Goal: Information Seeking & Learning: Learn about a topic

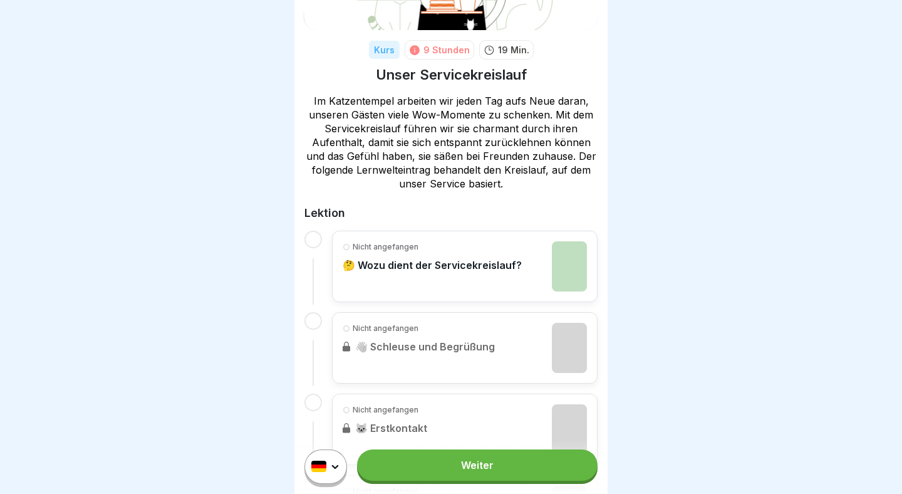
scroll to position [153, 0]
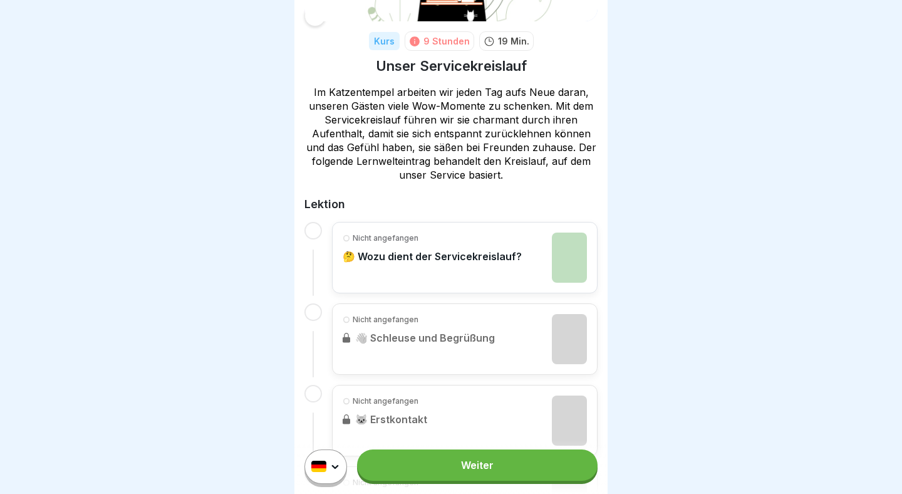
click at [494, 454] on link "Weiter" at bounding box center [477, 464] width 241 height 31
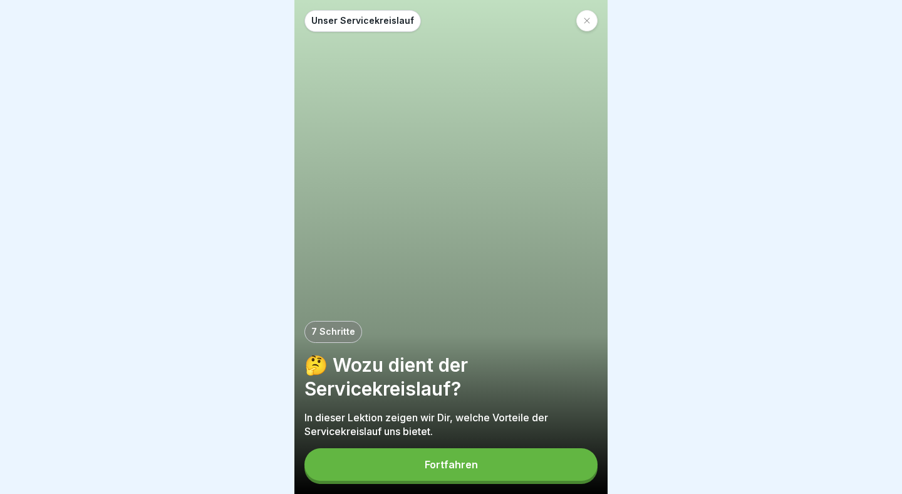
click at [511, 463] on button "Fortfahren" at bounding box center [450, 464] width 293 height 33
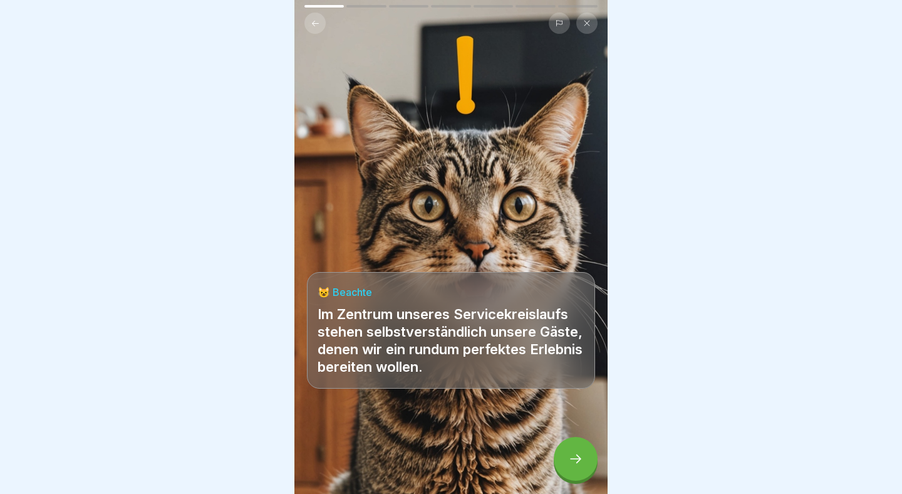
click at [573, 450] on div at bounding box center [576, 459] width 44 height 44
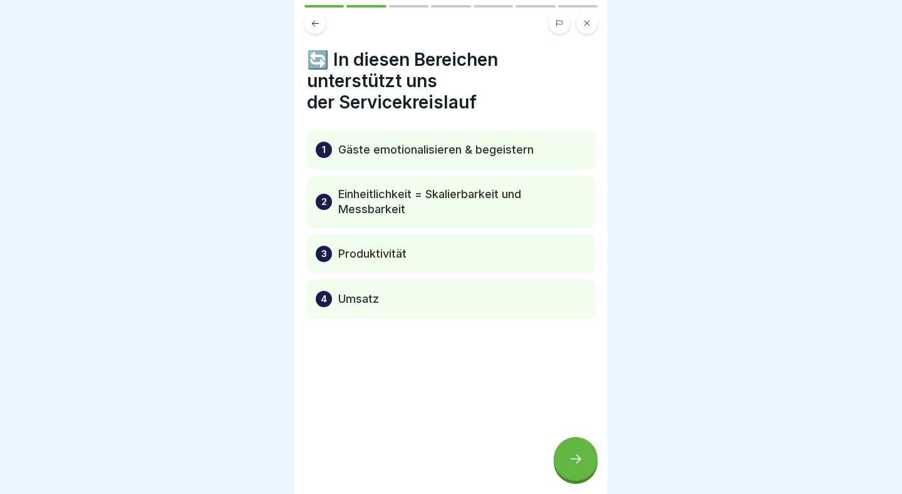
click at [575, 460] on icon at bounding box center [575, 458] width 15 height 15
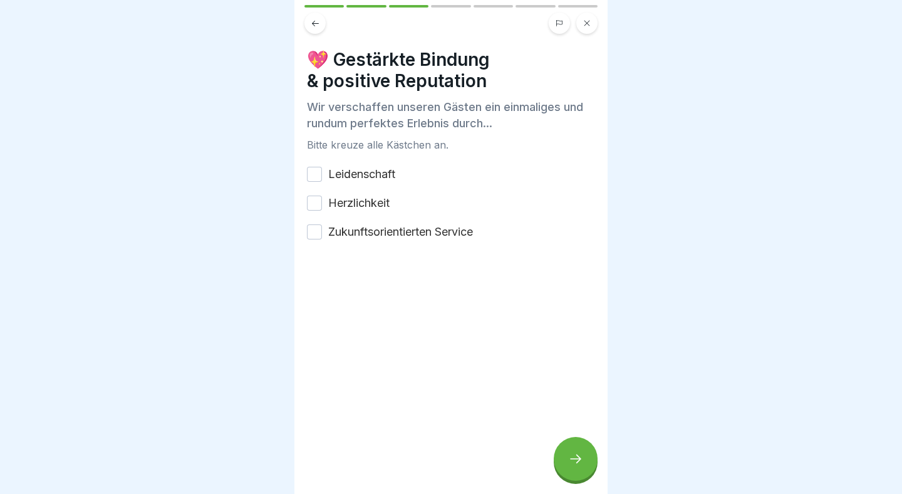
click at [317, 167] on button "Leidenschaft" at bounding box center [314, 174] width 15 height 15
click at [314, 200] on button "Herzlichkeit" at bounding box center [314, 202] width 15 height 15
click at [310, 237] on button "Zukunftsorientierten Service" at bounding box center [314, 231] width 15 height 15
click at [560, 458] on div at bounding box center [576, 459] width 44 height 44
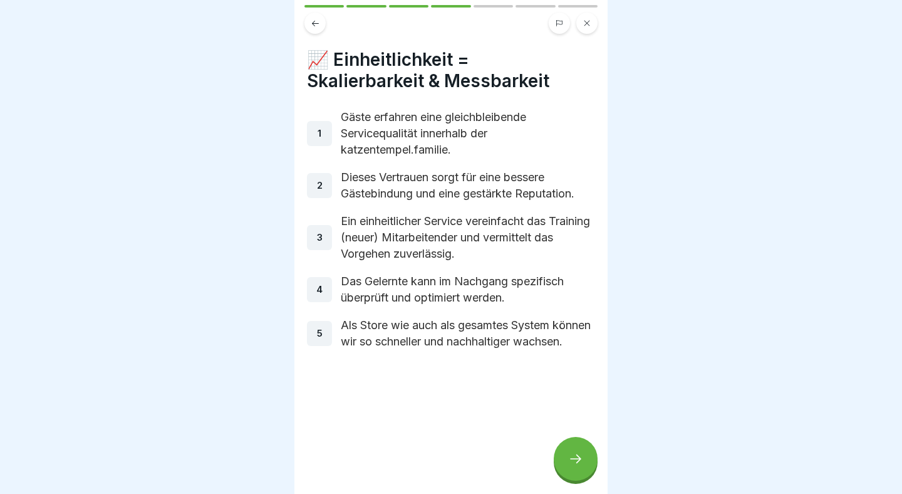
click at [580, 448] on div at bounding box center [576, 459] width 44 height 44
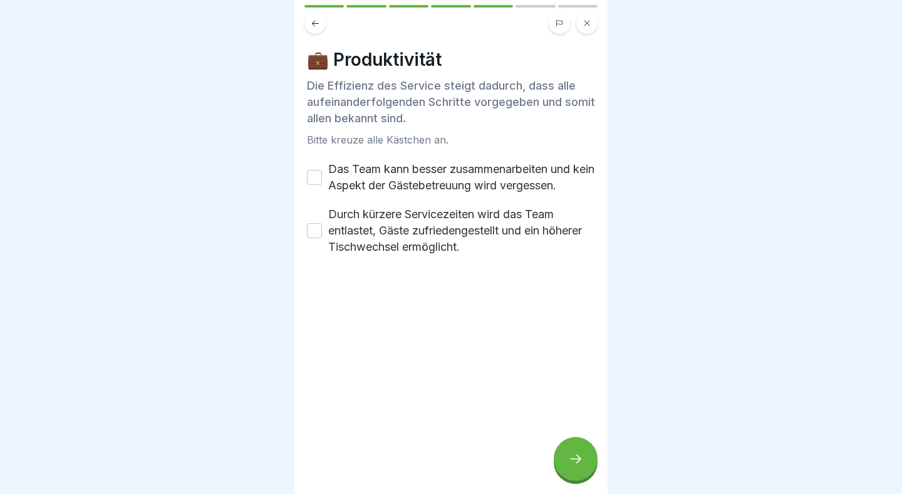
click at [323, 177] on div "Das Team kann besser zusammenarbeiten und kein Aspekt der Gästebetreuung wird v…" at bounding box center [451, 177] width 288 height 33
click at [315, 177] on button "Das Team kann besser zusammenarbeiten und kein Aspekt der Gästebetreuung wird v…" at bounding box center [314, 177] width 15 height 15
click at [310, 229] on button "Durch kürzere Servicezeiten wird das Team entlastet, Gäste zufriedengestellt un…" at bounding box center [314, 230] width 15 height 15
click at [578, 460] on icon at bounding box center [575, 458] width 15 height 15
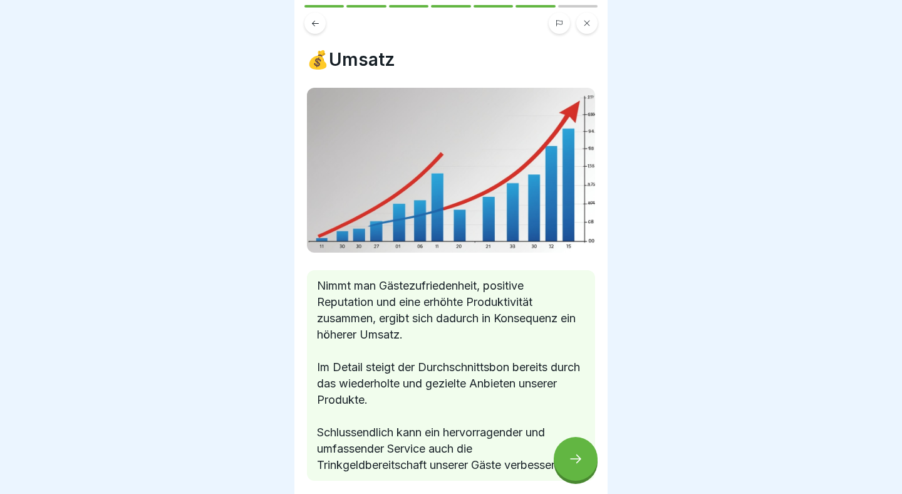
scroll to position [78, 0]
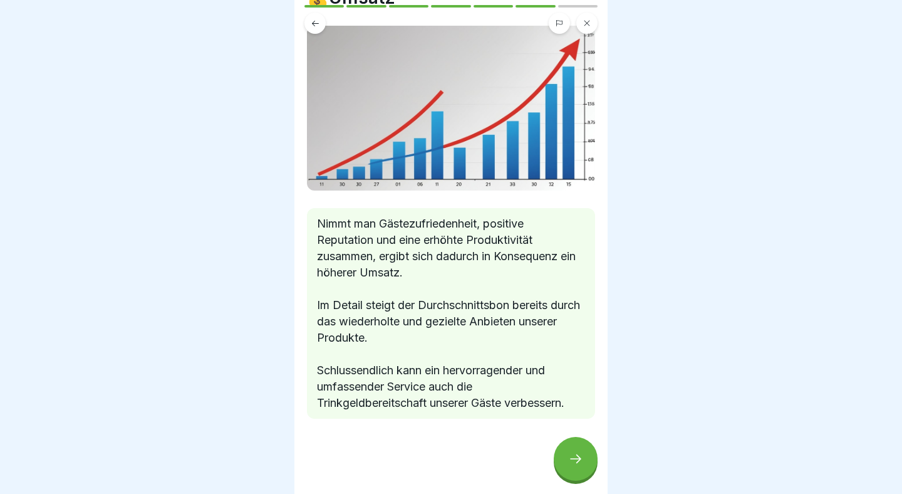
click at [564, 469] on div at bounding box center [576, 459] width 44 height 44
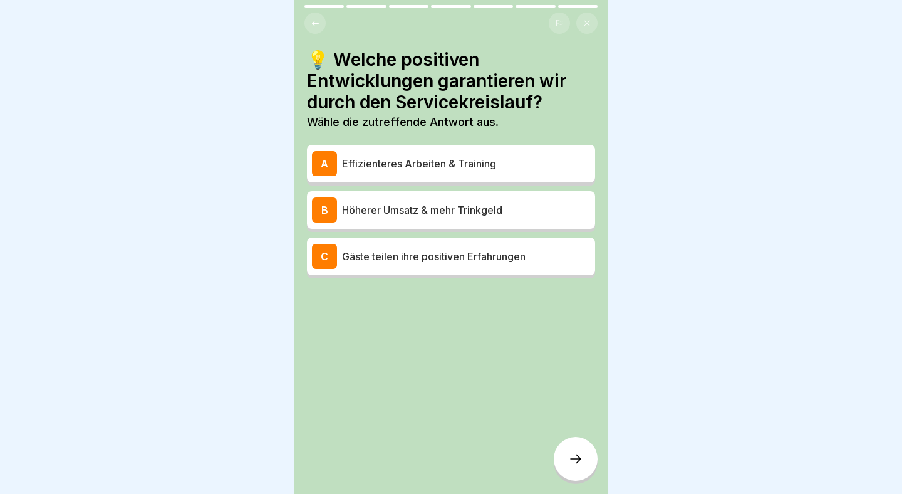
click at [392, 164] on p "Effizienteres Arbeiten & Training" at bounding box center [466, 163] width 248 height 15
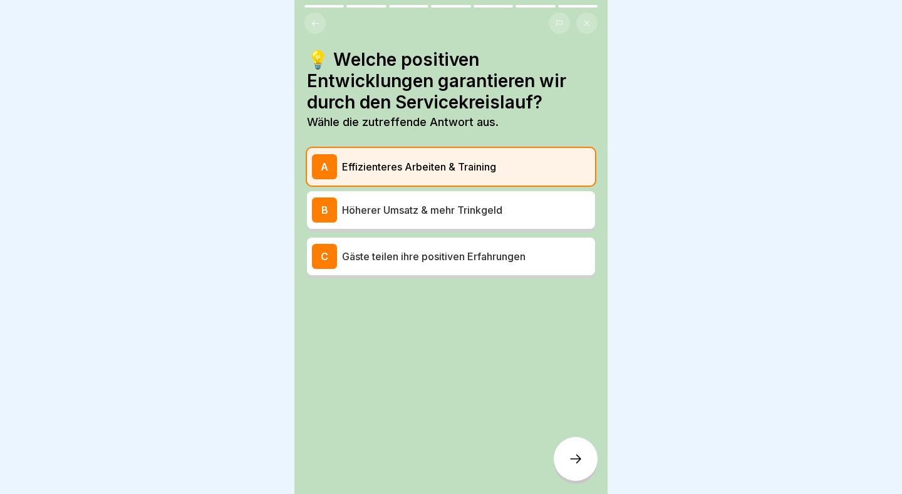
click at [591, 450] on div at bounding box center [576, 459] width 44 height 44
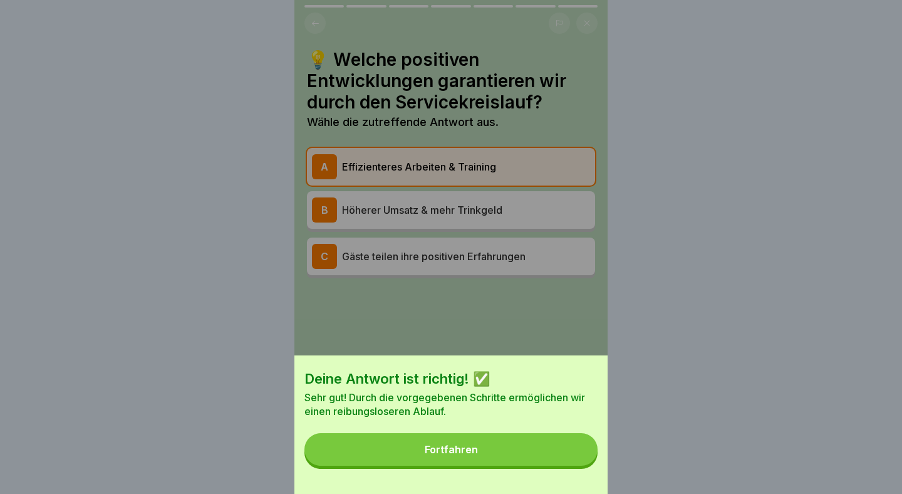
click at [538, 439] on button "Fortfahren" at bounding box center [450, 449] width 293 height 33
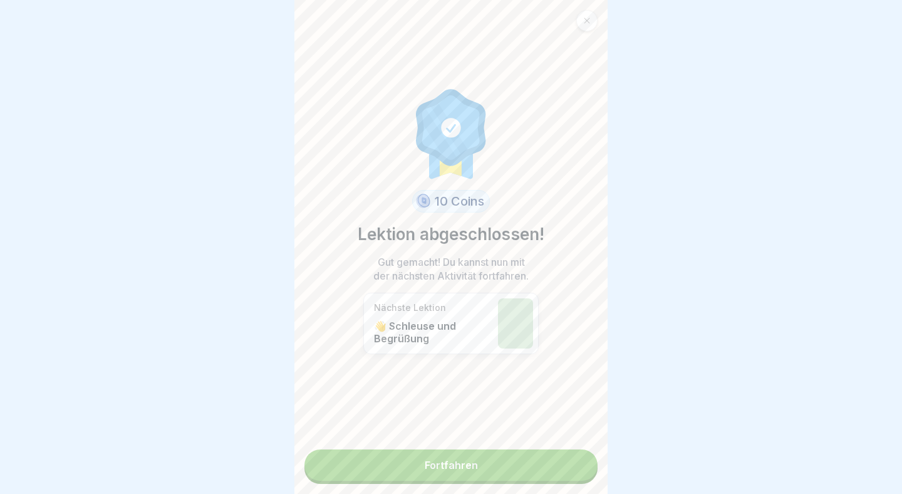
click at [485, 465] on link "Fortfahren" at bounding box center [450, 464] width 293 height 31
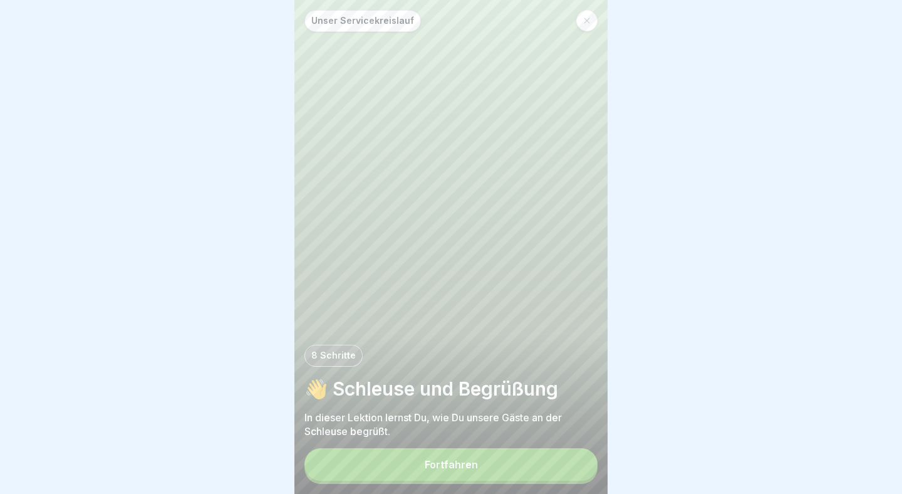
click at [506, 462] on button "Fortfahren" at bounding box center [450, 464] width 293 height 33
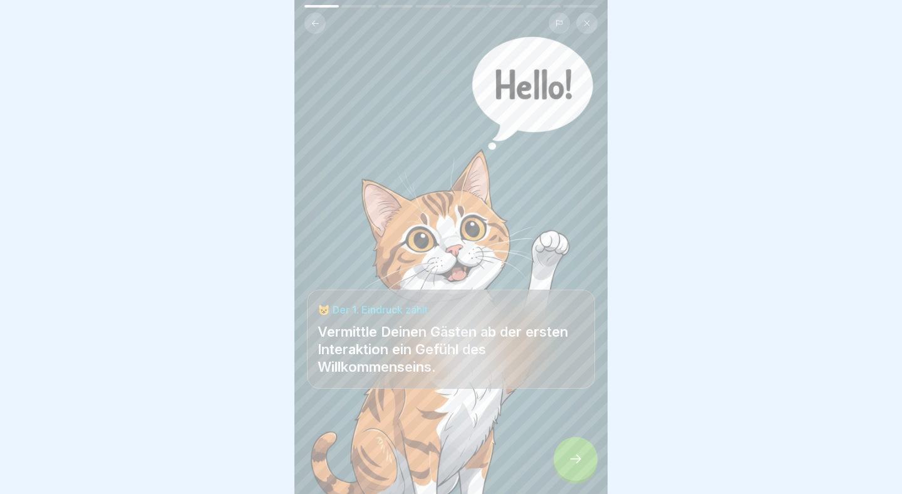
click at [576, 457] on icon at bounding box center [575, 458] width 15 height 15
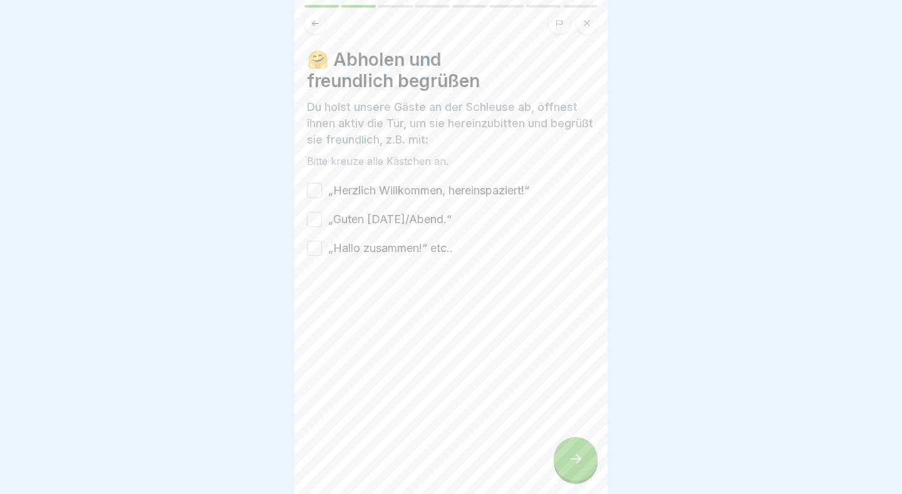
click at [322, 192] on div "„Herzlich Willkommen, hereinspaziert!“" at bounding box center [418, 190] width 222 height 16
click at [318, 187] on button "„Herzlich Willkommen, hereinspaziert!“" at bounding box center [314, 190] width 15 height 15
click at [316, 216] on button "„Guten [DATE]/Abend.“" at bounding box center [314, 219] width 15 height 15
click at [310, 254] on button "„Hallo zusammen!“ etc.." at bounding box center [314, 248] width 15 height 15
click at [584, 454] on div at bounding box center [576, 459] width 44 height 44
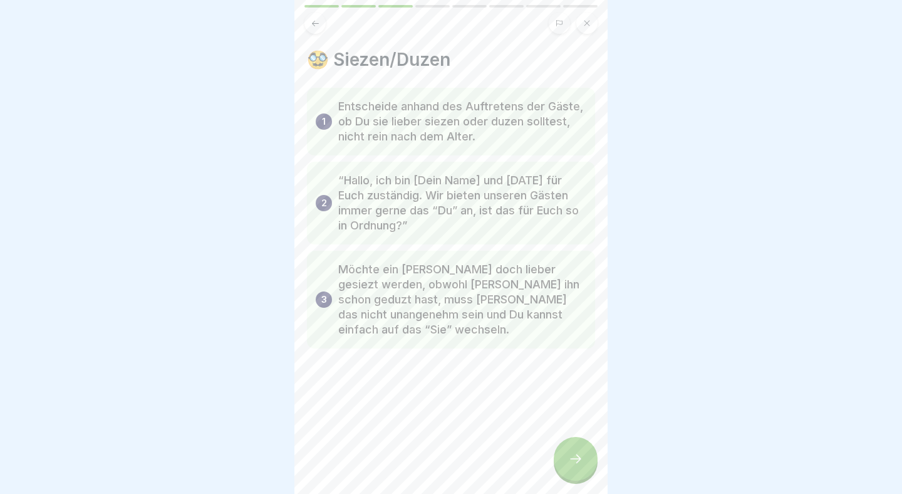
click at [581, 446] on div at bounding box center [576, 459] width 44 height 44
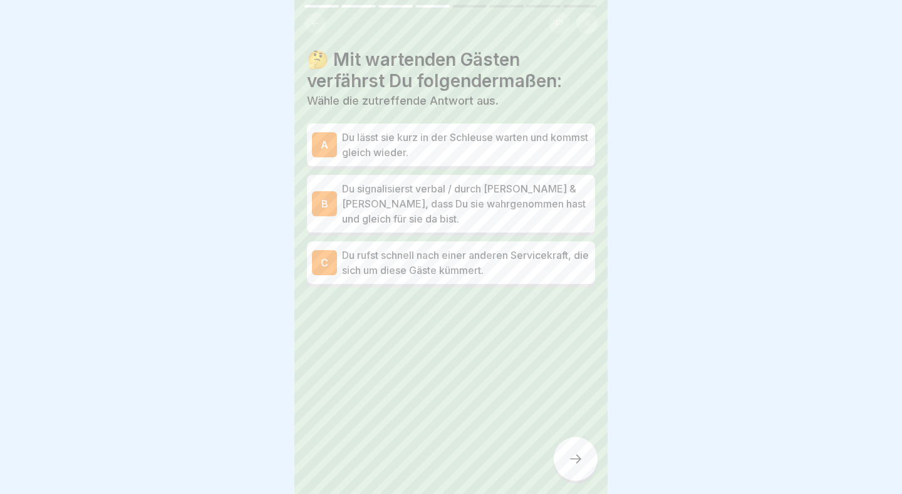
click at [534, 200] on p "Du signalisierst verbal / durch [PERSON_NAME] & [PERSON_NAME], dass Du sie wahr…" at bounding box center [466, 203] width 248 height 45
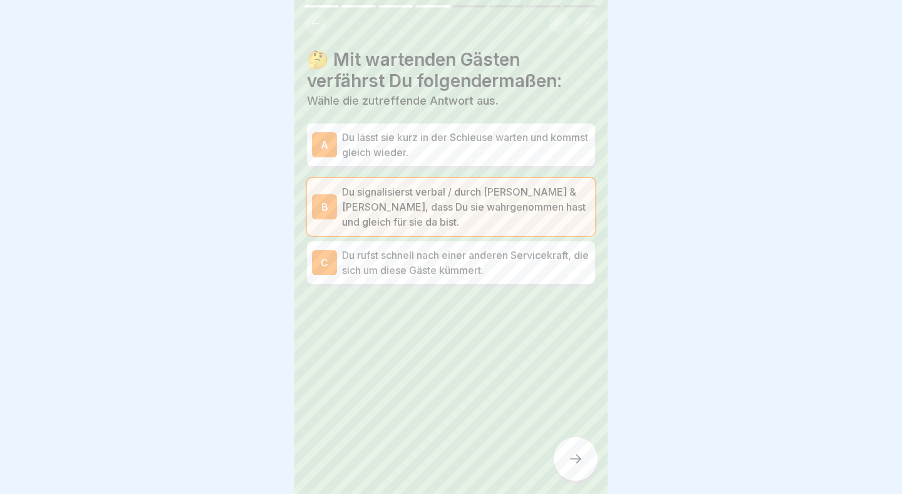
click at [578, 471] on div at bounding box center [576, 459] width 44 height 44
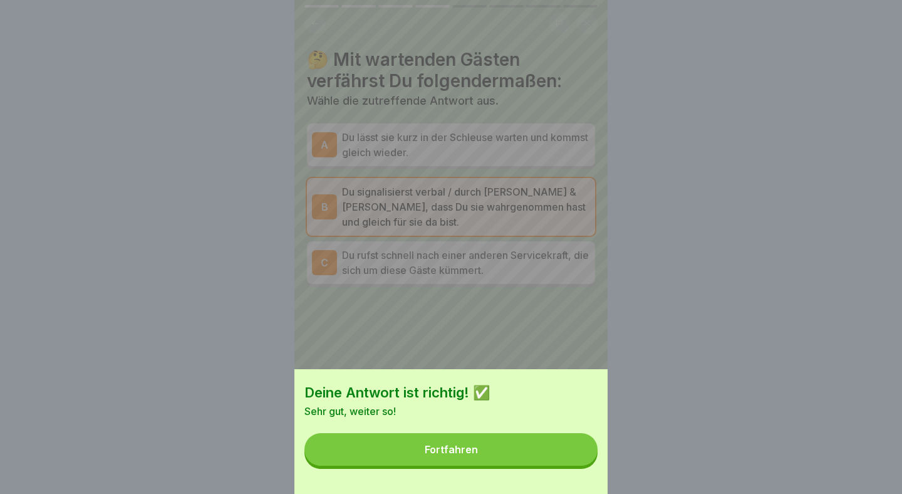
click at [521, 444] on button "Fortfahren" at bounding box center [450, 449] width 293 height 33
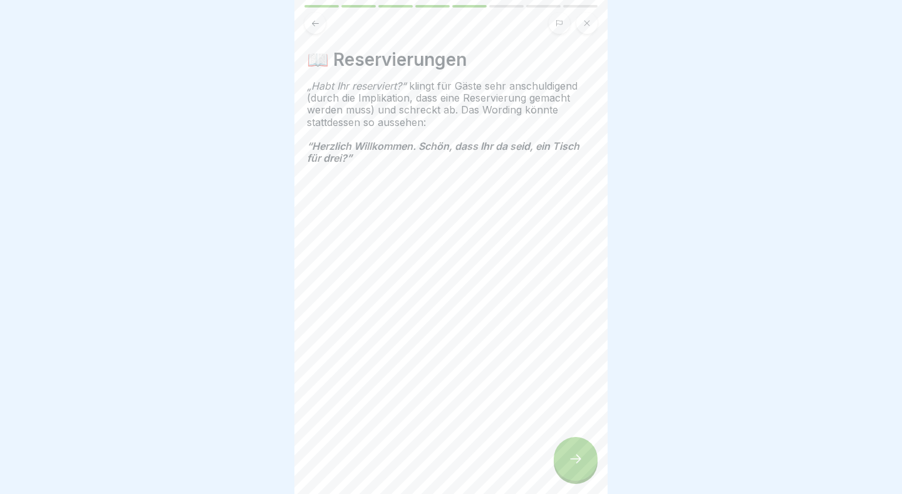
click at [582, 449] on div at bounding box center [576, 459] width 44 height 44
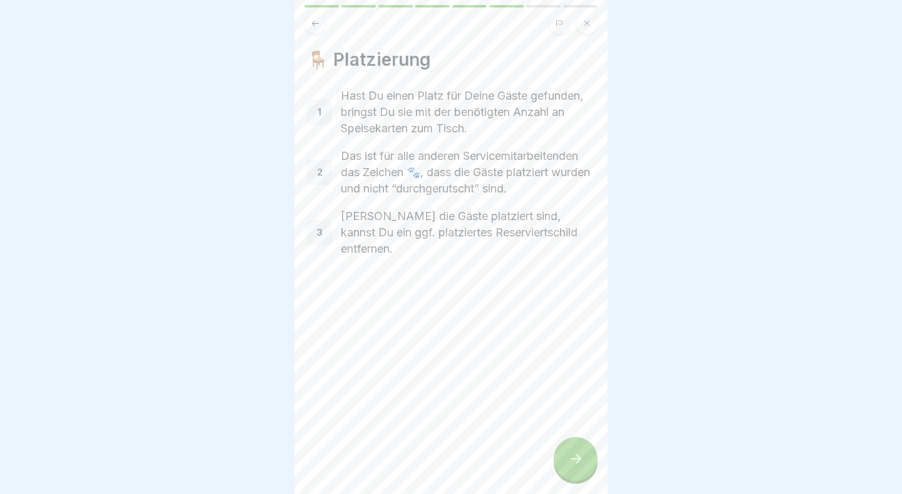
click at [585, 463] on div at bounding box center [576, 459] width 44 height 44
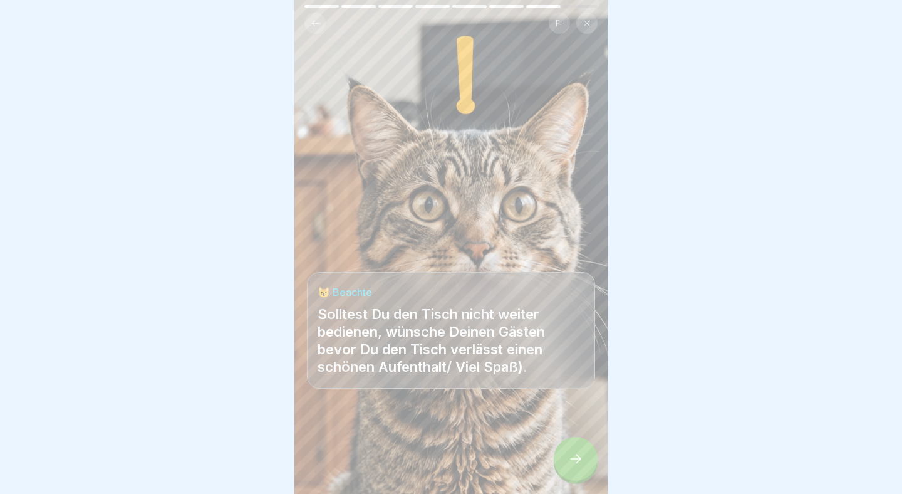
click at [585, 463] on div at bounding box center [576, 459] width 44 height 44
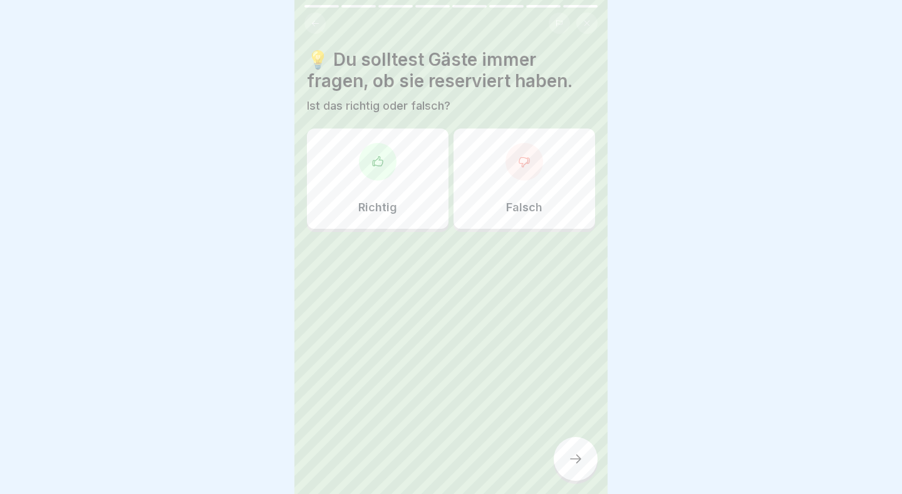
click at [526, 169] on div at bounding box center [525, 162] width 38 height 38
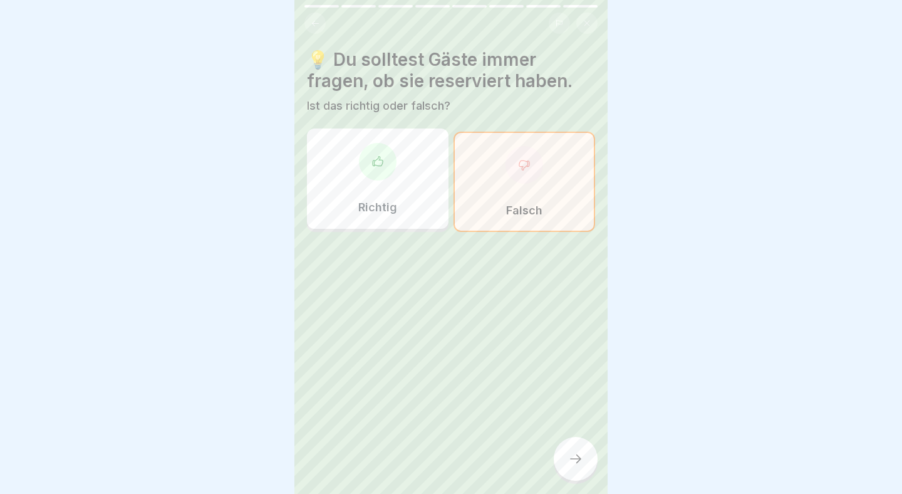
click at [571, 464] on icon at bounding box center [575, 458] width 15 height 15
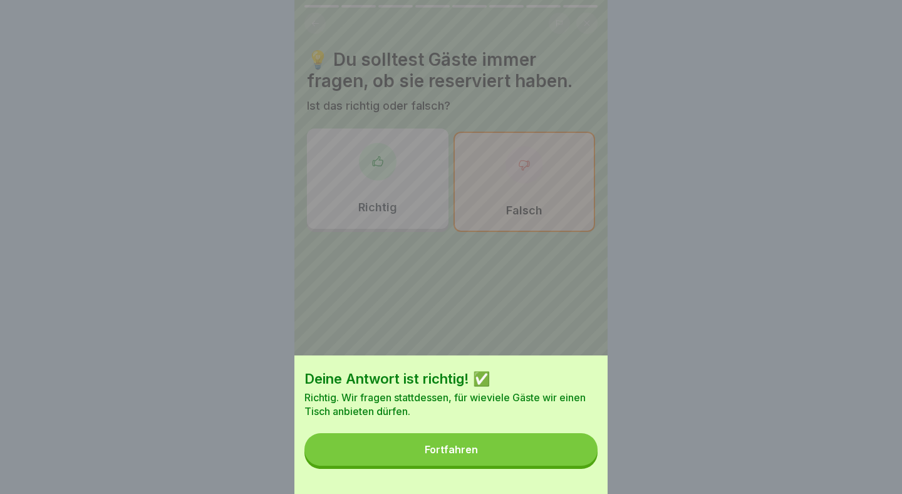
click at [492, 460] on button "Fortfahren" at bounding box center [450, 449] width 293 height 33
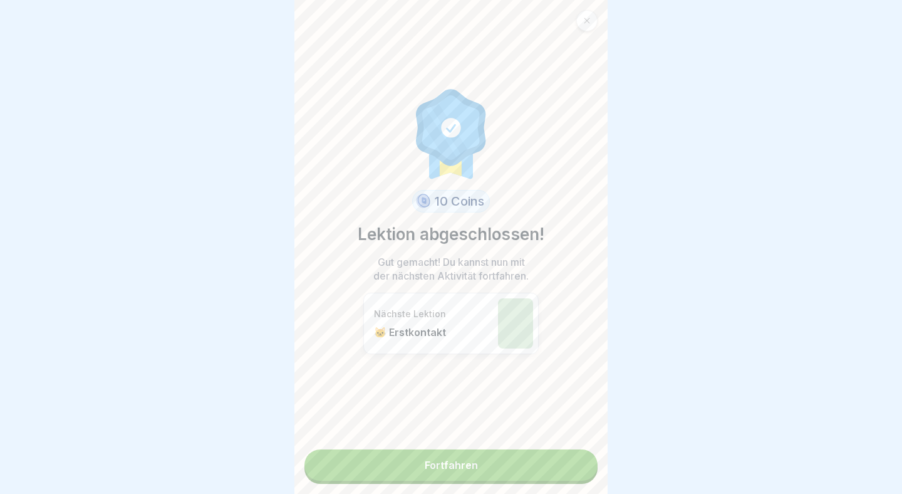
click at [501, 469] on link "Fortfahren" at bounding box center [450, 464] width 293 height 31
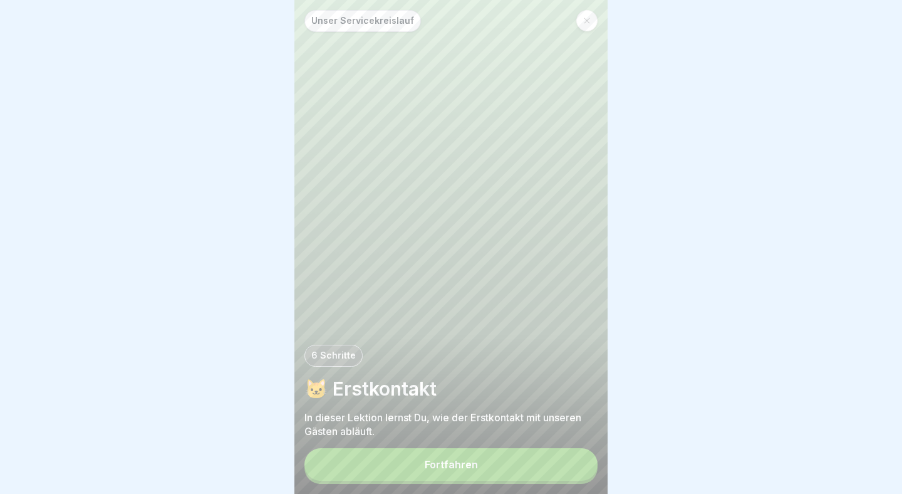
click at [490, 474] on button "Fortfahren" at bounding box center [450, 464] width 293 height 33
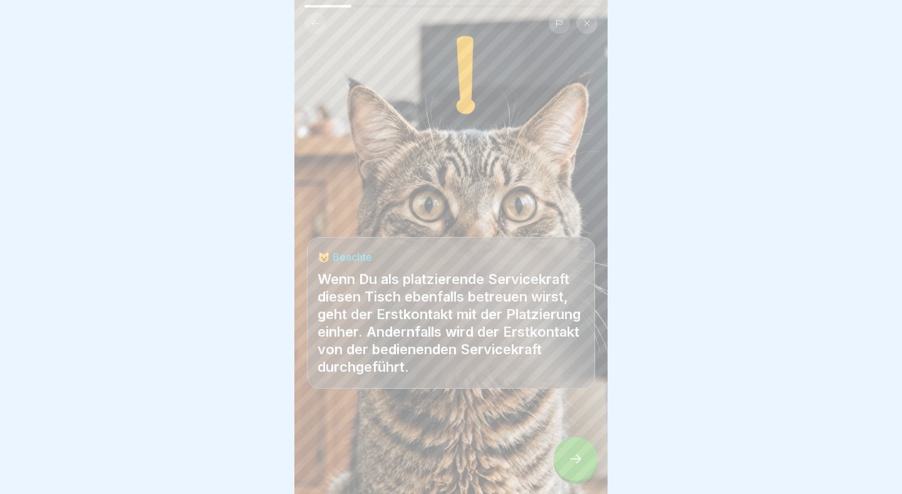
click at [579, 454] on icon at bounding box center [575, 458] width 15 height 15
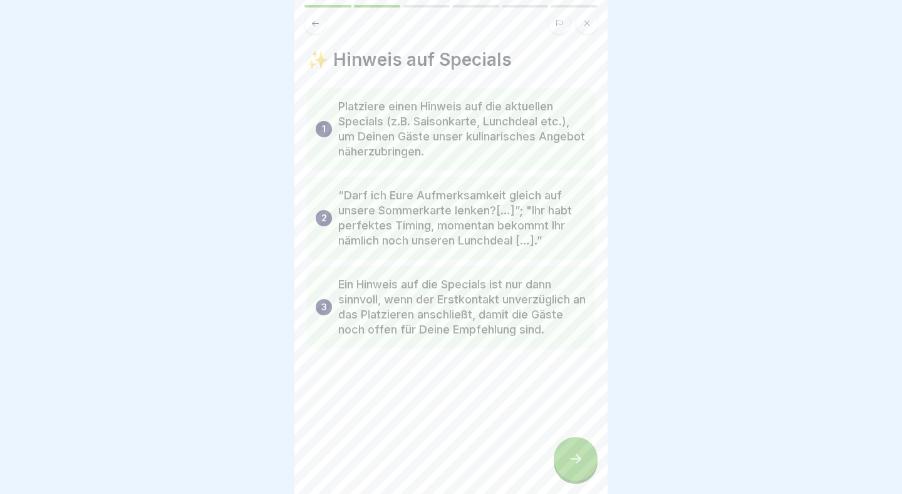
click at [580, 455] on icon at bounding box center [575, 458] width 15 height 15
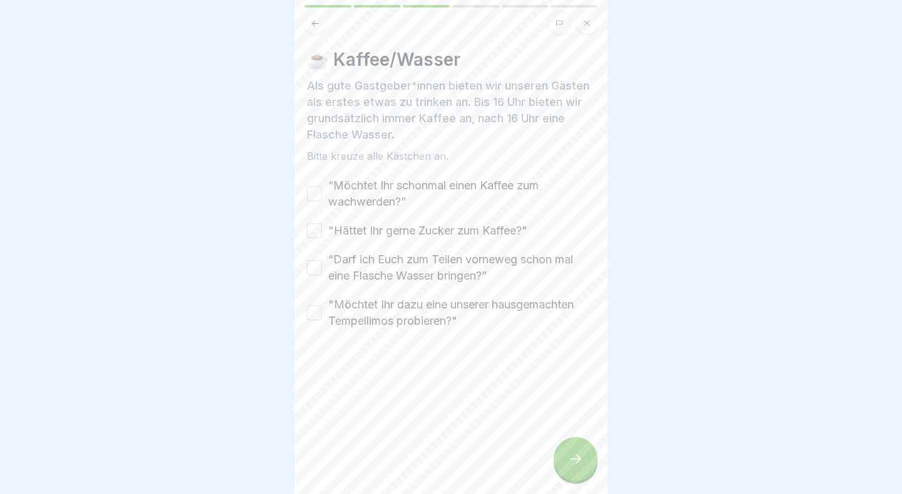
click at [316, 263] on button "“Darf ich Euch zum Teilen vorneweg schon mal eine Flasche Wasser bringen?”" at bounding box center [314, 267] width 15 height 15
click at [316, 222] on div ""Hättet Ihr gerne Zucker zum Kaffee?"" at bounding box center [417, 230] width 221 height 16
click at [316, 188] on button "“Möchtet Ihr schonmal einen Kaffee zum wachwerden?”" at bounding box center [314, 193] width 15 height 15
click at [317, 227] on button ""Hättet Ihr gerne Zucker zum Kaffee?"" at bounding box center [314, 230] width 15 height 15
click at [314, 308] on button ""Möchtet Ihr dazu eine unserer hausgemachten Tempellimos probieren?"" at bounding box center [314, 312] width 15 height 15
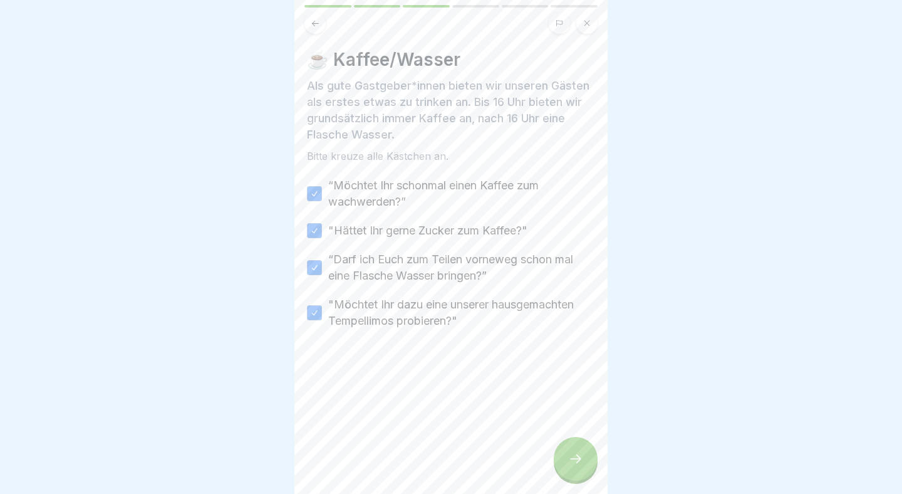
click at [578, 450] on div at bounding box center [576, 459] width 44 height 44
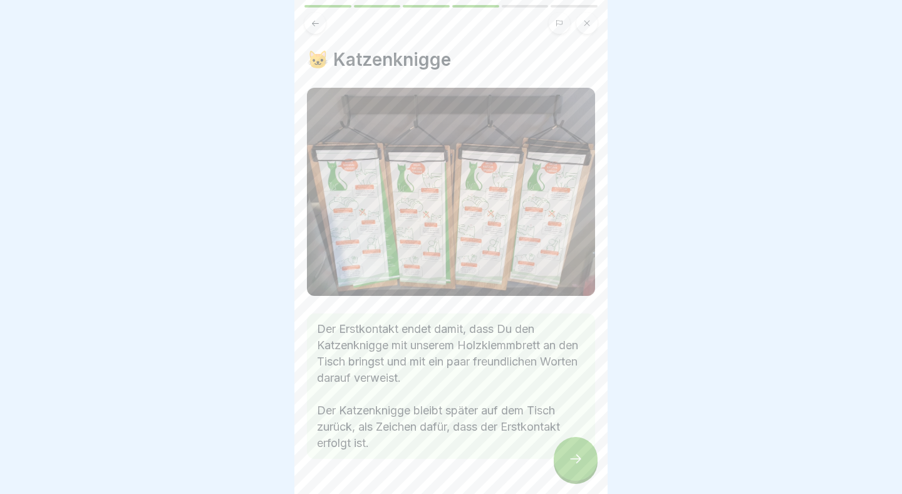
click at [585, 461] on div at bounding box center [576, 459] width 44 height 44
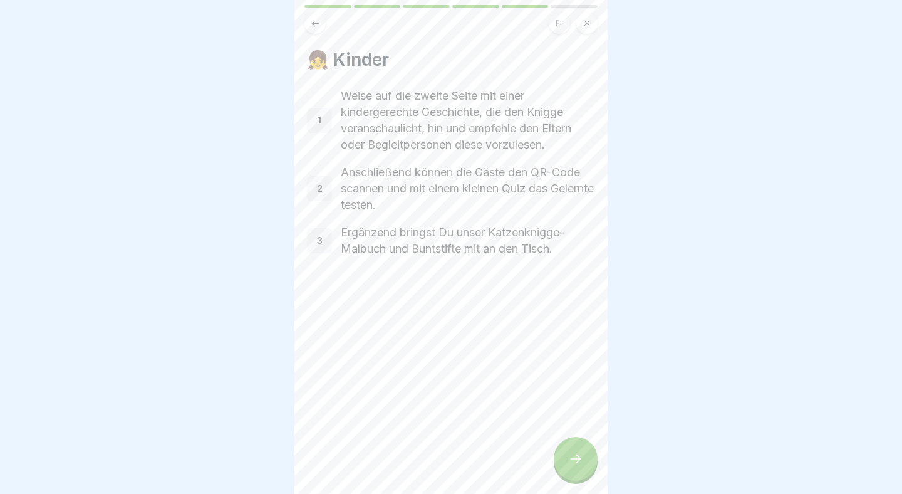
click at [585, 461] on div at bounding box center [576, 459] width 44 height 44
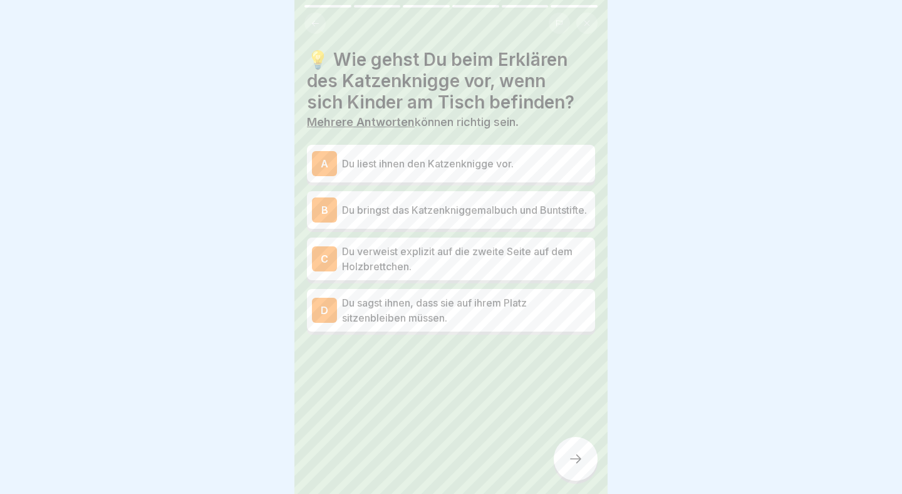
click at [471, 248] on p "Du verweist explizit auf die zweite Seite auf dem Holzbrettchen." at bounding box center [466, 259] width 248 height 30
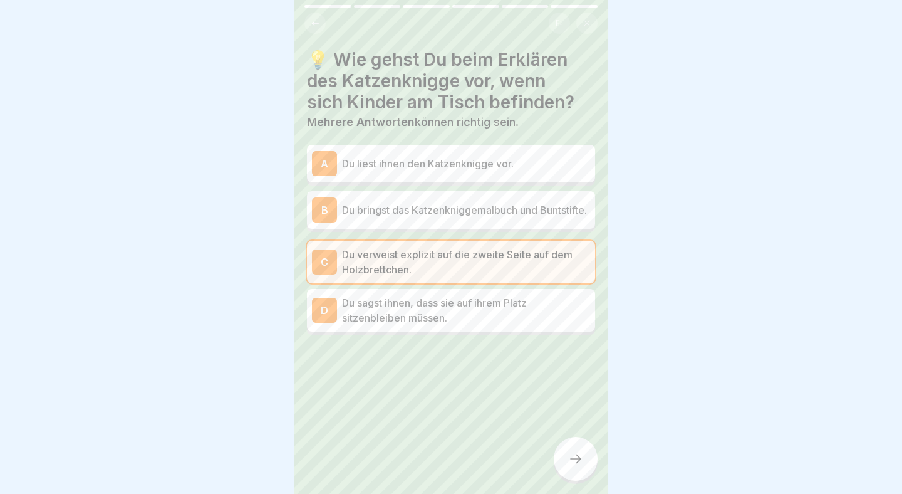
click at [585, 454] on div at bounding box center [576, 459] width 44 height 44
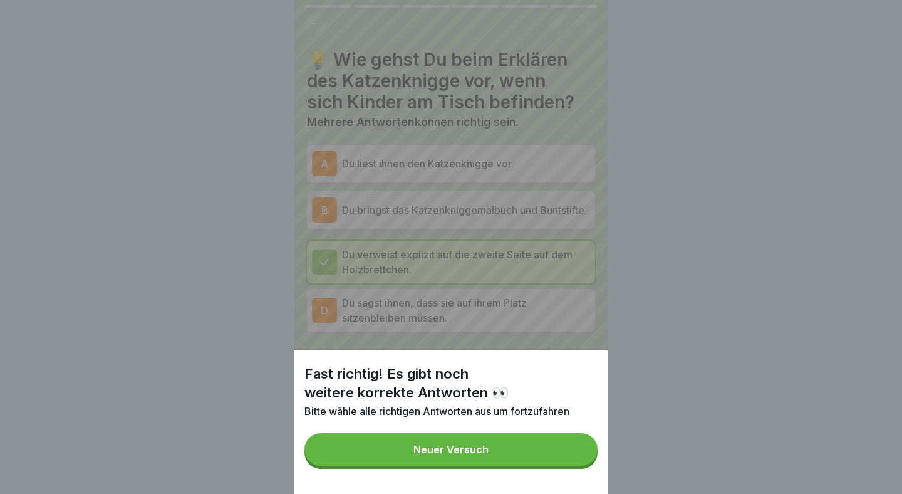
click at [559, 448] on button "Neuer Versuch" at bounding box center [450, 449] width 293 height 33
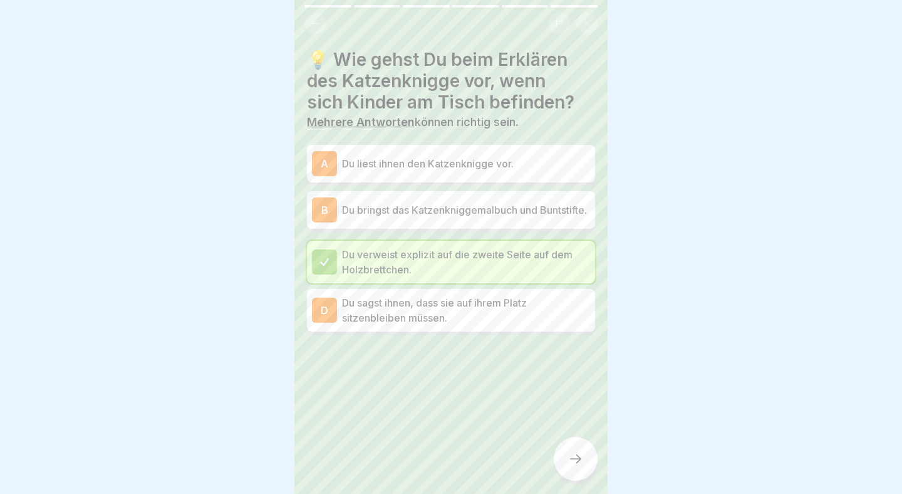
click at [583, 458] on div at bounding box center [576, 459] width 44 height 44
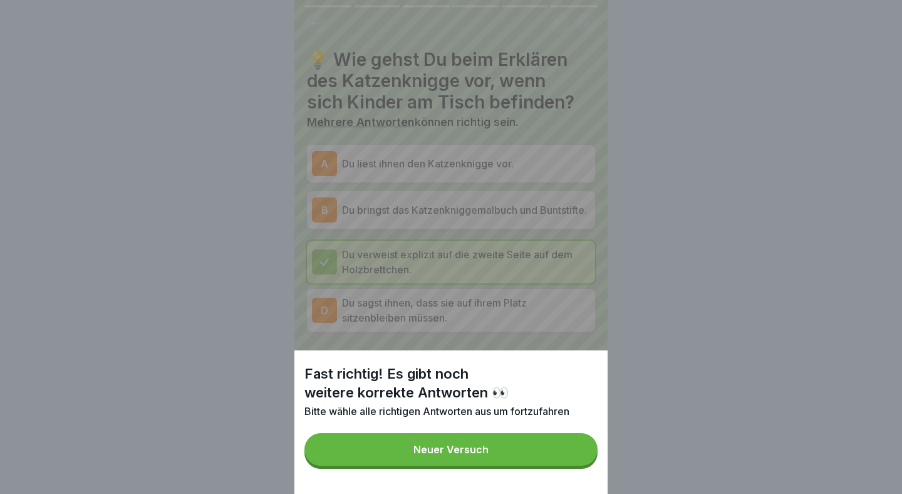
click at [465, 458] on button "Neuer Versuch" at bounding box center [450, 449] width 293 height 33
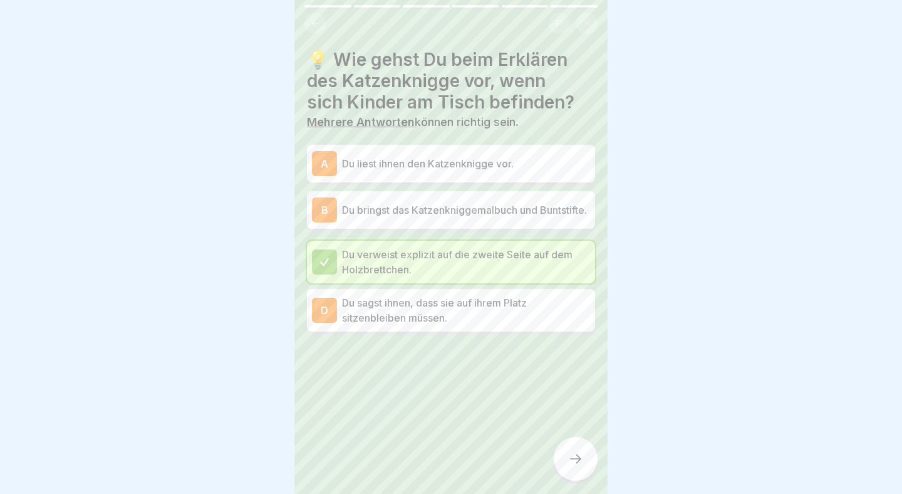
click at [465, 217] on p "Du bringst das Katzenkniggemalbuch und Buntstifte." at bounding box center [466, 209] width 248 height 15
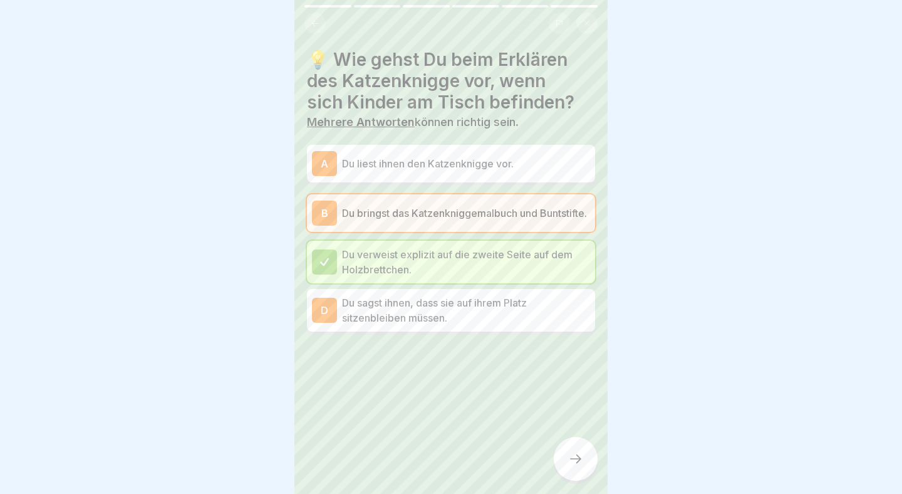
click at [590, 468] on div at bounding box center [576, 459] width 44 height 44
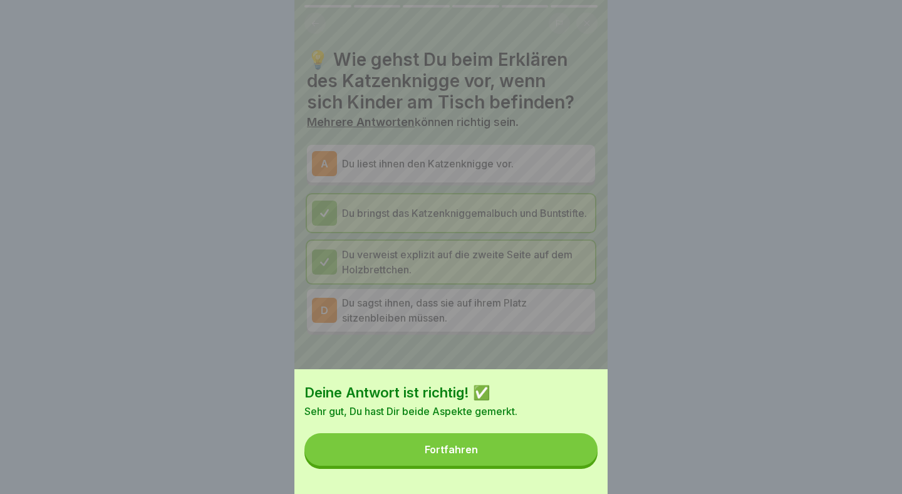
click at [548, 457] on button "Fortfahren" at bounding box center [450, 449] width 293 height 33
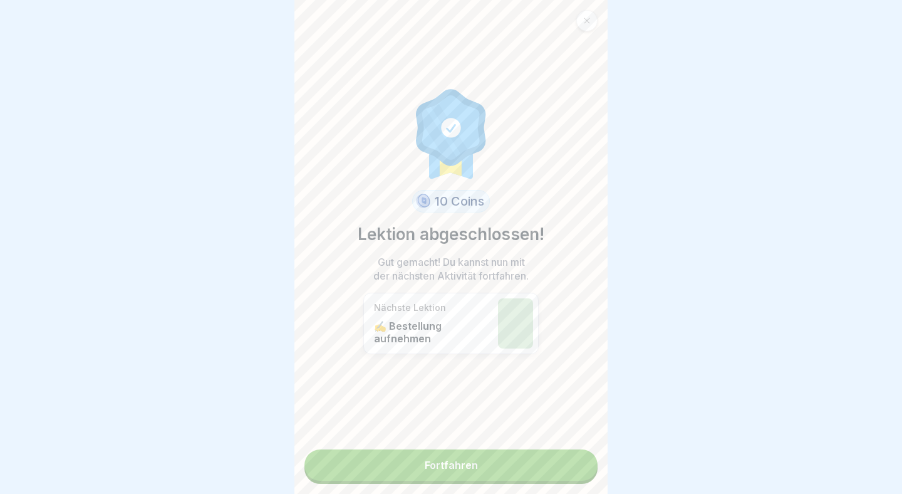
click at [548, 456] on link "Fortfahren" at bounding box center [450, 464] width 293 height 31
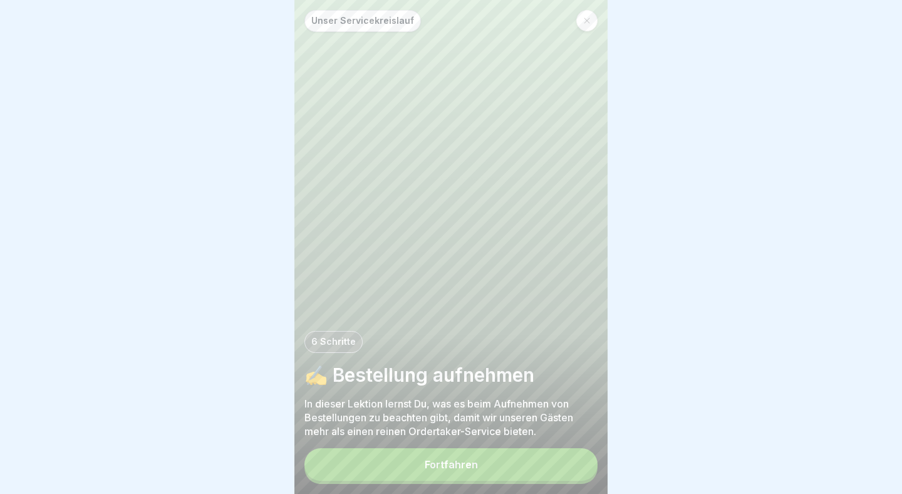
click at [515, 461] on button "Fortfahren" at bounding box center [450, 464] width 293 height 33
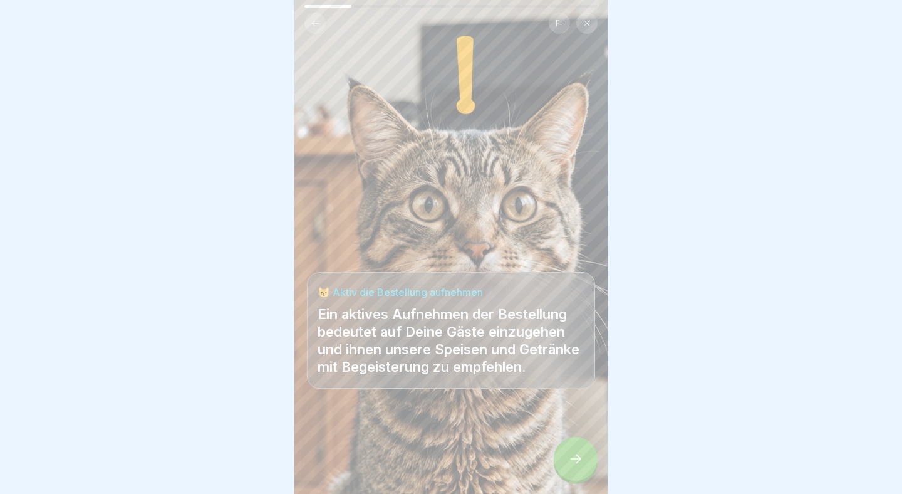
click at [567, 454] on div at bounding box center [576, 459] width 44 height 44
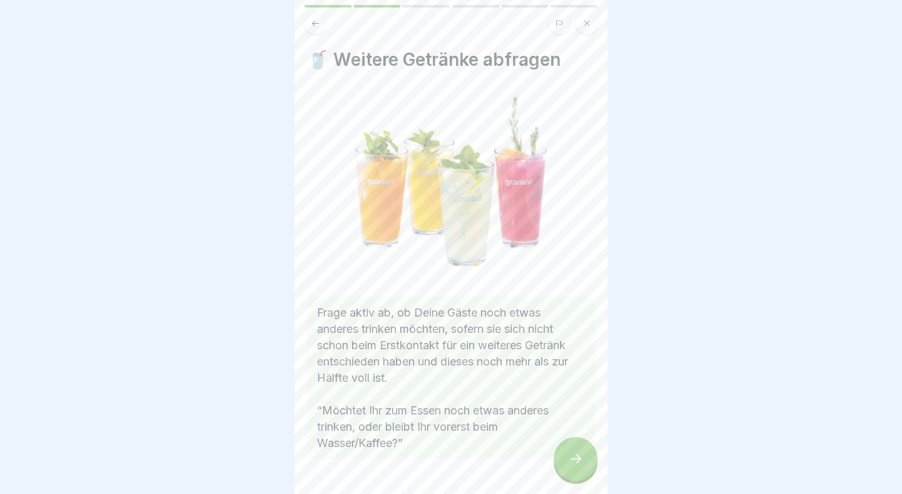
click at [578, 452] on div at bounding box center [576, 459] width 44 height 44
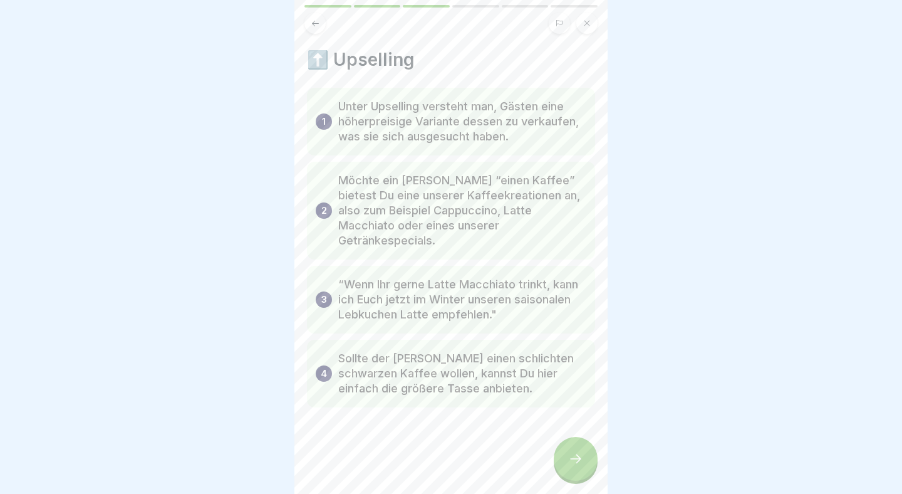
click at [589, 453] on div at bounding box center [576, 459] width 44 height 44
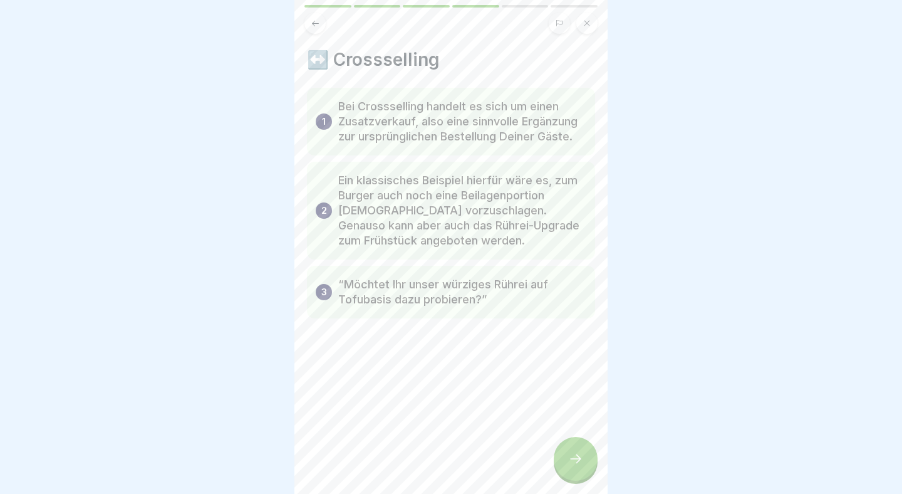
click at [595, 449] on div "Unser Servicekreislauf 6 Schritte ✍️ Bestellung aufnehmen In dieser Lektion ler…" at bounding box center [450, 247] width 313 height 494
click at [579, 459] on icon at bounding box center [575, 458] width 15 height 15
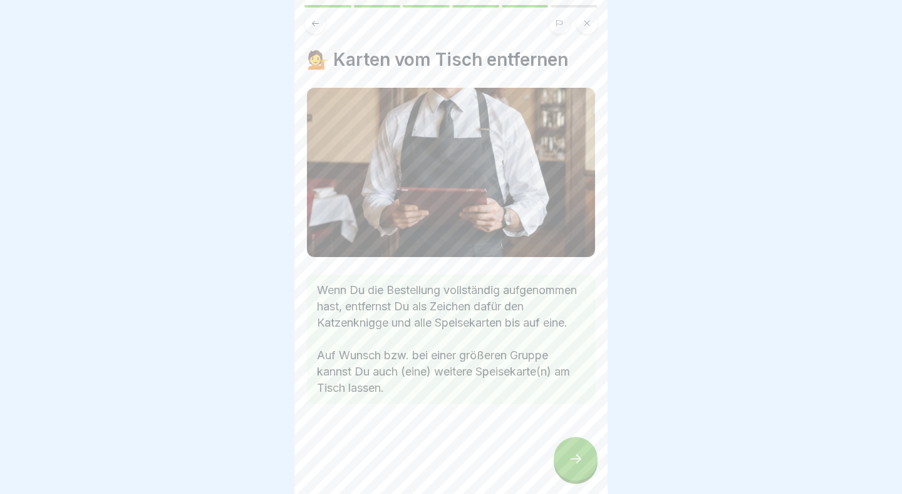
click at [578, 459] on icon at bounding box center [575, 458] width 15 height 15
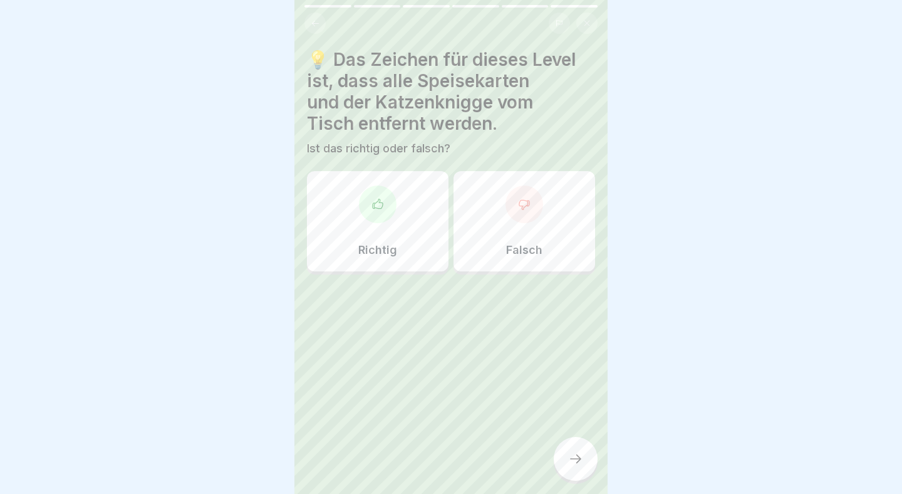
click at [397, 214] on div "Richtig" at bounding box center [378, 221] width 142 height 100
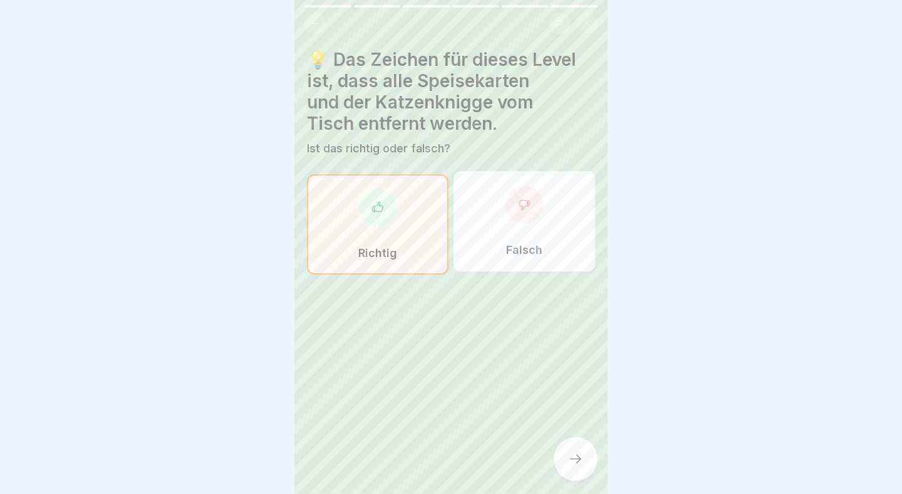
click at [576, 448] on div at bounding box center [576, 459] width 44 height 44
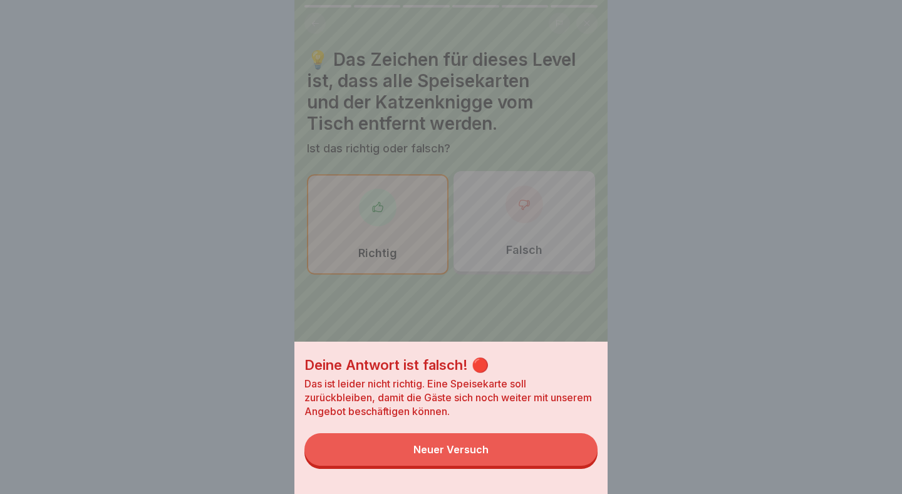
click at [576, 448] on button "Neuer Versuch" at bounding box center [450, 449] width 293 height 33
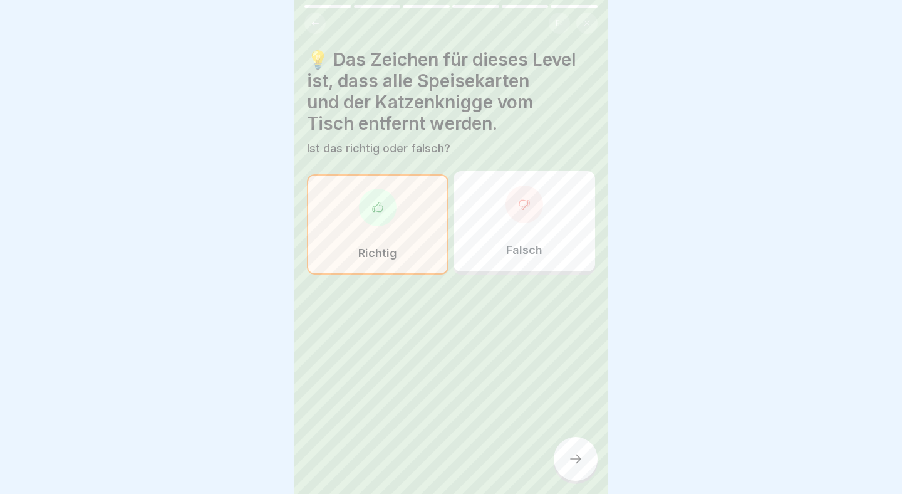
click at [540, 205] on div at bounding box center [525, 204] width 38 height 38
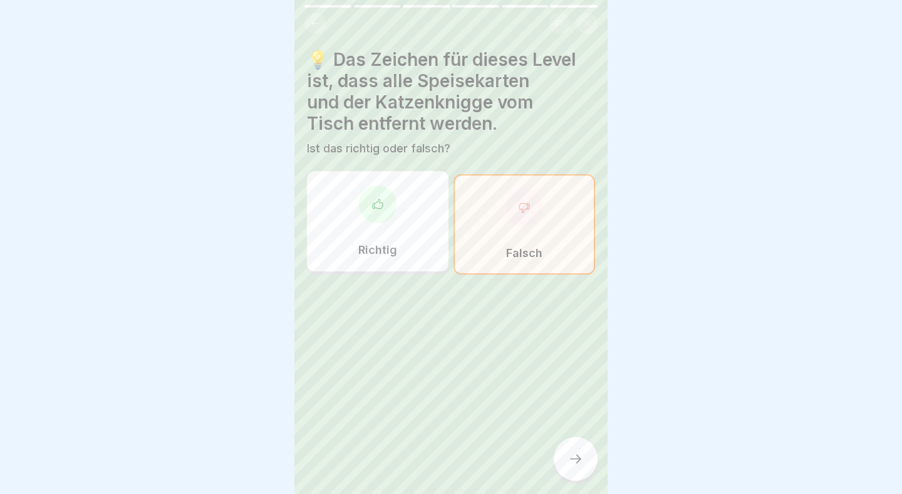
click at [576, 457] on icon at bounding box center [575, 458] width 15 height 15
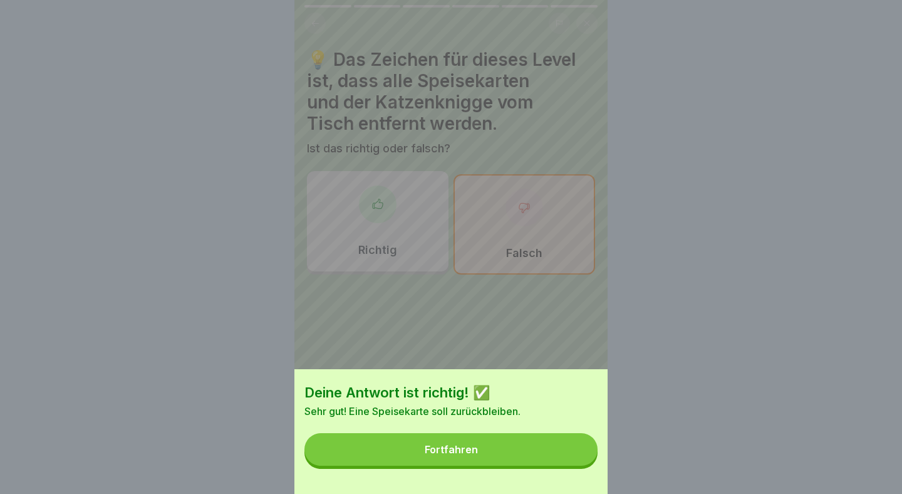
click at [576, 457] on button "Fortfahren" at bounding box center [450, 449] width 293 height 33
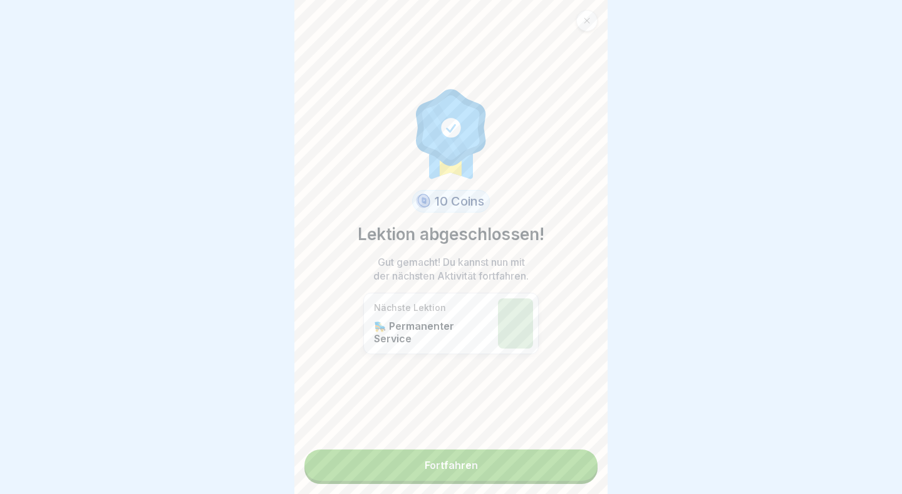
click at [545, 467] on link "Fortfahren" at bounding box center [450, 464] width 293 height 31
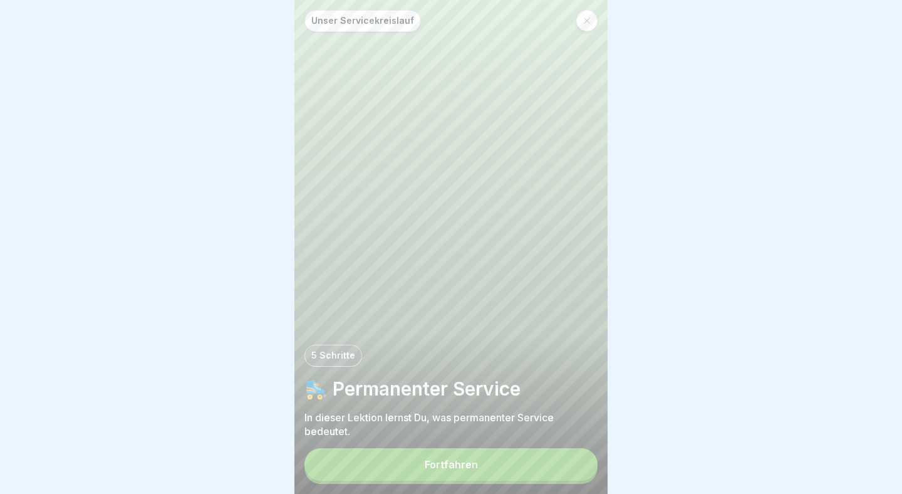
click at [545, 467] on button "Fortfahren" at bounding box center [450, 464] width 293 height 33
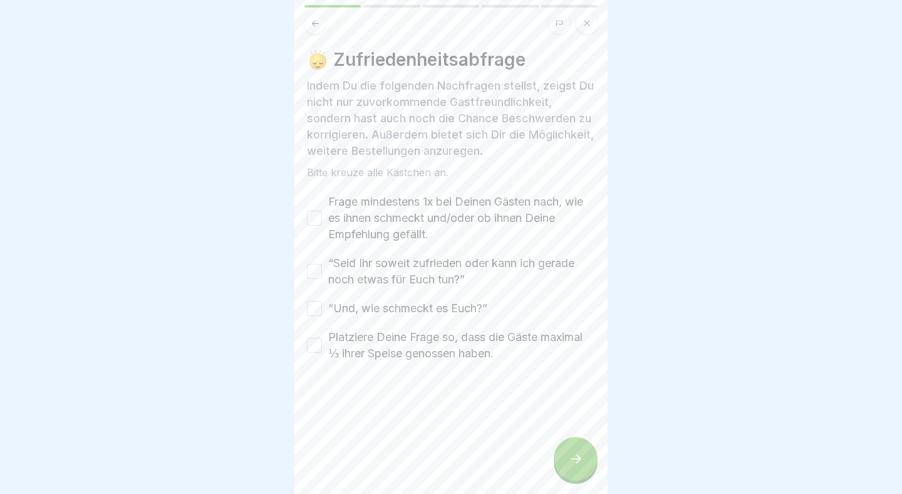
click at [317, 216] on button "Frage mindestens 1x bei Deinen Gästen nach, wie es ihnen schmeckt und/oder ob i…" at bounding box center [314, 217] width 15 height 15
click at [312, 268] on button "“Seid Ihr soweit zufrieden oder kann ich gerade noch etwas für Euch tun?”" at bounding box center [314, 271] width 15 height 15
click at [314, 313] on button "“Und, wie schmeckt es Euch?”" at bounding box center [314, 308] width 15 height 15
click at [323, 348] on div "Platziere Deine Frage so, dass die Gäste maximal ⅓ ihrer Speise genossen haben." at bounding box center [451, 345] width 288 height 33
click at [313, 341] on button "Platziere Deine Frage so, dass die Gäste maximal ⅓ ihrer Speise genossen haben." at bounding box center [314, 345] width 15 height 15
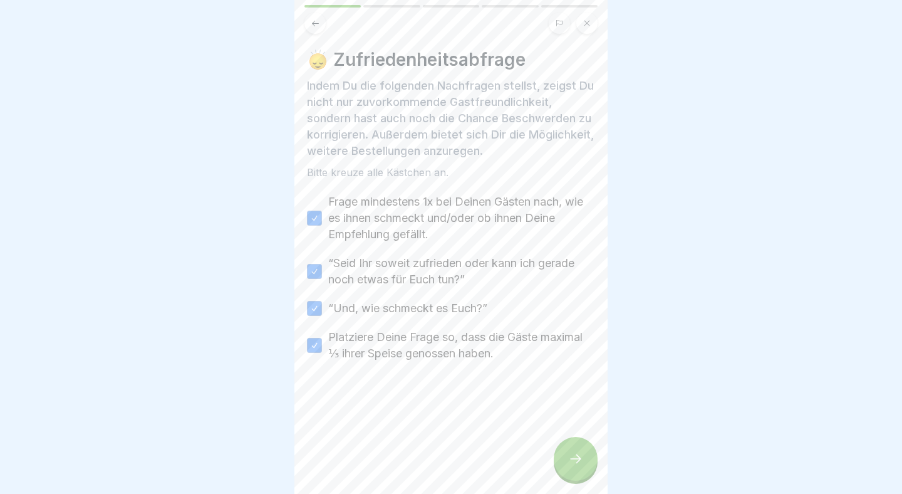
click at [581, 463] on icon at bounding box center [575, 458] width 15 height 15
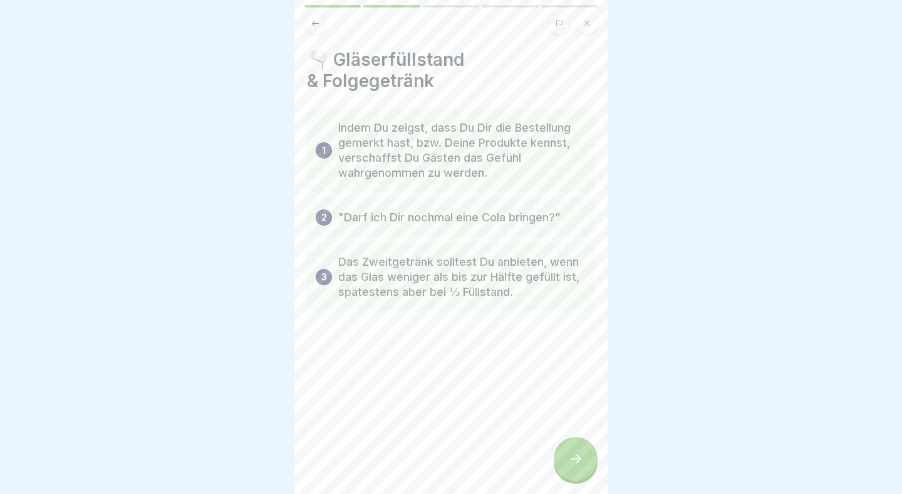
click at [586, 471] on div at bounding box center [576, 459] width 44 height 44
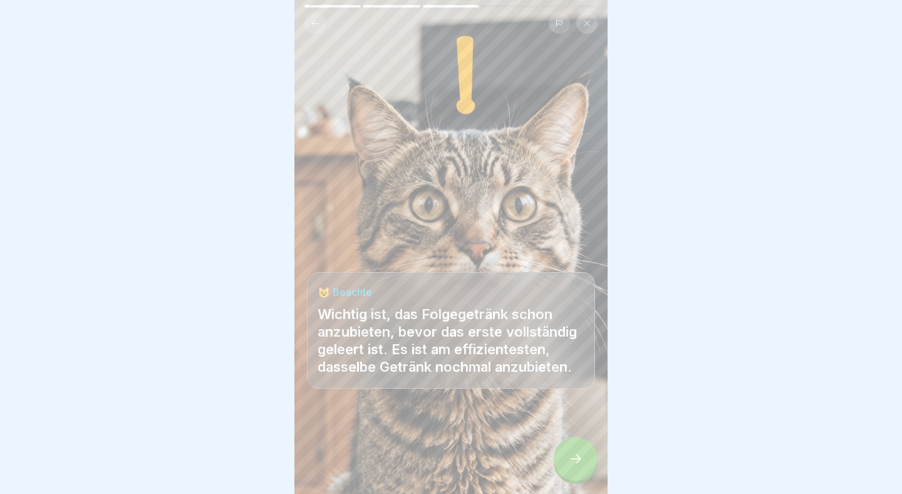
click at [588, 459] on div at bounding box center [576, 459] width 44 height 44
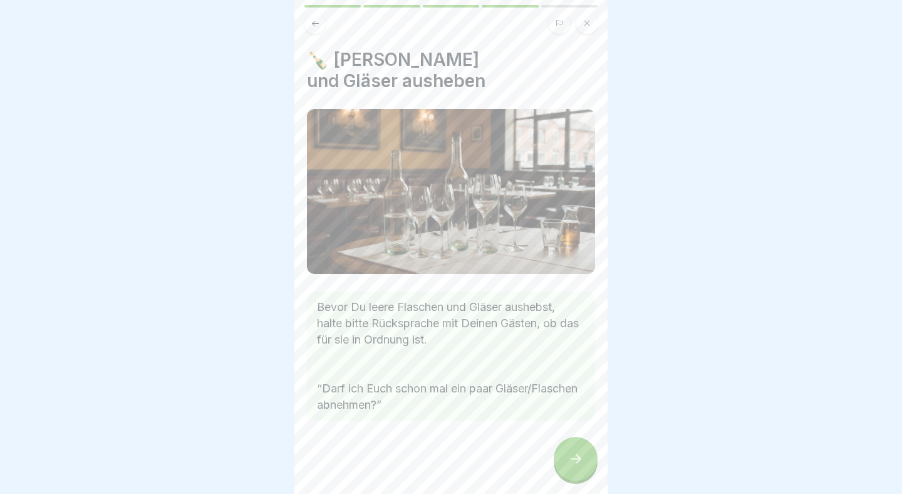
click at [584, 455] on div at bounding box center [576, 459] width 44 height 44
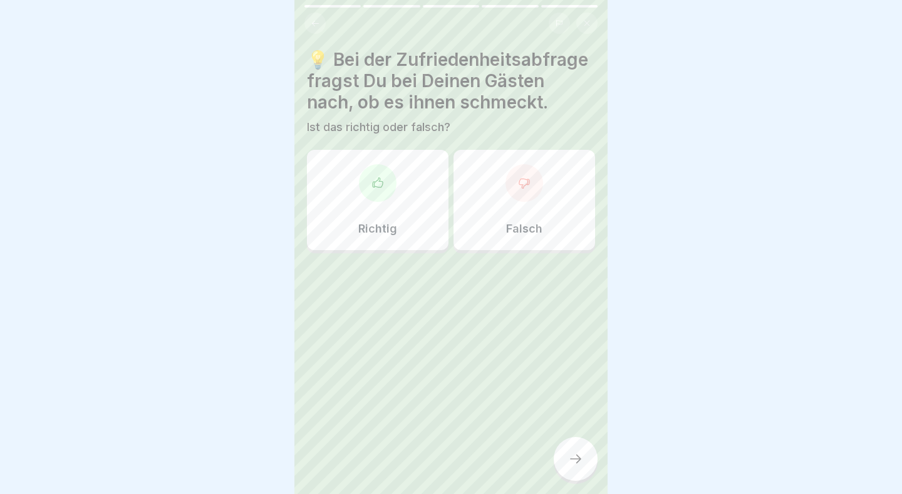
click at [377, 209] on div "Richtig" at bounding box center [378, 200] width 142 height 100
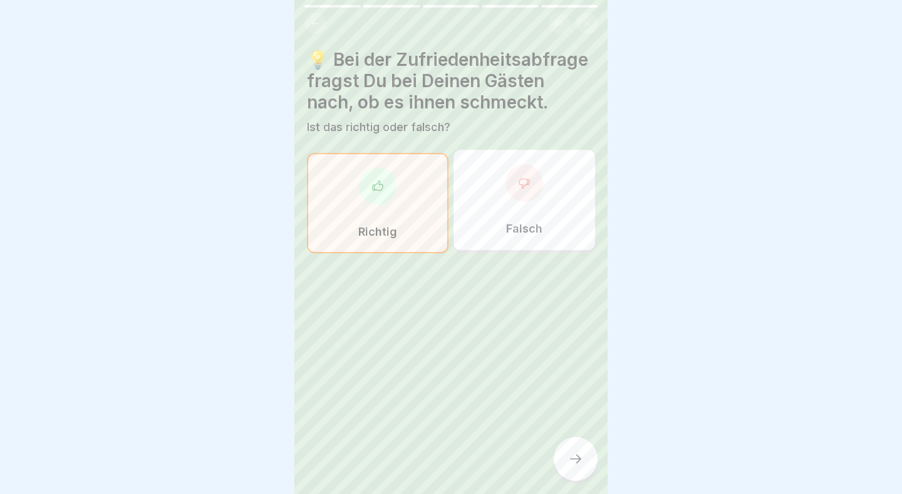
click at [583, 457] on div at bounding box center [576, 459] width 44 height 44
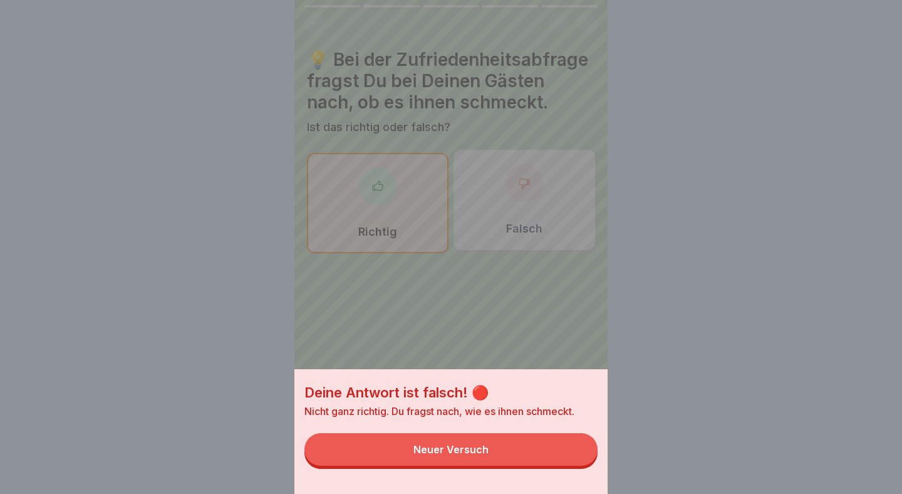
click at [583, 457] on button "Neuer Versuch" at bounding box center [450, 449] width 293 height 33
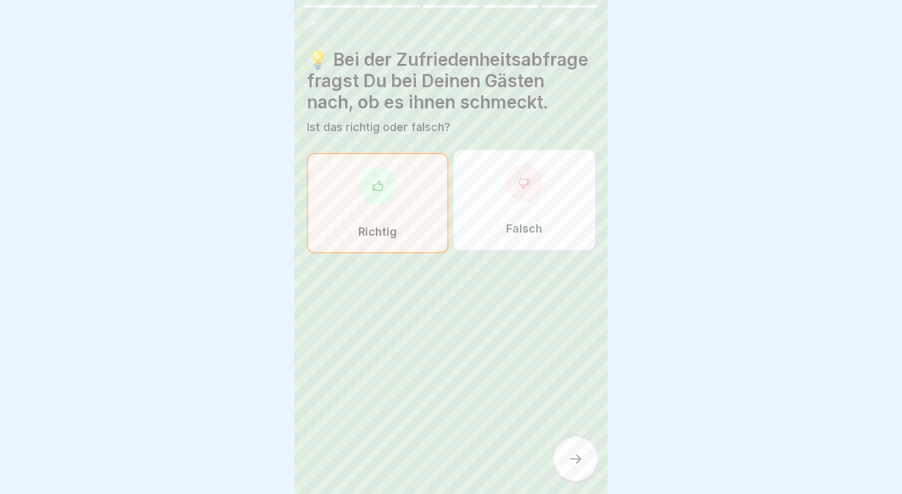
click at [528, 175] on div at bounding box center [525, 183] width 38 height 38
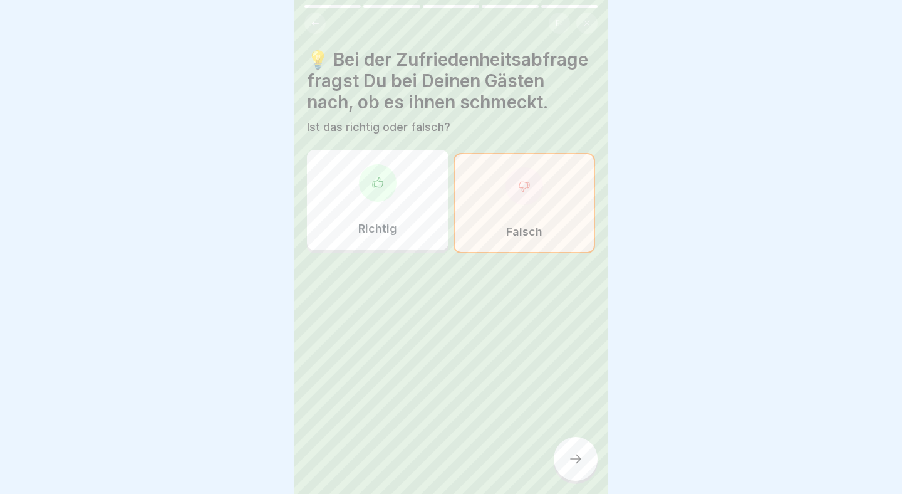
click at [567, 454] on div at bounding box center [576, 459] width 44 height 44
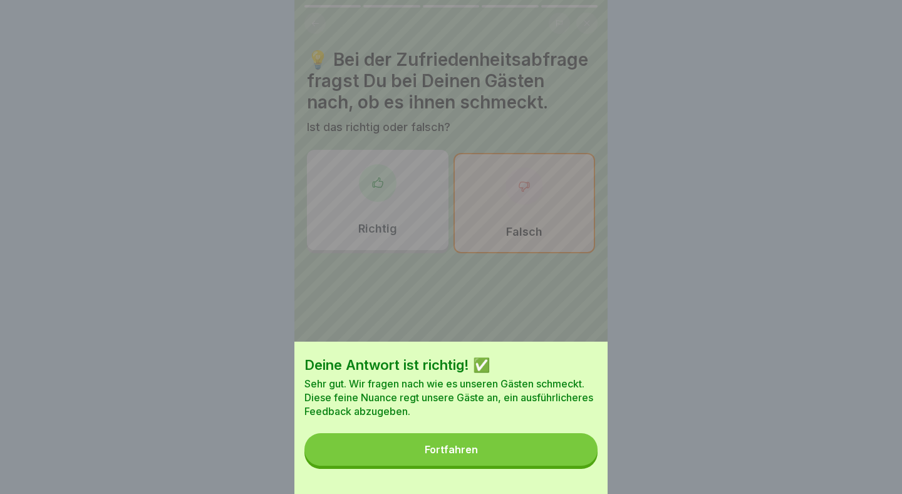
click at [567, 455] on button "Fortfahren" at bounding box center [450, 449] width 293 height 33
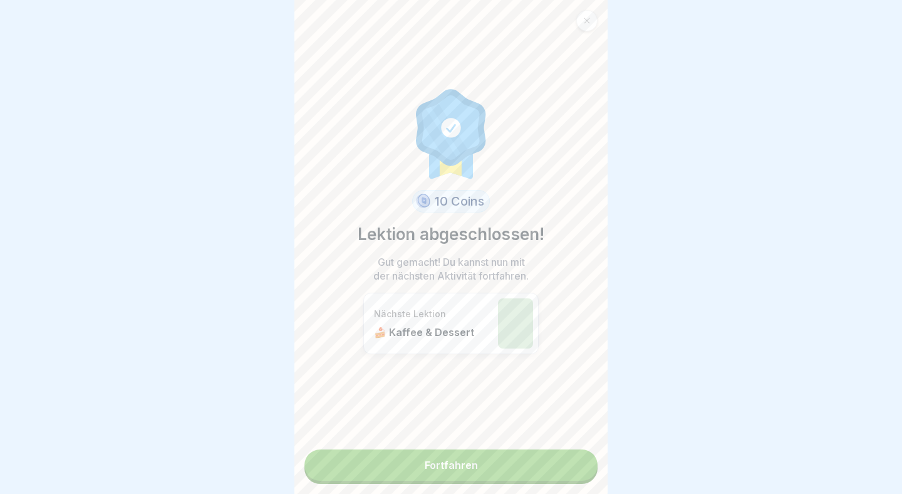
click at [538, 456] on link "Fortfahren" at bounding box center [450, 464] width 293 height 31
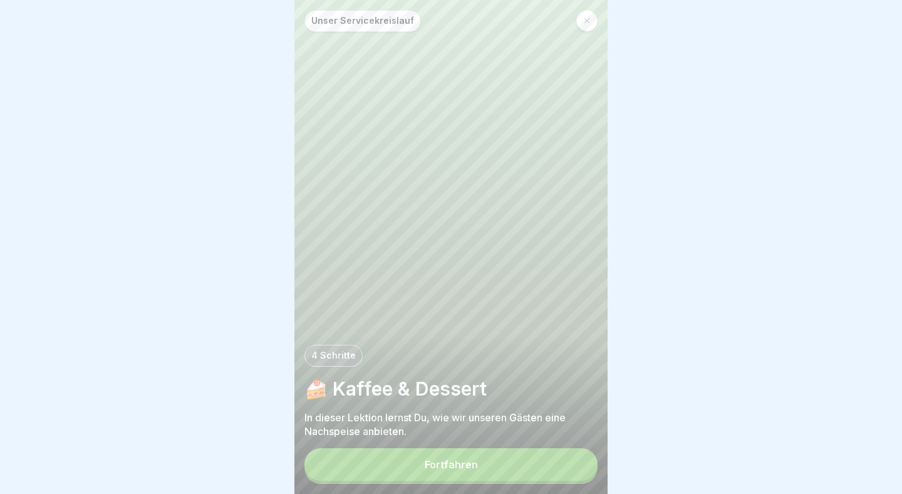
click at [537, 460] on button "Fortfahren" at bounding box center [450, 464] width 293 height 33
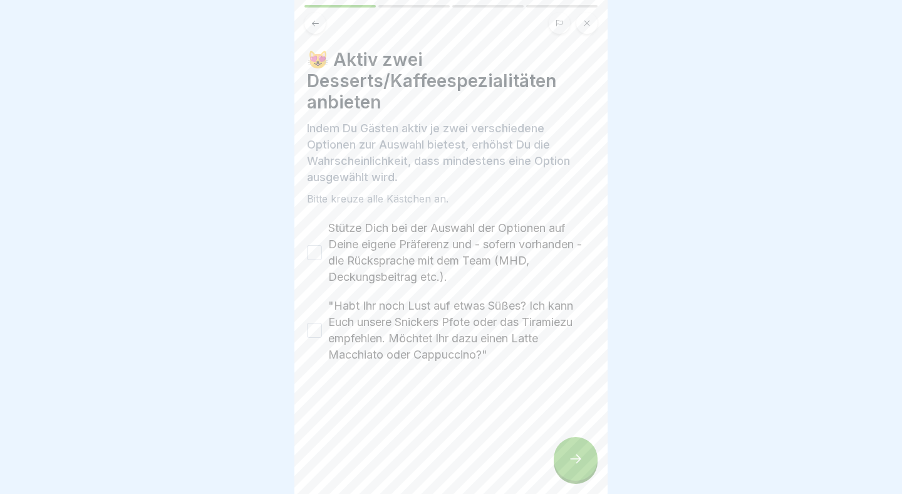
click at [315, 251] on button "Stütze Dich bei der Auswahl der Optionen auf Deine eigene Präferenz und - sofer…" at bounding box center [314, 252] width 15 height 15
click at [313, 328] on button ""Habt Ihr noch Lust auf etwas Süßes? Ich kann Euch unsere Snickers Pfote oder d…" at bounding box center [314, 330] width 15 height 15
click at [583, 454] on icon at bounding box center [575, 458] width 15 height 15
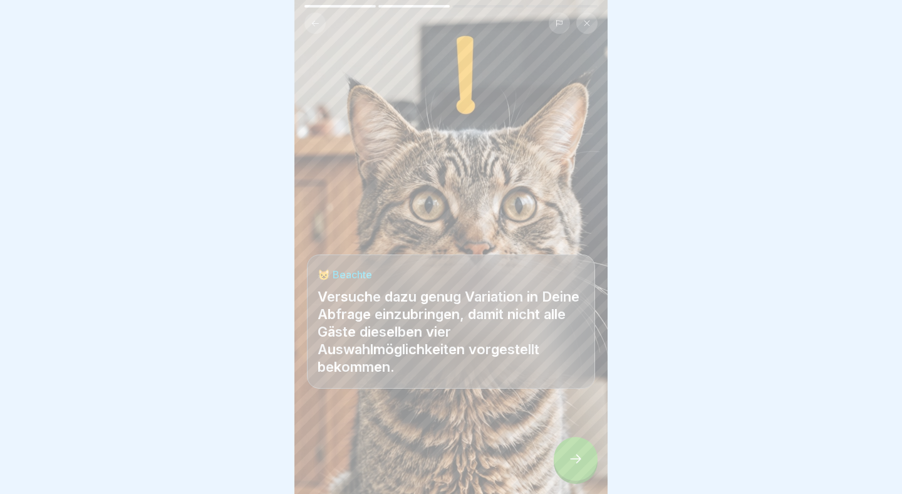
click at [583, 454] on icon at bounding box center [575, 458] width 15 height 15
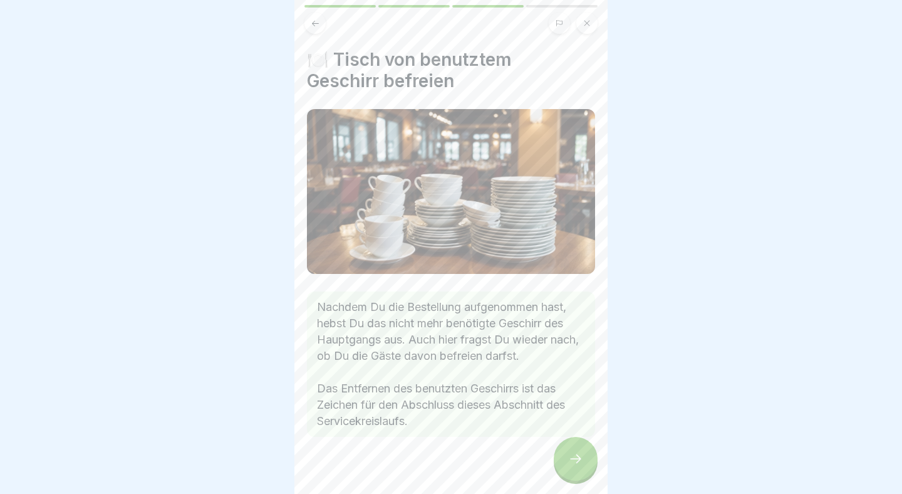
click at [585, 453] on div at bounding box center [576, 459] width 44 height 44
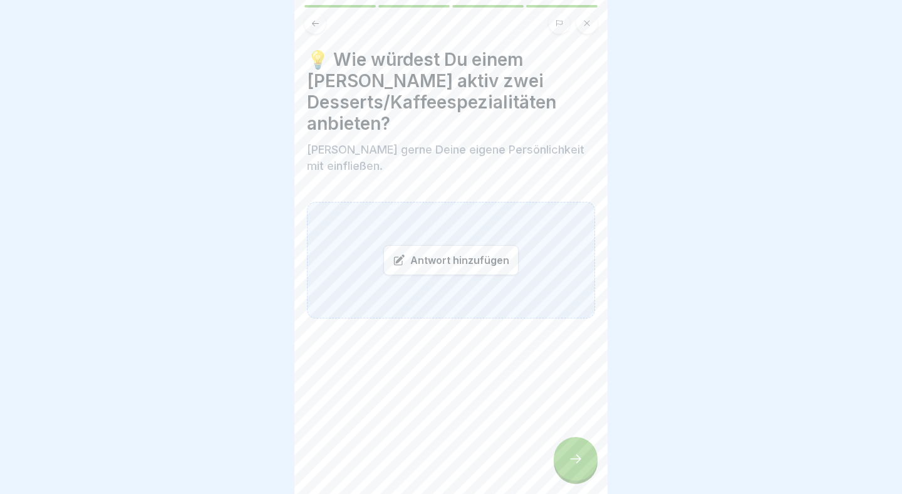
click at [585, 453] on div at bounding box center [576, 459] width 44 height 44
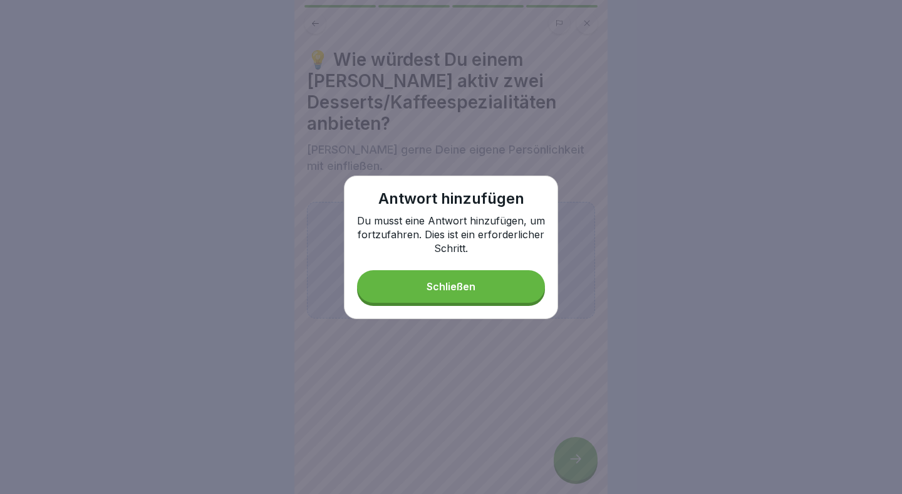
click at [502, 286] on button "Schließen" at bounding box center [451, 286] width 188 height 33
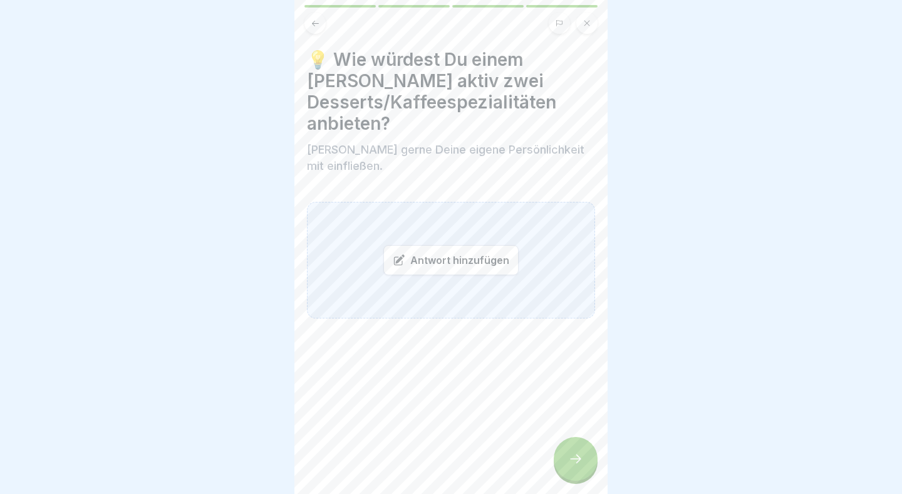
click at [506, 8] on div at bounding box center [450, 19] width 313 height 29
click at [323, 28] on button at bounding box center [314, 23] width 21 height 21
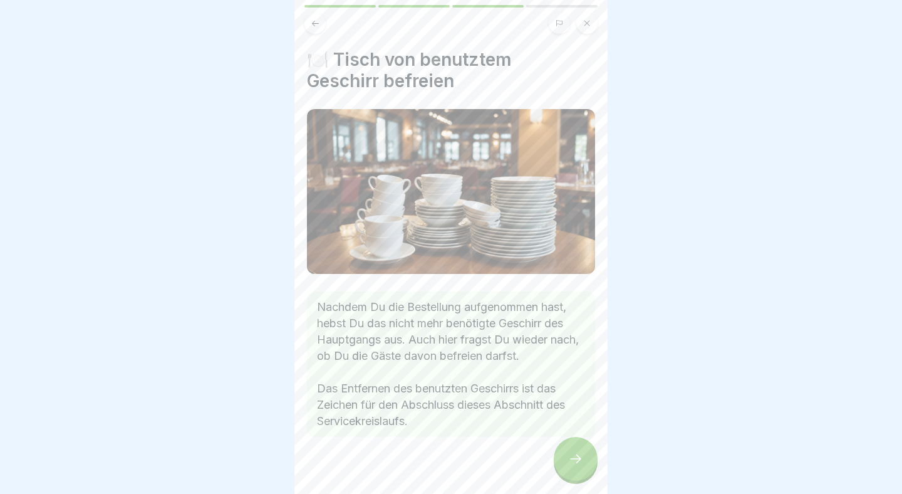
click at [322, 28] on button at bounding box center [314, 23] width 21 height 21
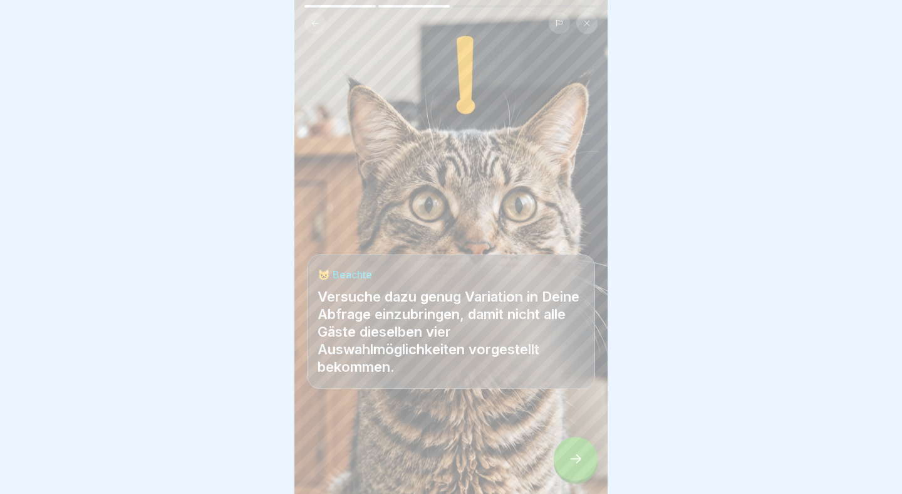
click at [322, 28] on button at bounding box center [314, 23] width 21 height 21
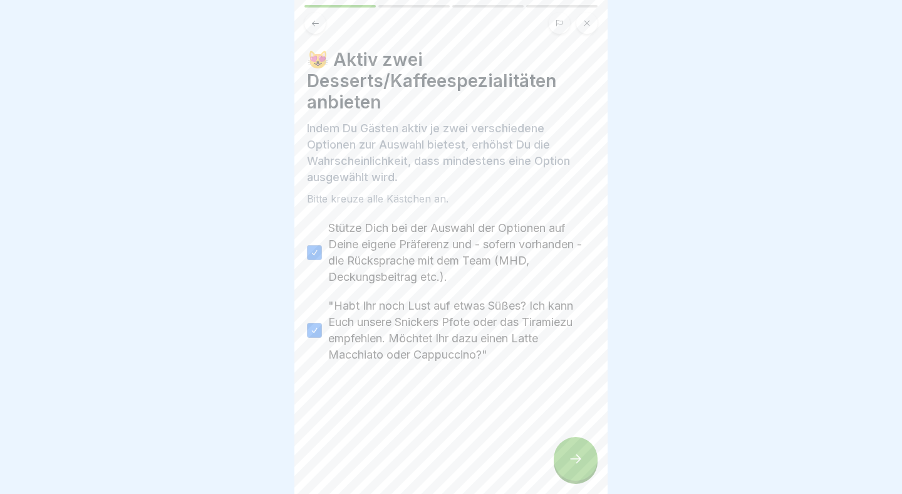
click at [590, 457] on div at bounding box center [576, 459] width 44 height 44
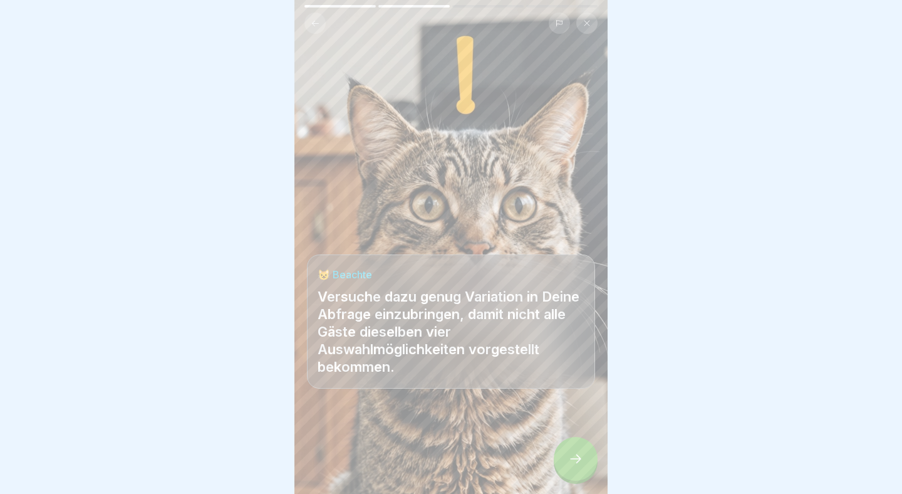
click at [590, 457] on div at bounding box center [576, 459] width 44 height 44
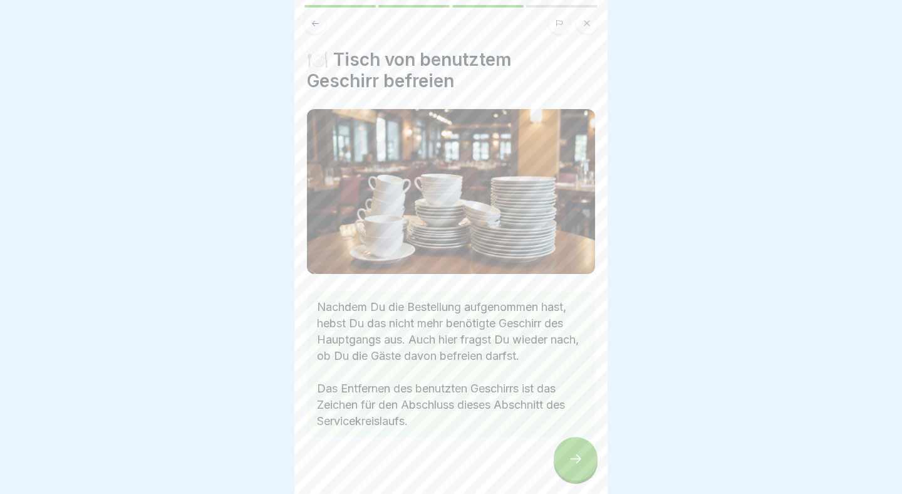
click at [590, 457] on div at bounding box center [576, 459] width 44 height 44
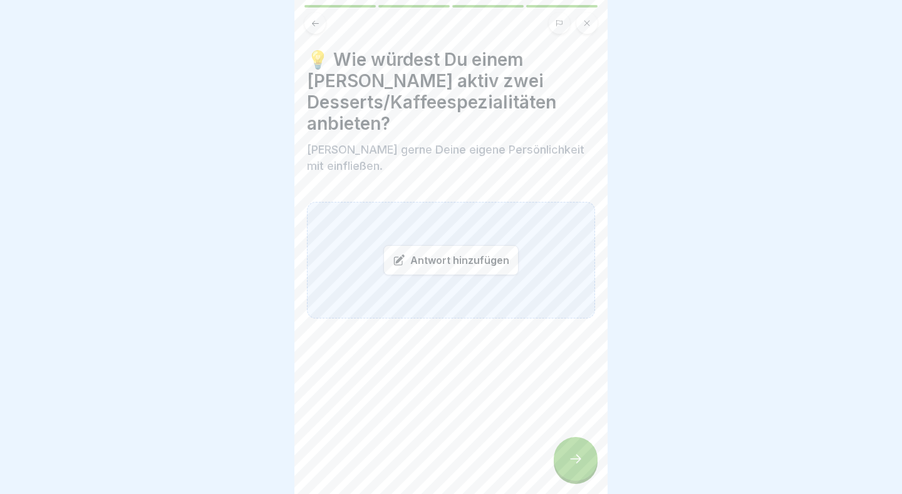
click at [471, 264] on div "Antwort hinzufügen" at bounding box center [450, 260] width 135 height 30
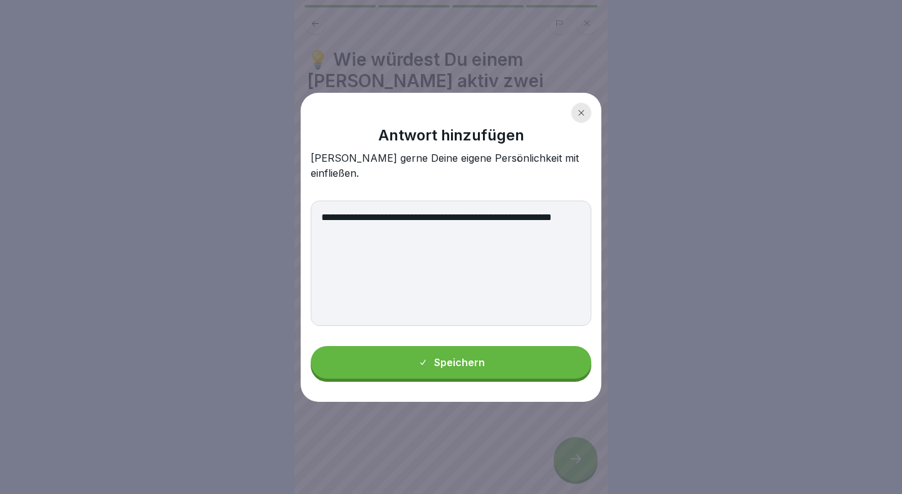
click at [510, 208] on textarea "**********" at bounding box center [451, 262] width 281 height 125
type textarea "**********"
click at [492, 362] on button "Speichern" at bounding box center [451, 362] width 281 height 33
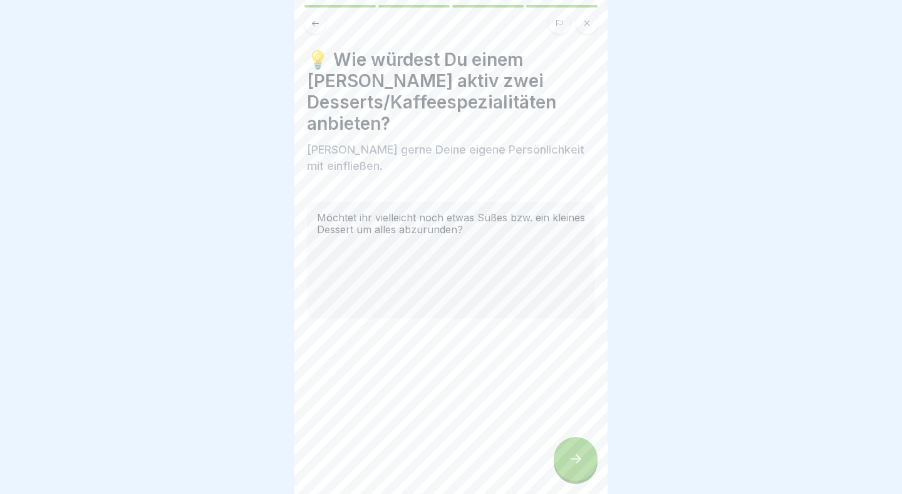
click at [576, 454] on icon at bounding box center [575, 458] width 15 height 15
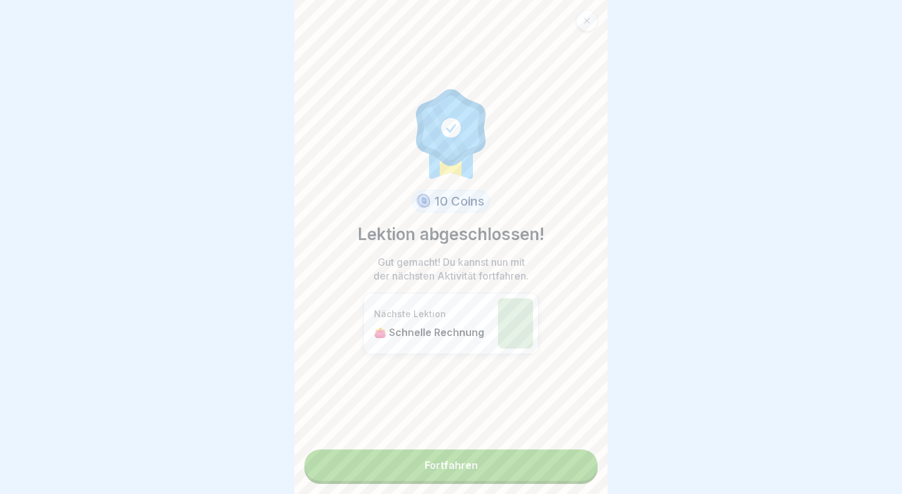
click at [499, 462] on link "Fortfahren" at bounding box center [450, 464] width 293 height 31
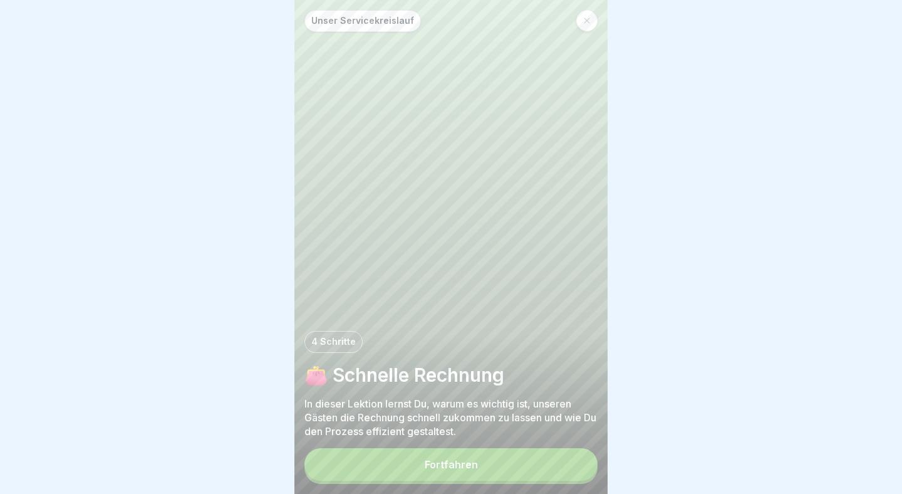
click at [479, 464] on button "Fortfahren" at bounding box center [450, 464] width 293 height 33
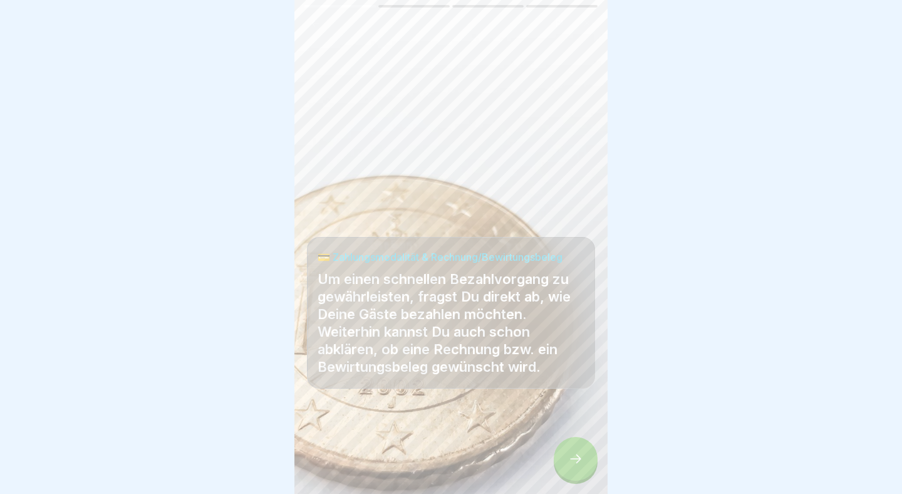
click at [575, 448] on div at bounding box center [576, 459] width 44 height 44
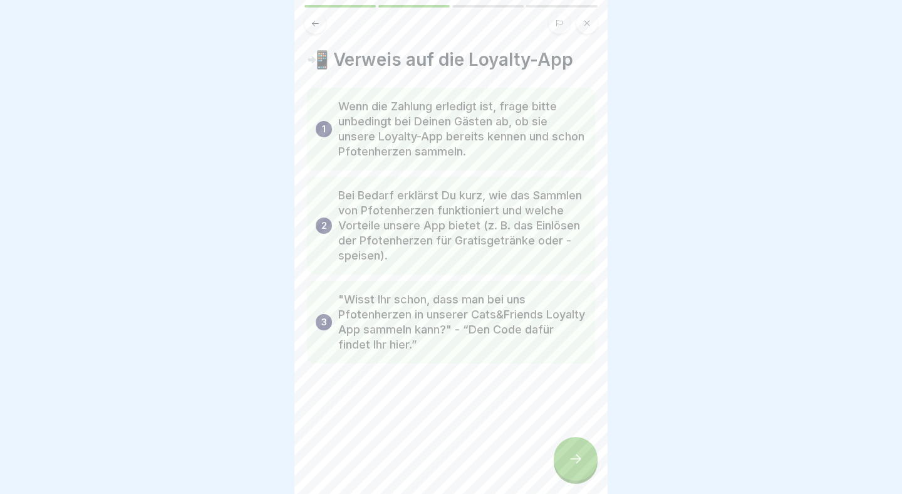
click at [575, 448] on div at bounding box center [576, 459] width 44 height 44
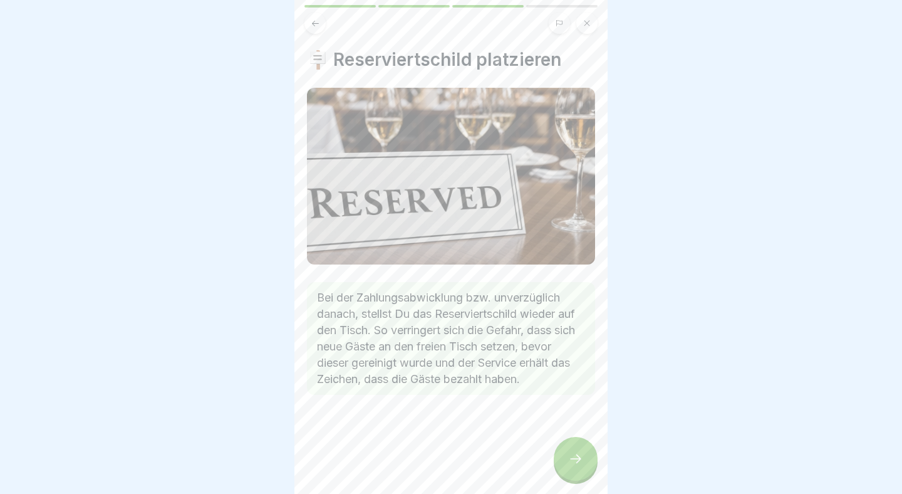
click at [575, 448] on div at bounding box center [576, 459] width 44 height 44
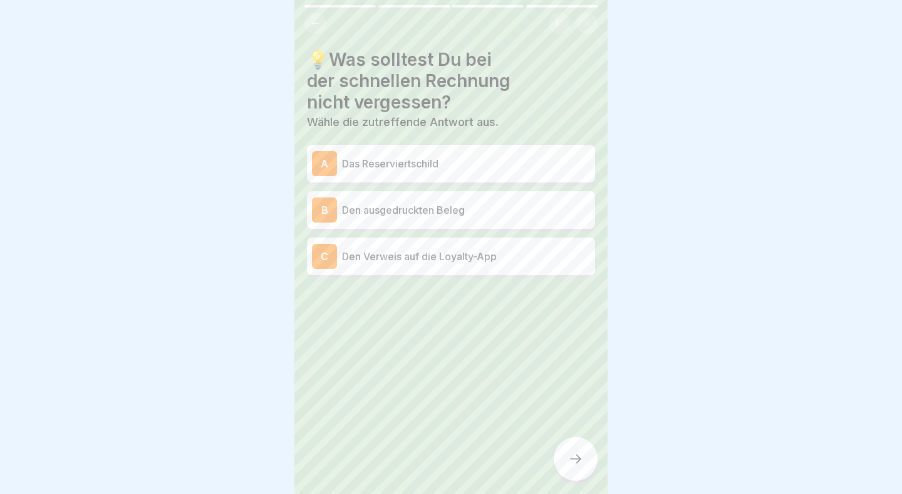
click at [530, 261] on p "Den Verweis auf die Loyalty-App" at bounding box center [466, 256] width 248 height 15
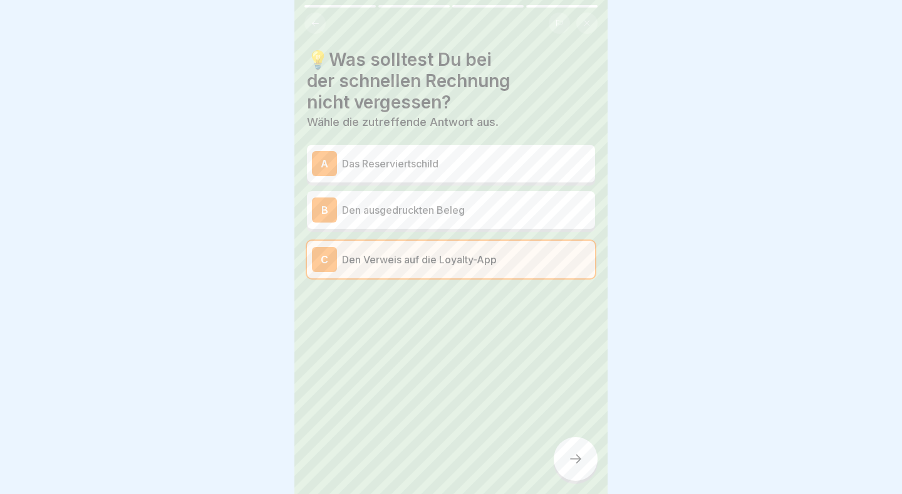
click at [580, 460] on icon at bounding box center [575, 458] width 15 height 15
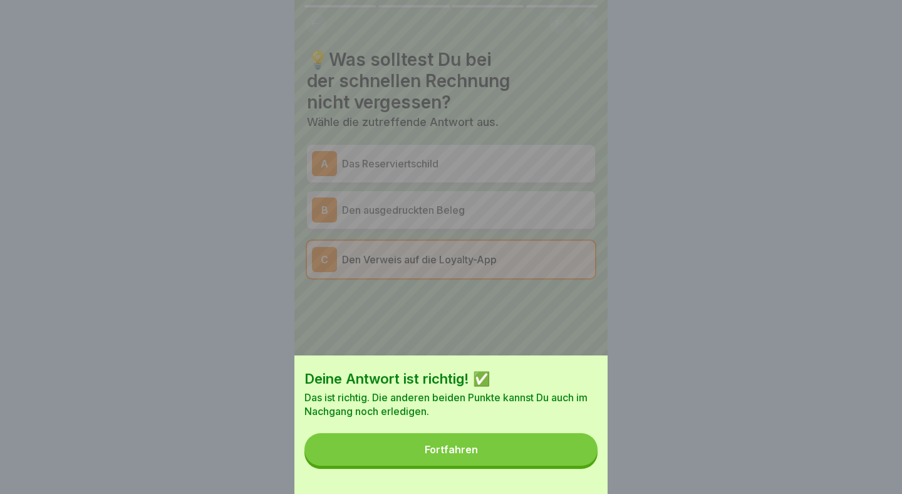
click at [571, 460] on button "Fortfahren" at bounding box center [450, 449] width 293 height 33
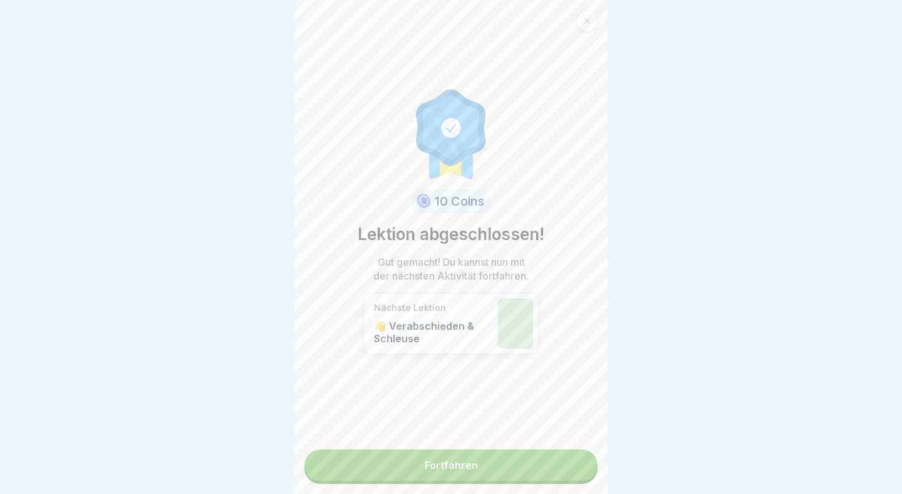
click at [571, 460] on link "Fortfahren" at bounding box center [450, 464] width 293 height 31
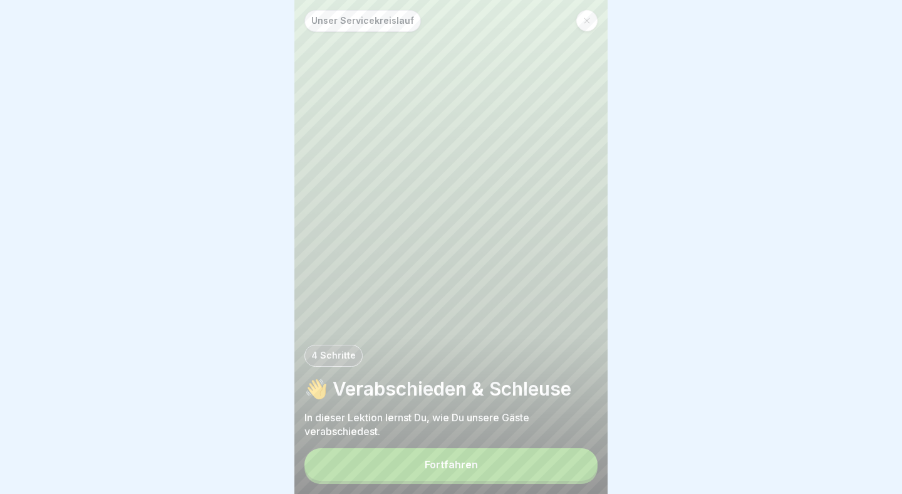
click at [546, 469] on button "Fortfahren" at bounding box center [450, 464] width 293 height 33
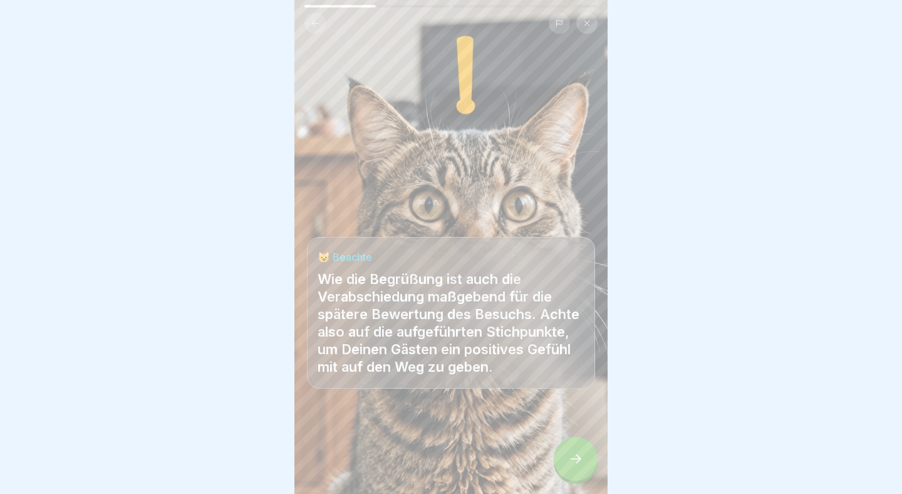
click at [545, 463] on div at bounding box center [451, 455] width 288 height 75
click at [571, 449] on div at bounding box center [576, 459] width 44 height 44
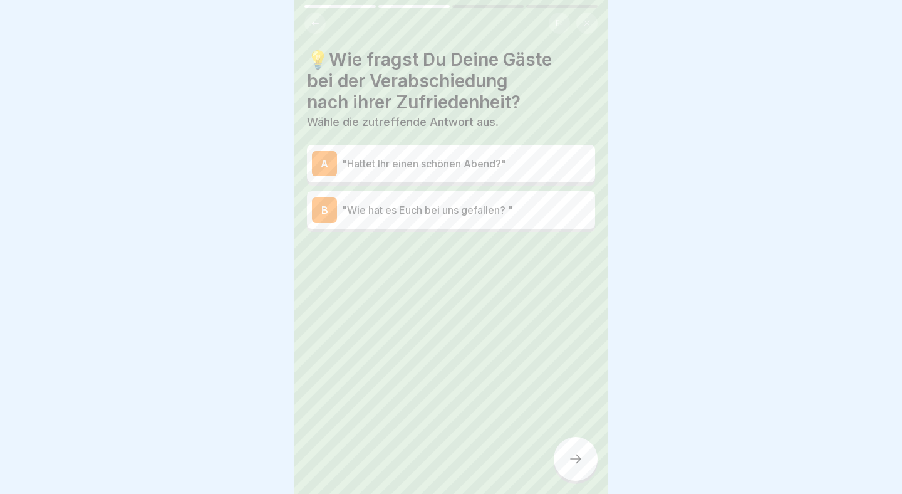
click at [507, 207] on p ""Wie hat es Euch bei uns gefallen? "" at bounding box center [466, 209] width 248 height 15
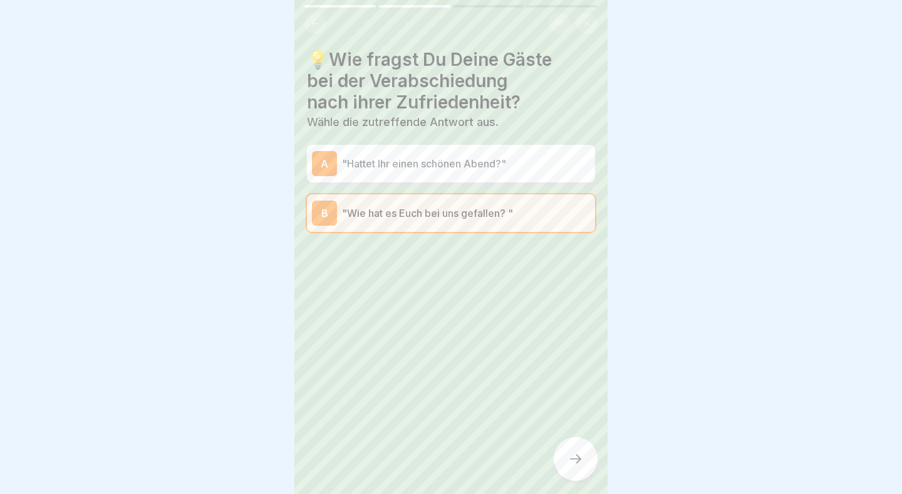
click at [575, 462] on icon at bounding box center [575, 458] width 15 height 15
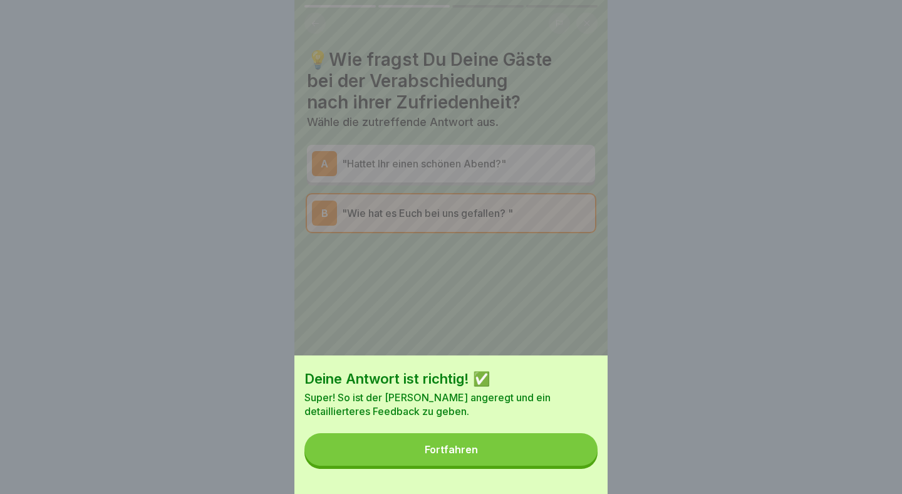
click at [555, 449] on button "Fortfahren" at bounding box center [450, 449] width 293 height 33
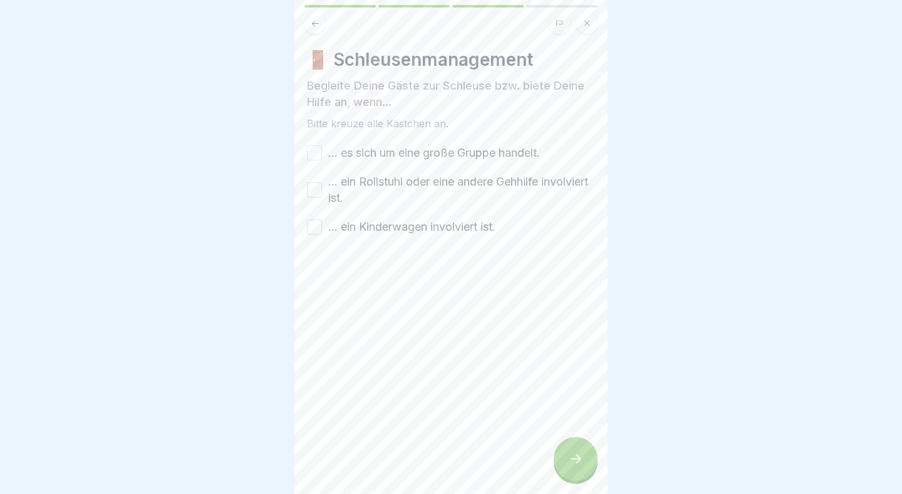
click at [311, 151] on button "... es sich um eine große Gruppe handelt." at bounding box center [314, 152] width 15 height 15
click at [319, 190] on button "... ein Rollstuhl oder eine andere Gehhilfe involviert ist." at bounding box center [314, 189] width 15 height 15
click at [317, 229] on button "... ein Kinderwagen involviert ist." at bounding box center [314, 226] width 15 height 15
click at [585, 467] on div at bounding box center [576, 459] width 44 height 44
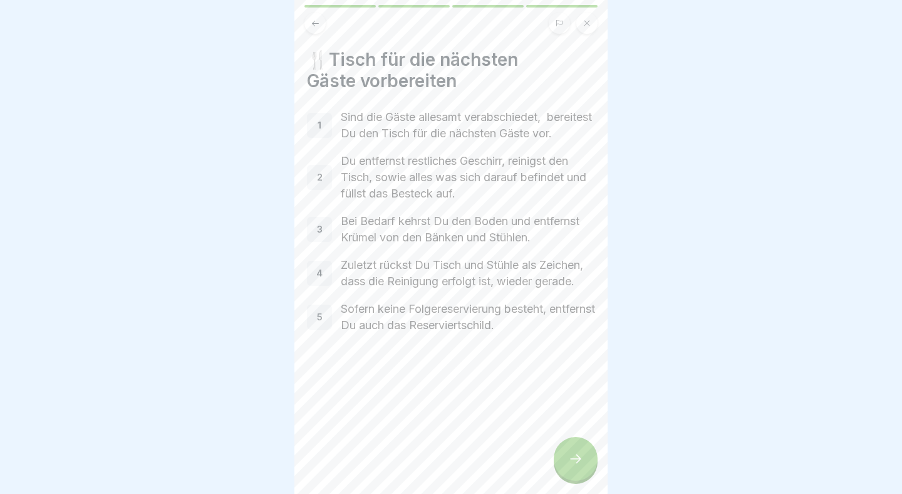
click at [584, 454] on div at bounding box center [576, 459] width 44 height 44
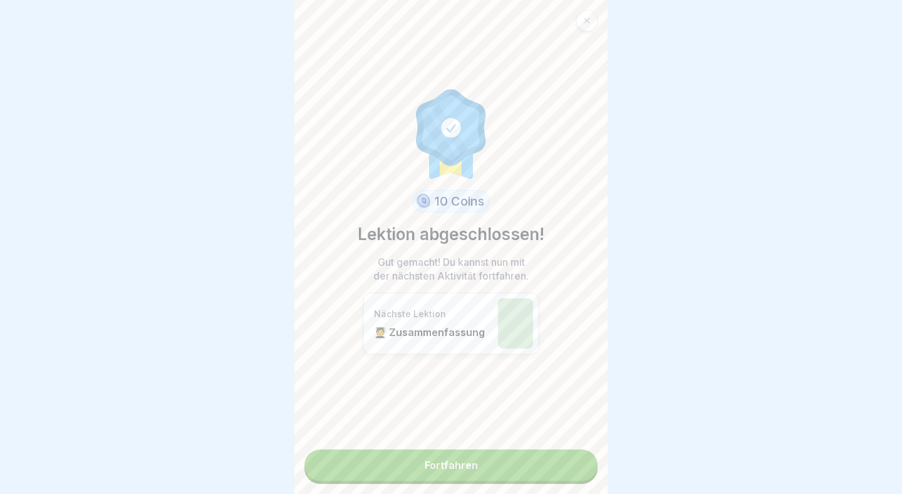
click at [537, 460] on link "Fortfahren" at bounding box center [450, 464] width 293 height 31
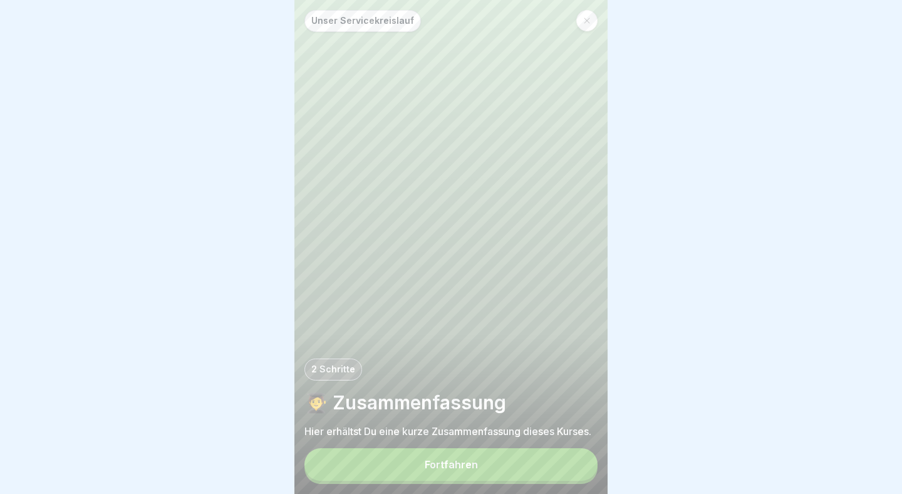
click at [534, 469] on button "Fortfahren" at bounding box center [450, 464] width 293 height 33
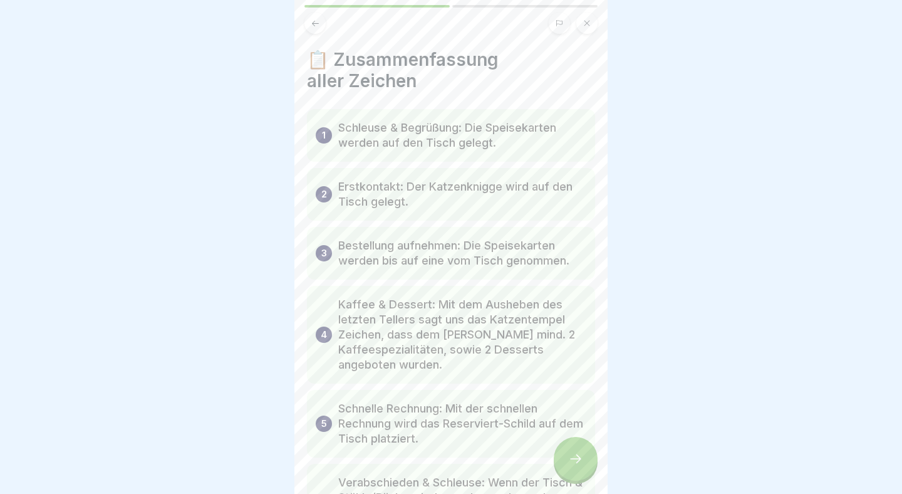
scroll to position [128, 0]
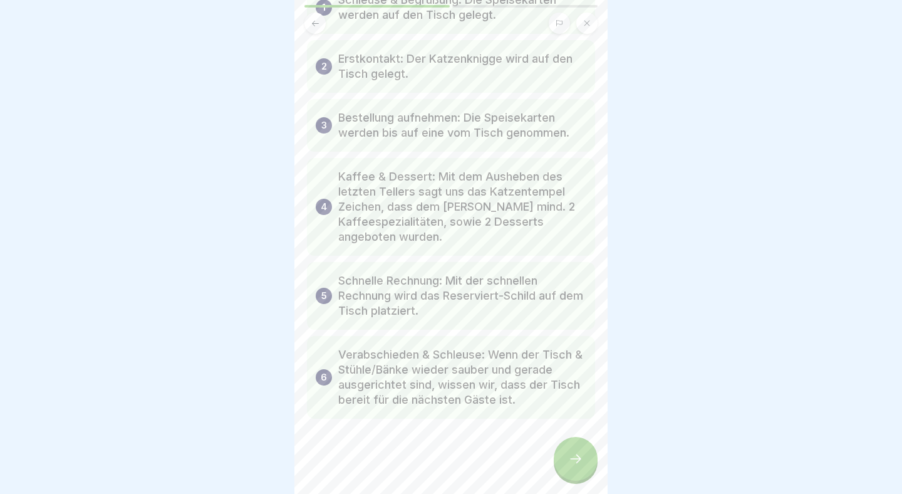
click at [563, 449] on div at bounding box center [576, 459] width 44 height 44
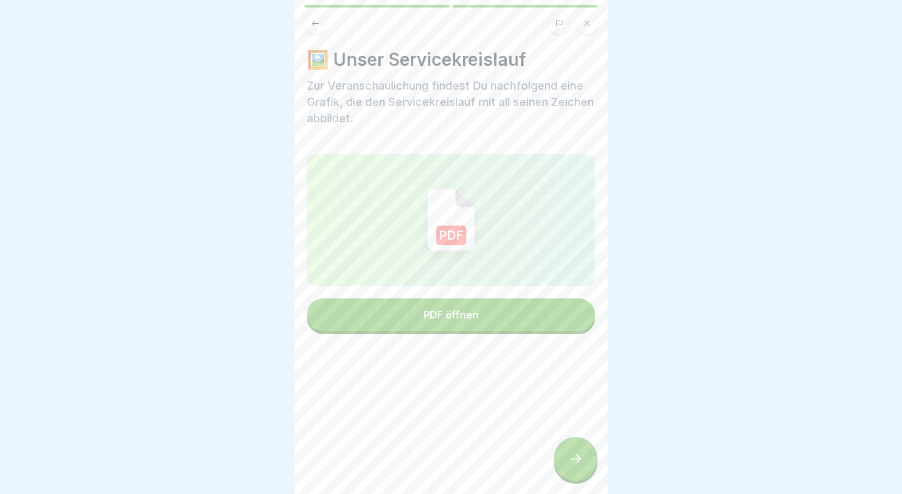
click at [472, 328] on button "PDF öffnen" at bounding box center [451, 314] width 288 height 33
click at [568, 445] on div at bounding box center [576, 459] width 44 height 44
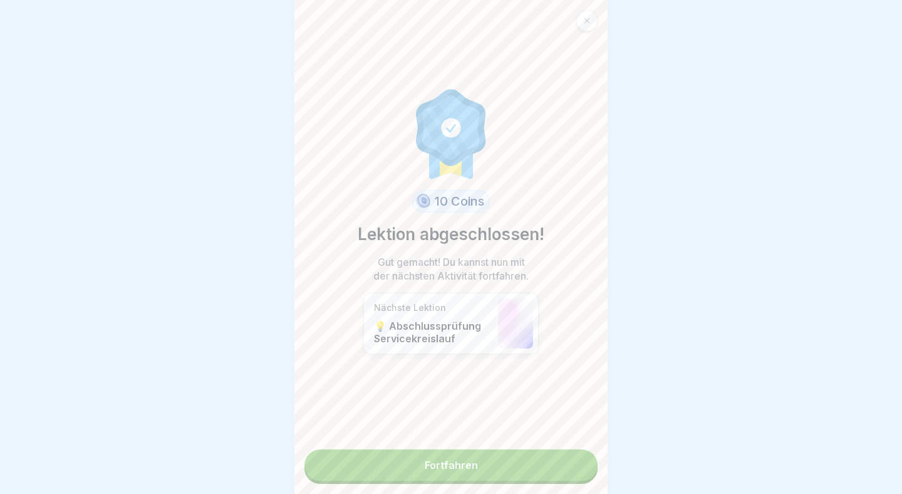
click at [538, 475] on link "Fortfahren" at bounding box center [450, 464] width 293 height 31
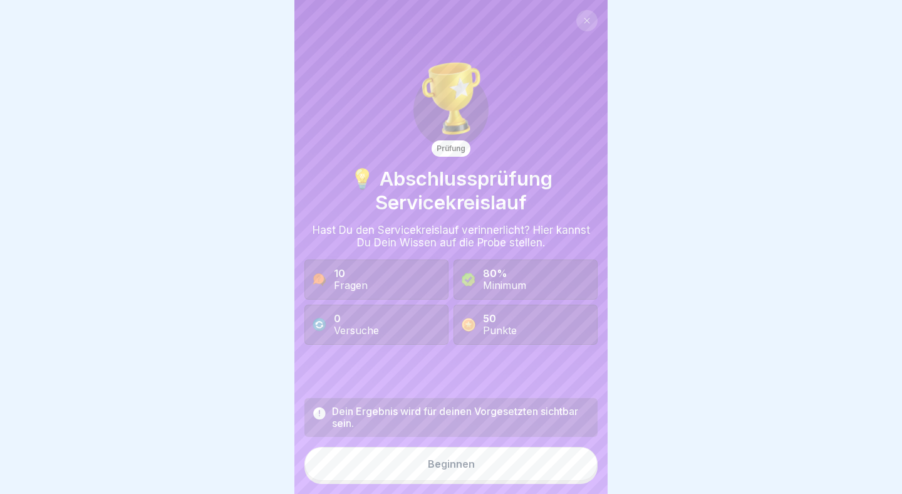
click at [491, 467] on button "Beginnen" at bounding box center [450, 464] width 293 height 34
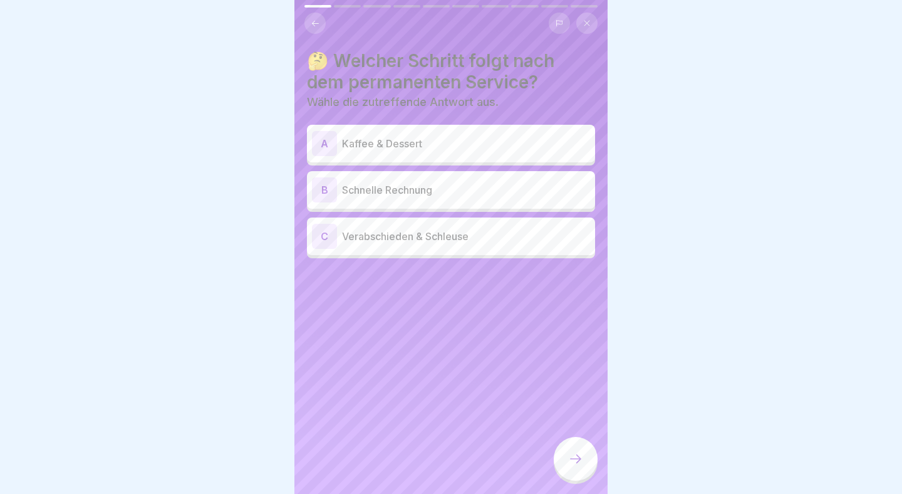
click at [496, 149] on p "Kaffee & Dessert" at bounding box center [466, 143] width 248 height 15
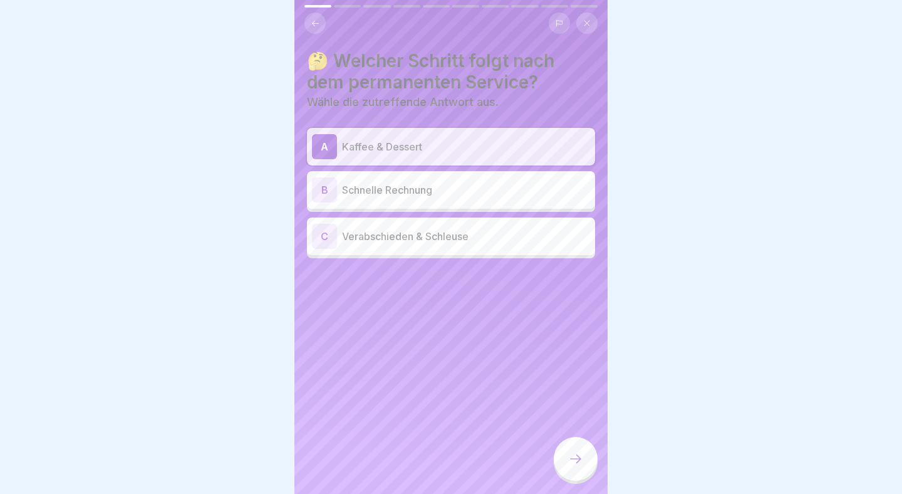
click at [583, 457] on icon at bounding box center [575, 458] width 15 height 15
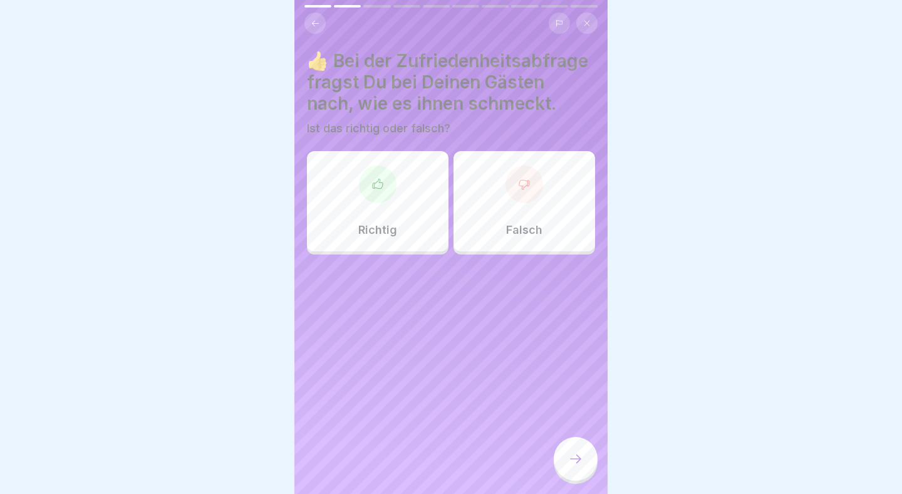
click at [408, 200] on div "Richtig" at bounding box center [378, 201] width 142 height 100
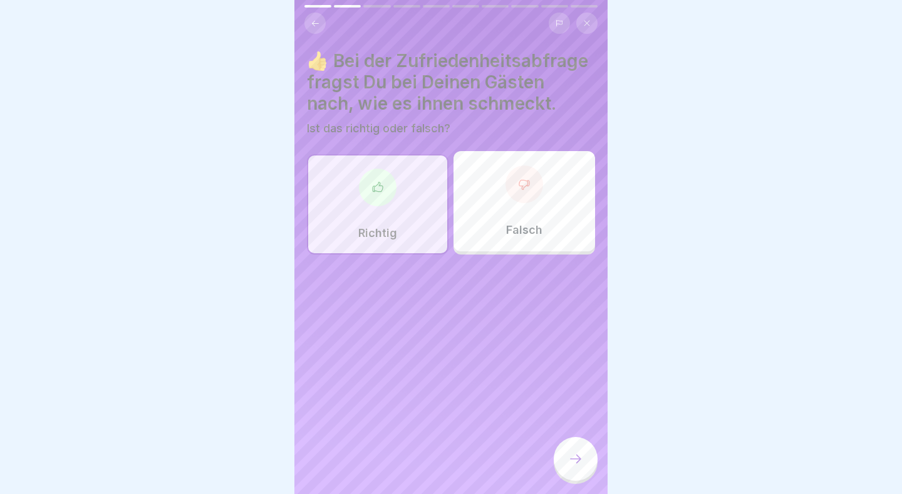
click at [581, 463] on icon at bounding box center [575, 458] width 15 height 15
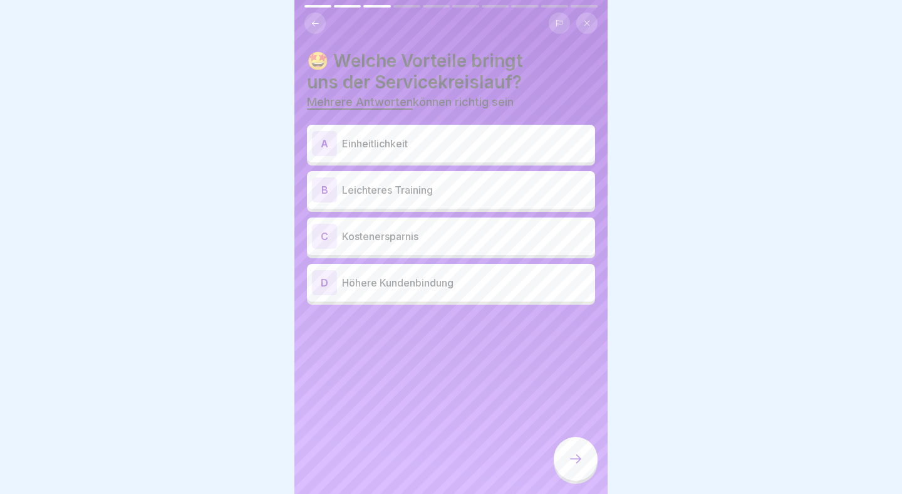
click at [546, 189] on p "Leichteres Training" at bounding box center [466, 189] width 248 height 15
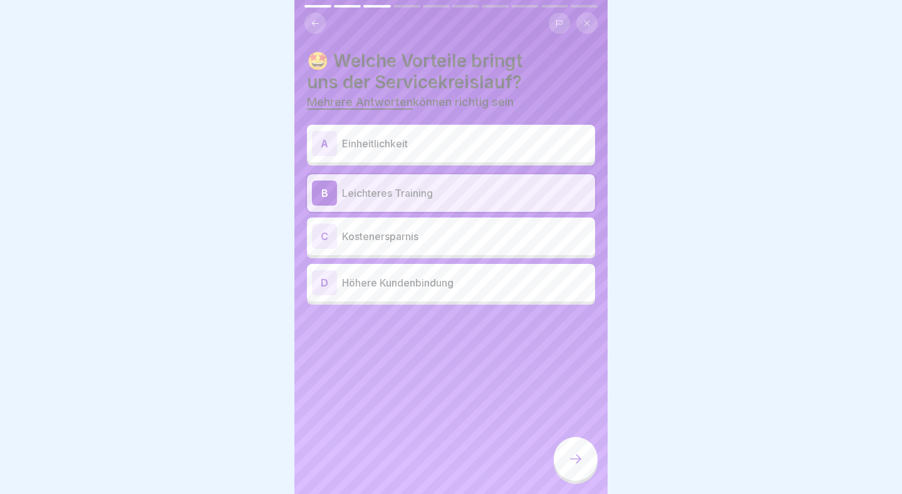
click at [496, 295] on div "D Höhere Kundenbindung" at bounding box center [451, 283] width 288 height 38
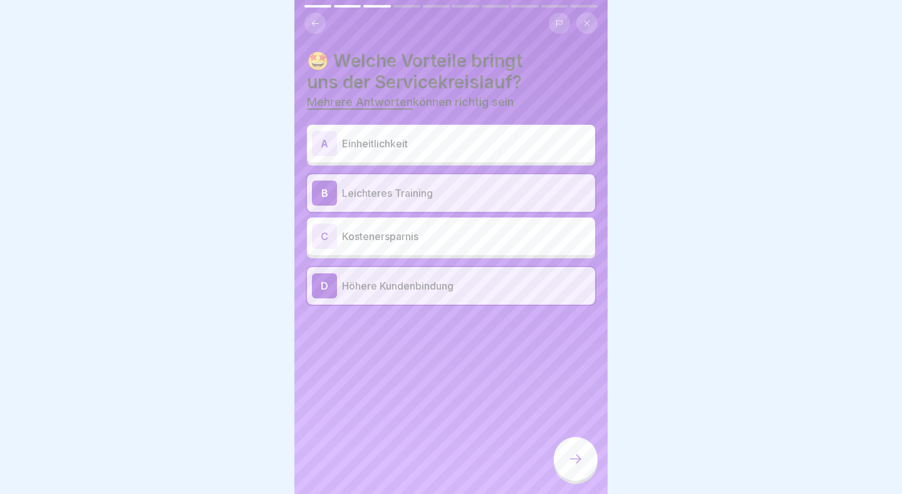
click at [573, 445] on div at bounding box center [576, 459] width 44 height 44
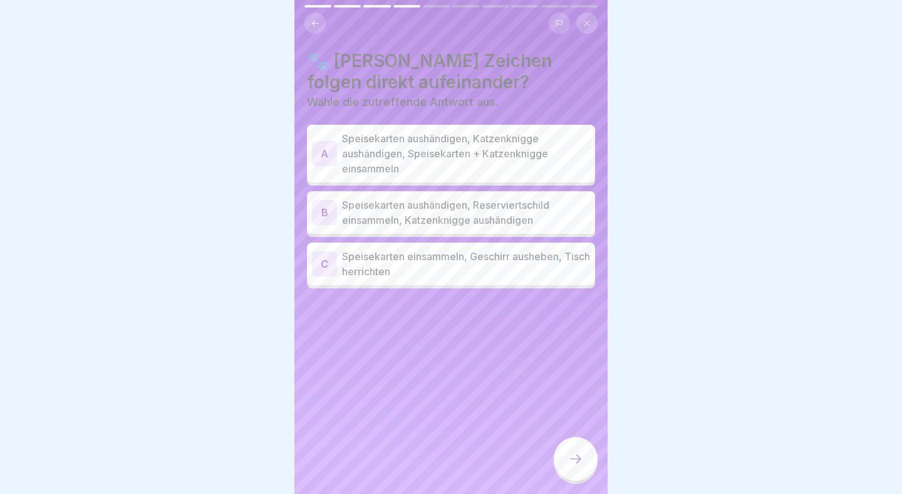
click at [496, 167] on p "Speisekarten aushändigen, Katzenknigge aushändigen, Speisekarten + Katzenknigge…" at bounding box center [466, 153] width 248 height 45
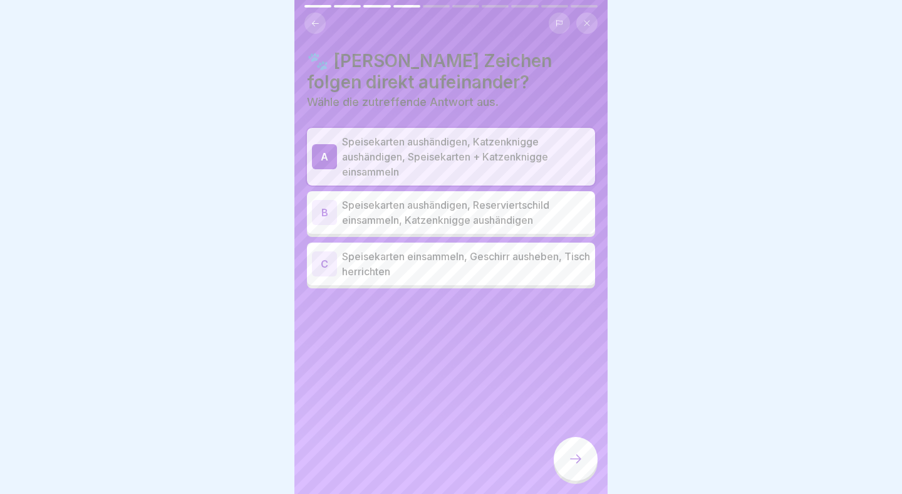
click at [573, 470] on div at bounding box center [576, 459] width 44 height 44
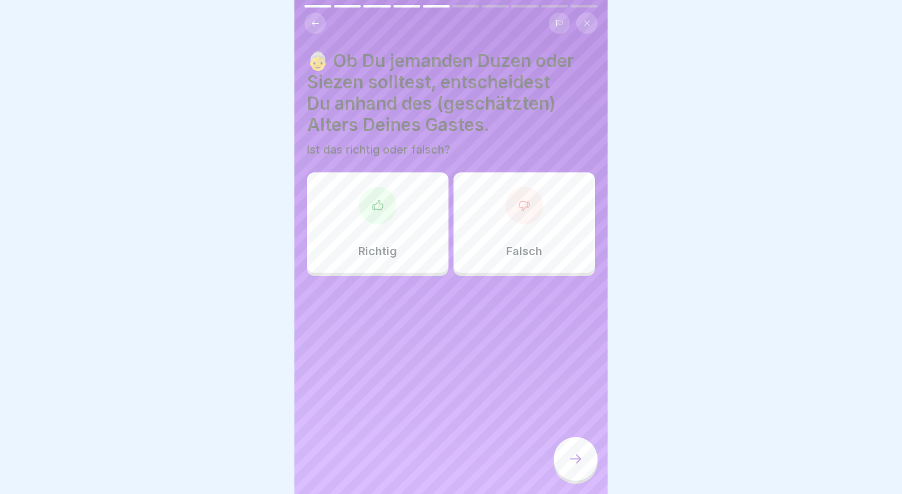
click at [532, 222] on div "Falsch" at bounding box center [525, 222] width 142 height 100
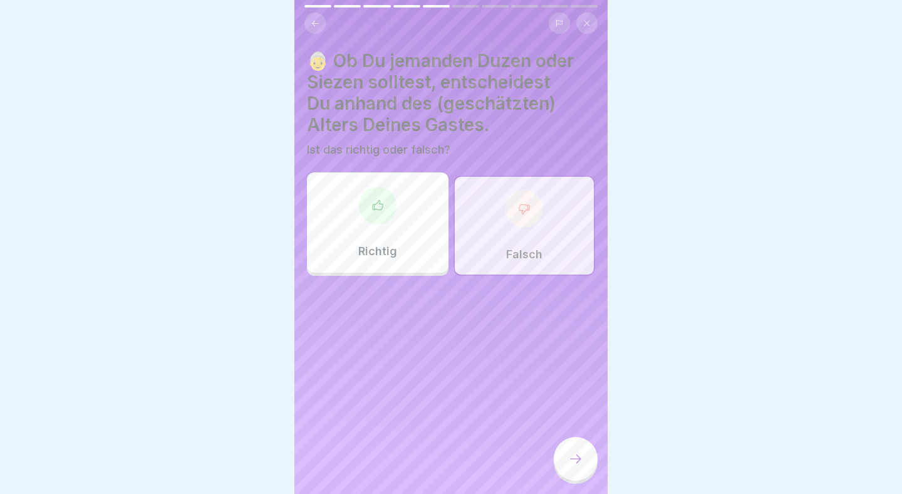
click at [578, 449] on div at bounding box center [576, 459] width 44 height 44
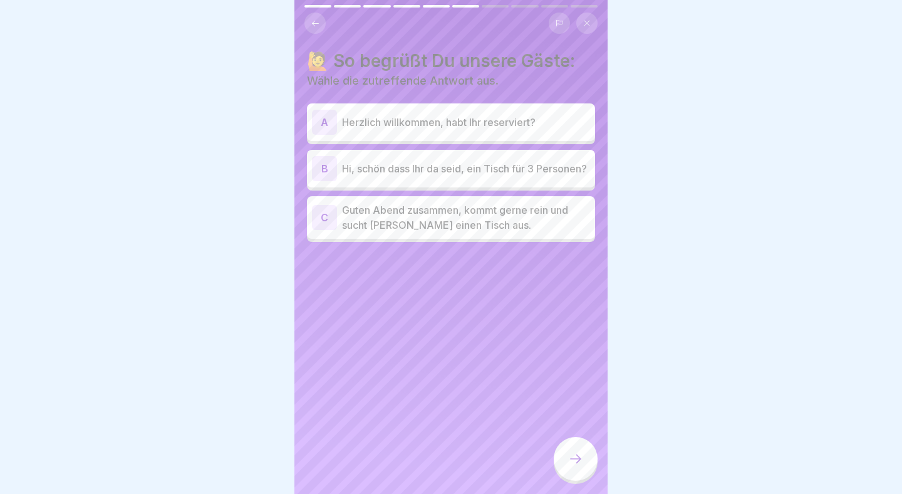
click at [504, 172] on p "Hi, schön dass Ihr da seid, ein Tisch für 3 Personen?" at bounding box center [466, 168] width 248 height 15
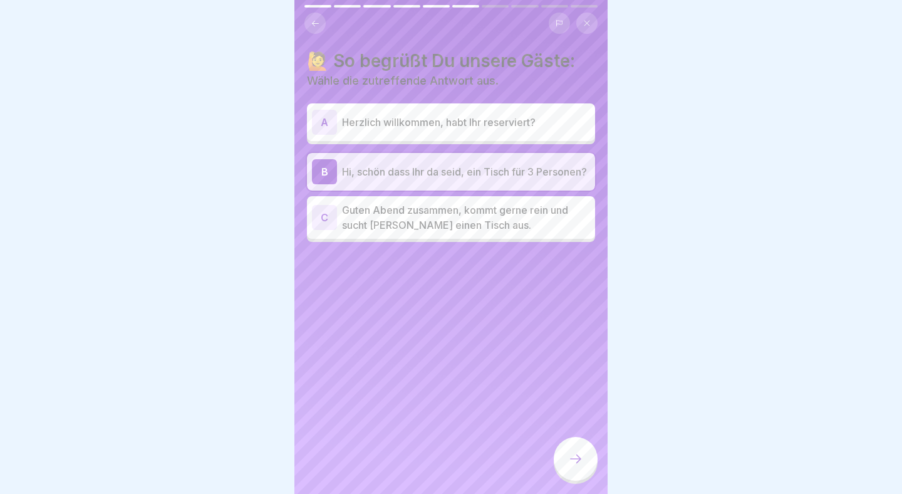
click at [590, 473] on div at bounding box center [576, 459] width 44 height 44
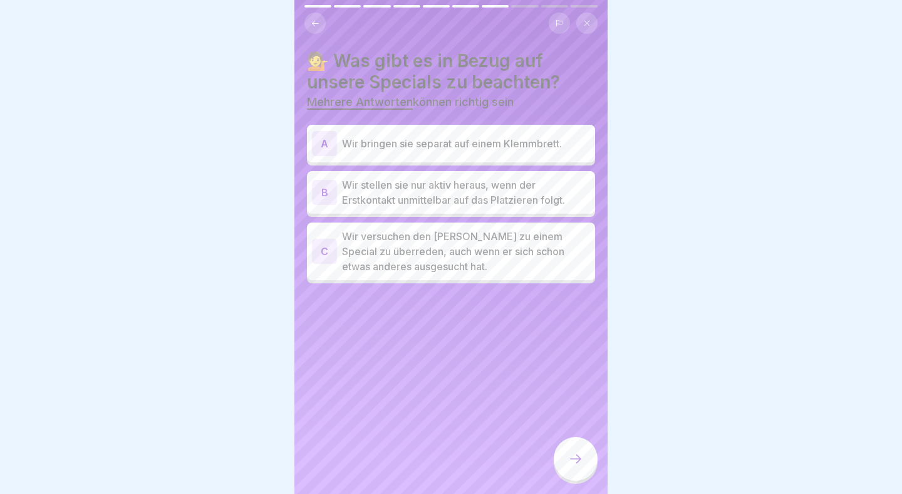
click at [571, 134] on div "A Wir bringen sie separat auf einem Klemmbrett." at bounding box center [451, 143] width 278 height 25
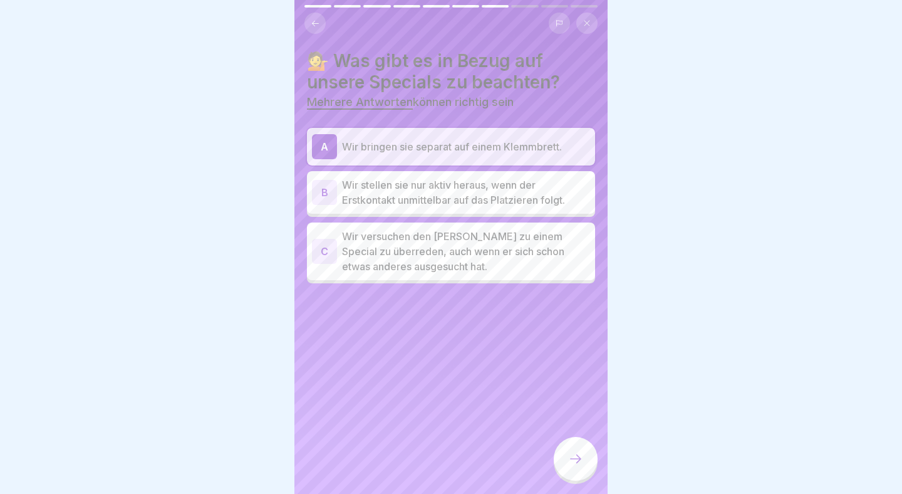
click at [582, 450] on div at bounding box center [576, 459] width 44 height 44
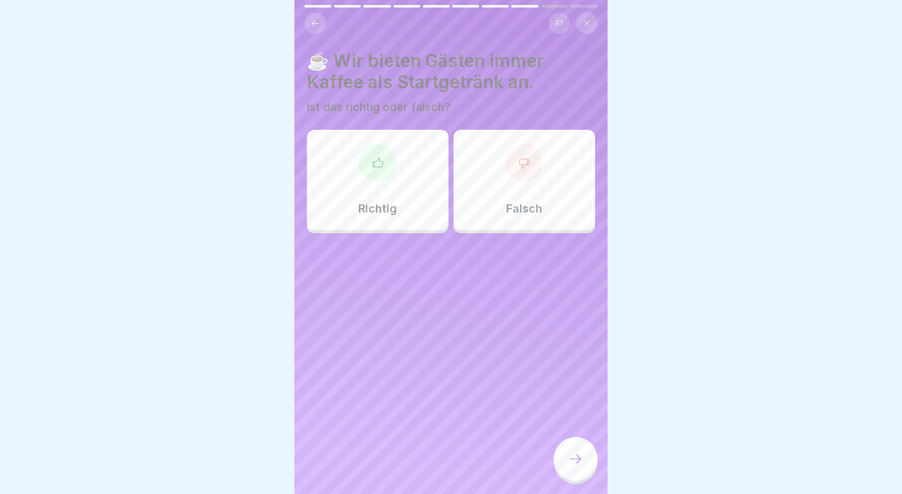
click at [486, 209] on div "Falsch" at bounding box center [525, 180] width 142 height 100
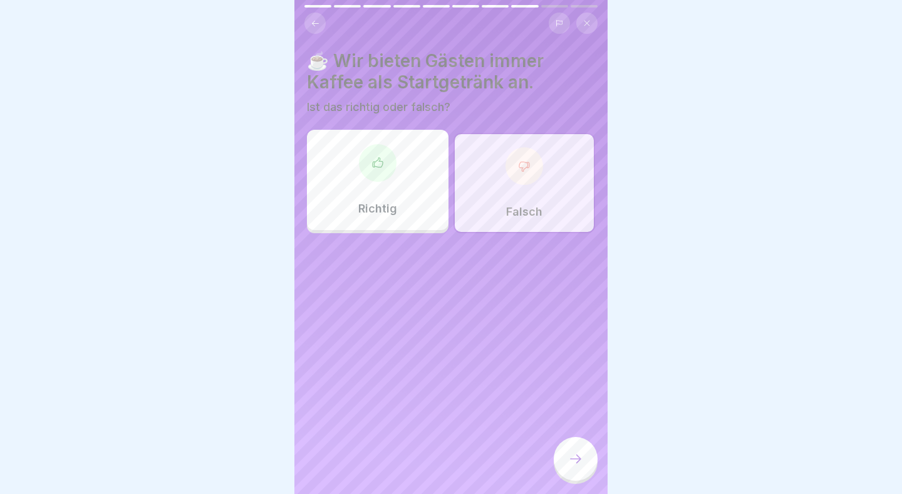
click at [587, 469] on div at bounding box center [576, 459] width 44 height 44
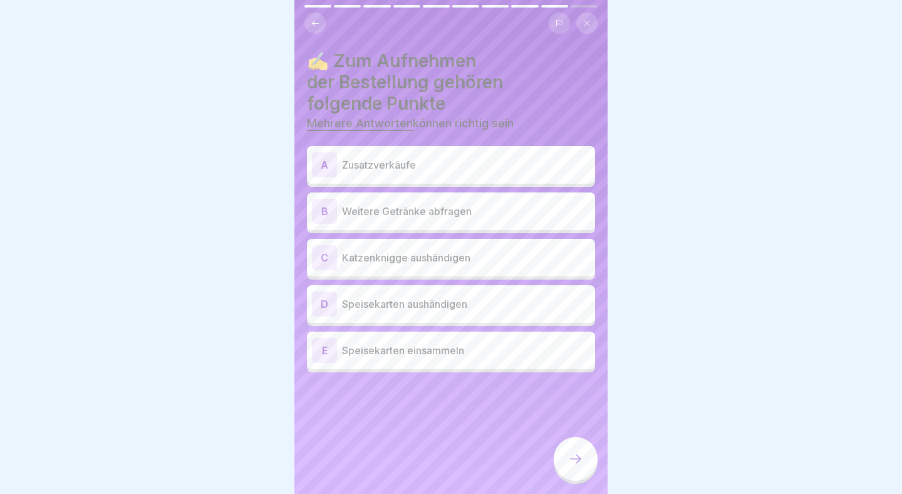
click at [483, 177] on div "A Zusatzverkäufe" at bounding box center [451, 165] width 288 height 38
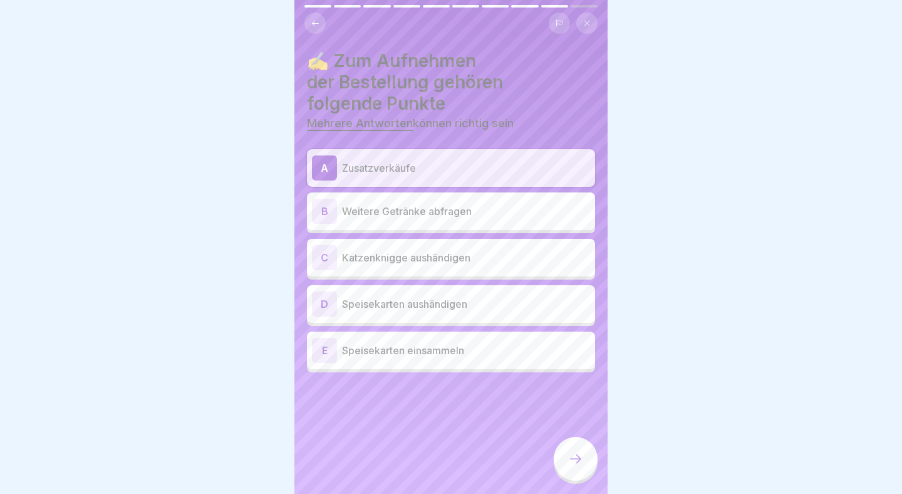
click at [481, 257] on p "Katzenknigge aushändigen" at bounding box center [466, 257] width 248 height 15
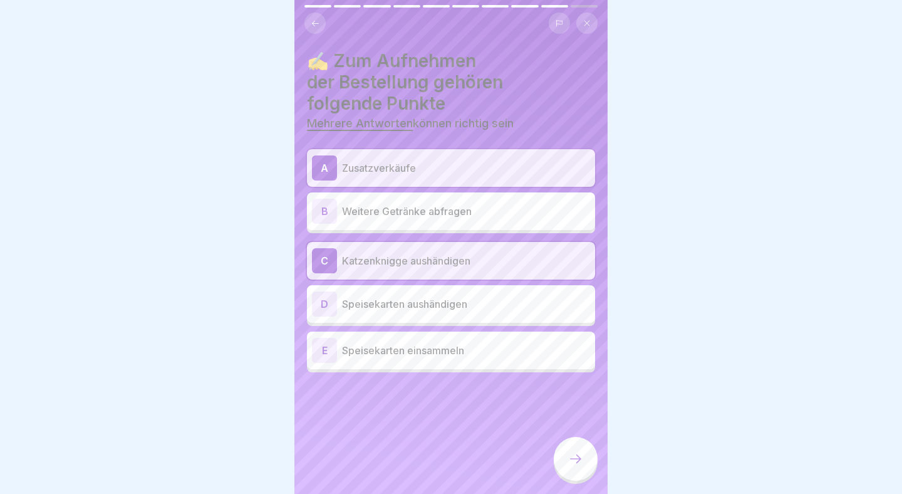
click at [576, 454] on icon at bounding box center [575, 458] width 15 height 15
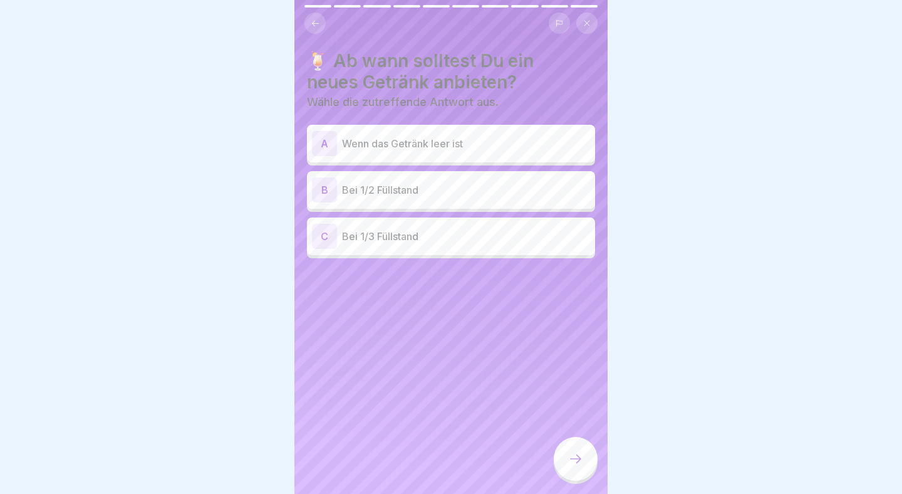
click at [464, 231] on p "Bei 1/3 Füllstand" at bounding box center [466, 236] width 248 height 15
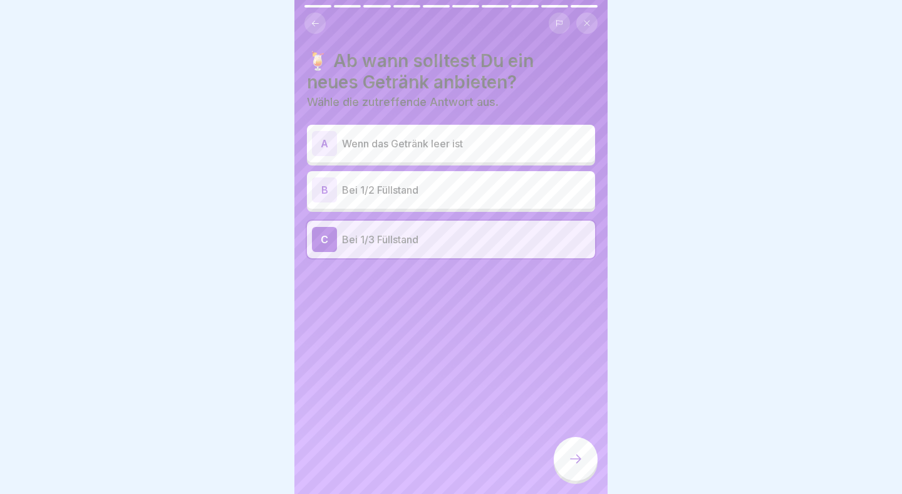
click at [585, 461] on div at bounding box center [576, 459] width 44 height 44
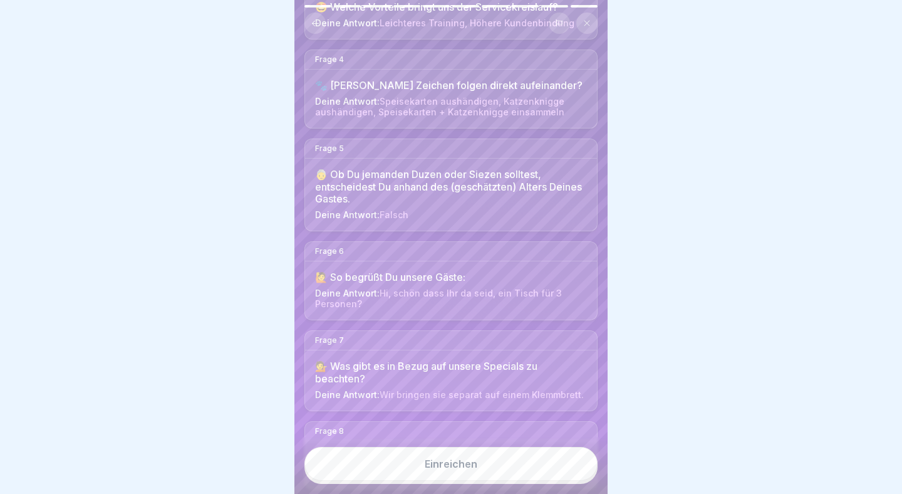
scroll to position [557, 0]
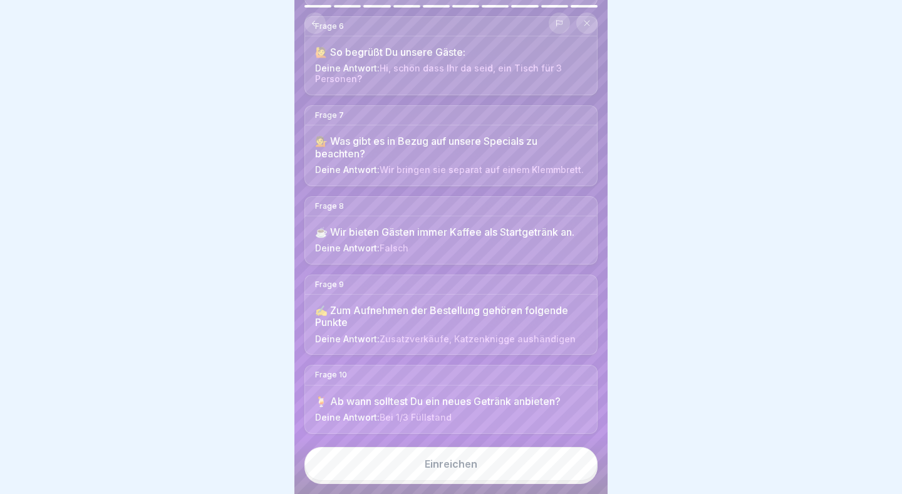
click at [491, 464] on button "Einreichen" at bounding box center [450, 464] width 293 height 34
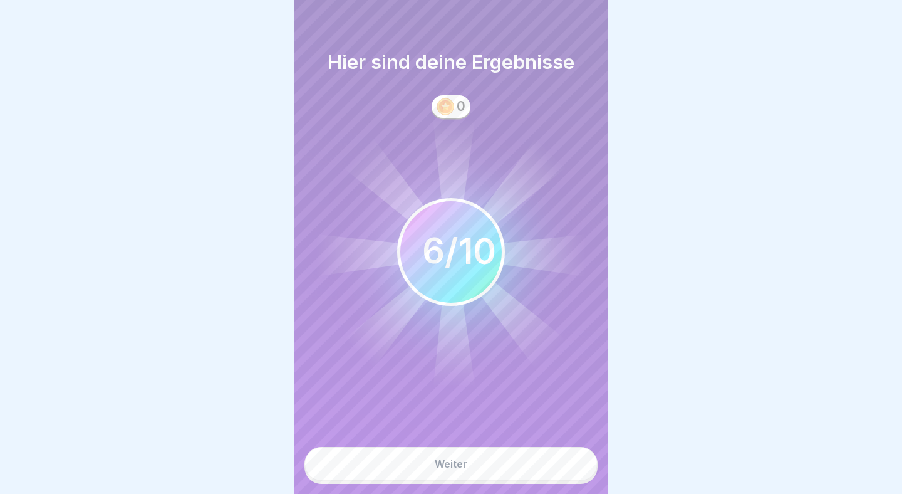
click at [494, 467] on button "Weiter" at bounding box center [450, 464] width 293 height 34
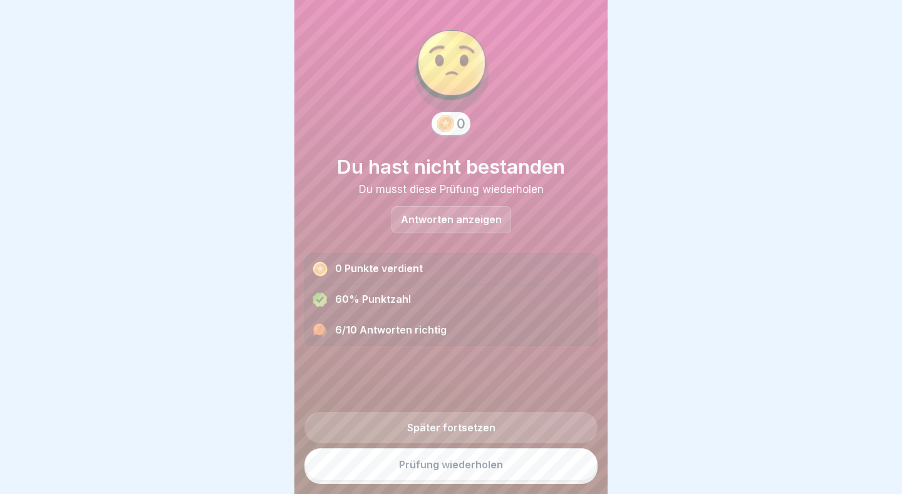
click at [534, 469] on link "Prüfung wiederholen" at bounding box center [450, 464] width 293 height 33
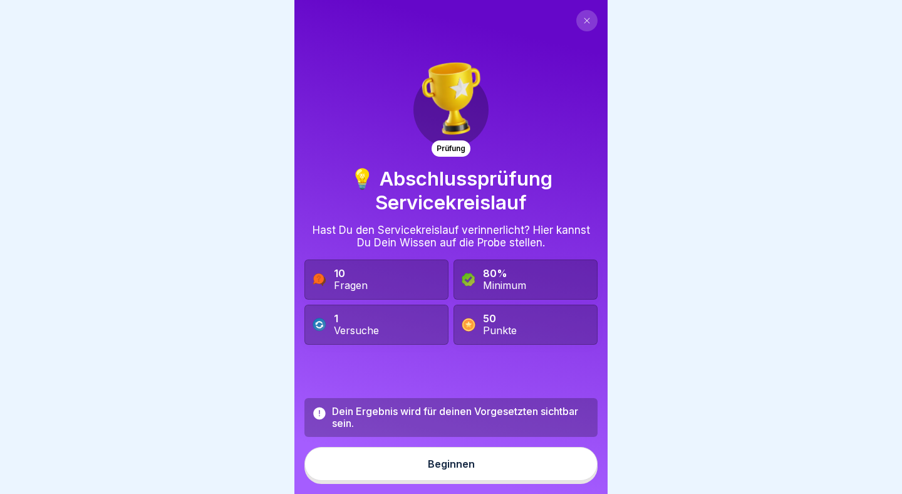
click at [534, 469] on button "Beginnen" at bounding box center [450, 464] width 293 height 34
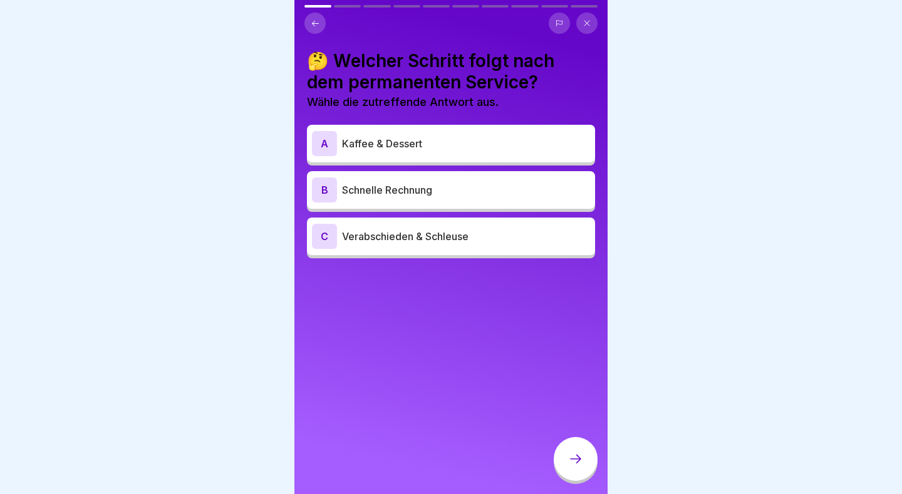
click at [442, 142] on p "Kaffee & Dessert" at bounding box center [466, 143] width 248 height 15
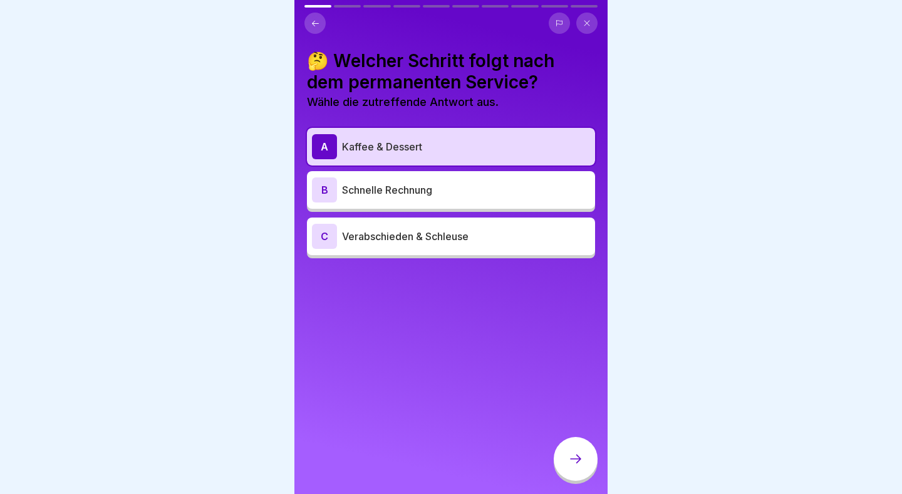
click at [581, 458] on icon at bounding box center [575, 458] width 15 height 15
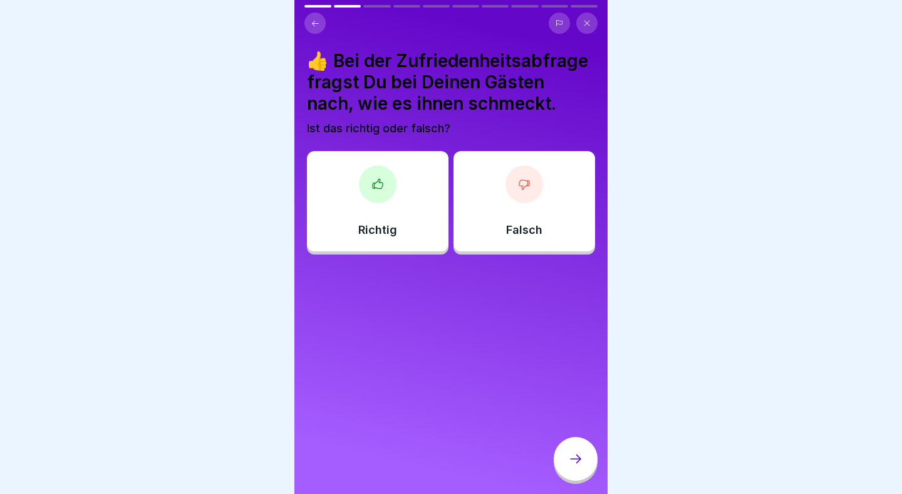
click at [378, 191] on div at bounding box center [378, 184] width 38 height 38
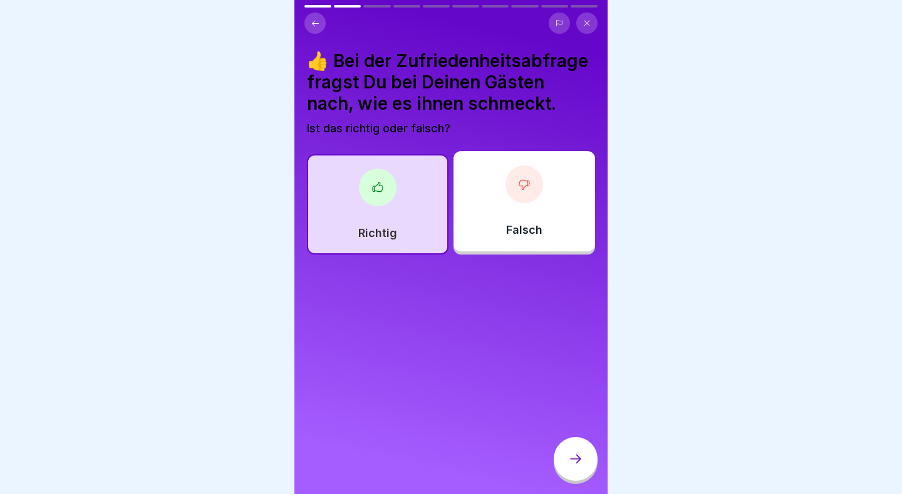
click at [569, 456] on icon at bounding box center [575, 458] width 15 height 15
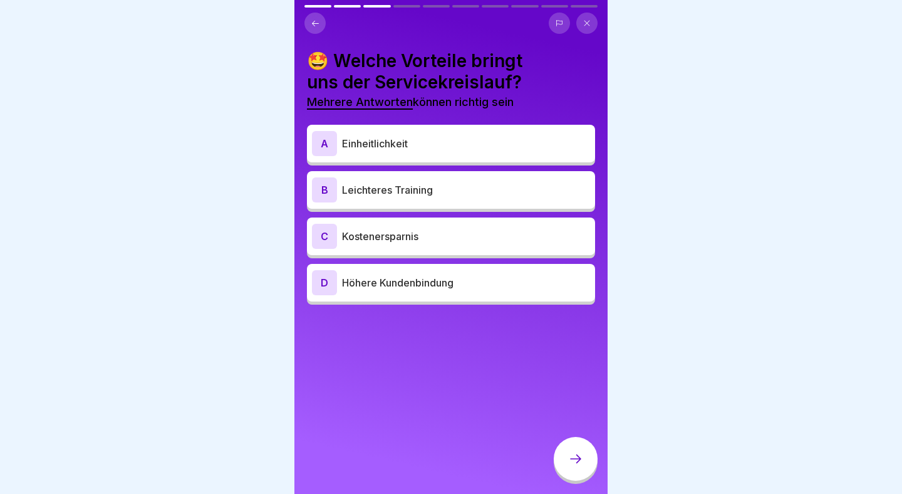
click at [441, 232] on p "Kostenersparnis" at bounding box center [466, 236] width 248 height 15
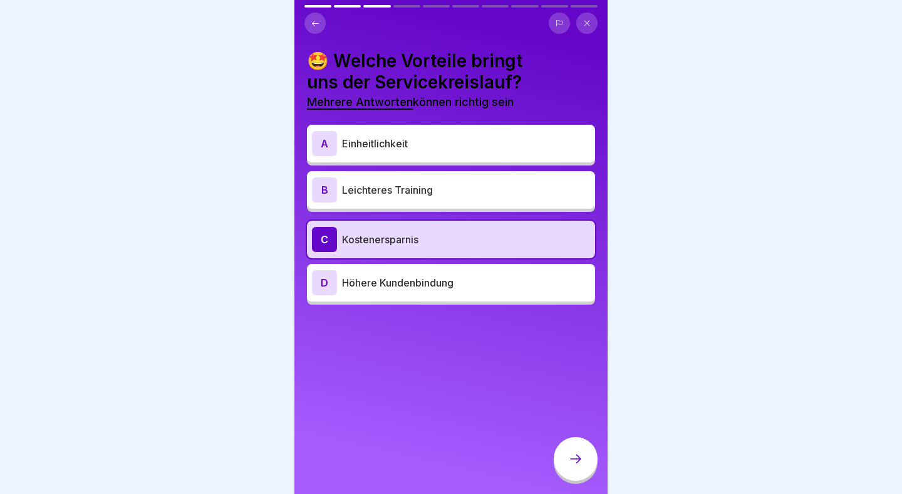
click at [441, 232] on p "Kostenersparnis" at bounding box center [466, 239] width 248 height 15
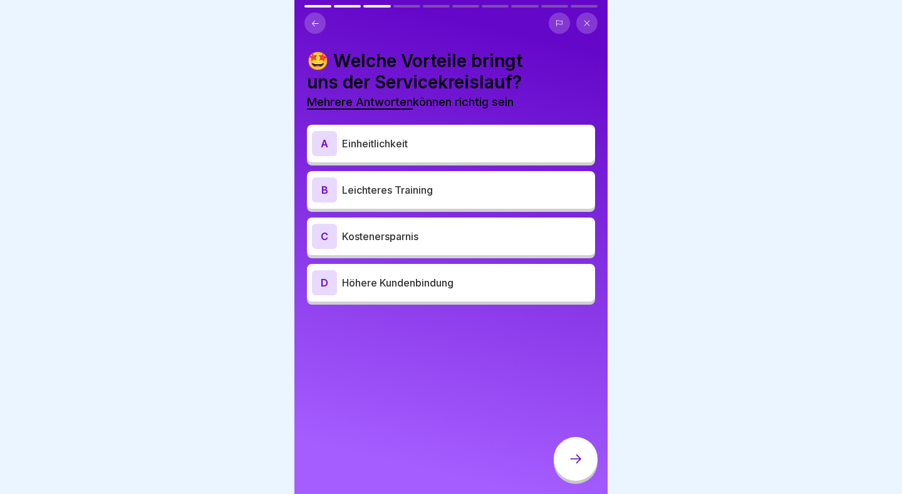
click at [423, 189] on p "Leichteres Training" at bounding box center [466, 189] width 248 height 15
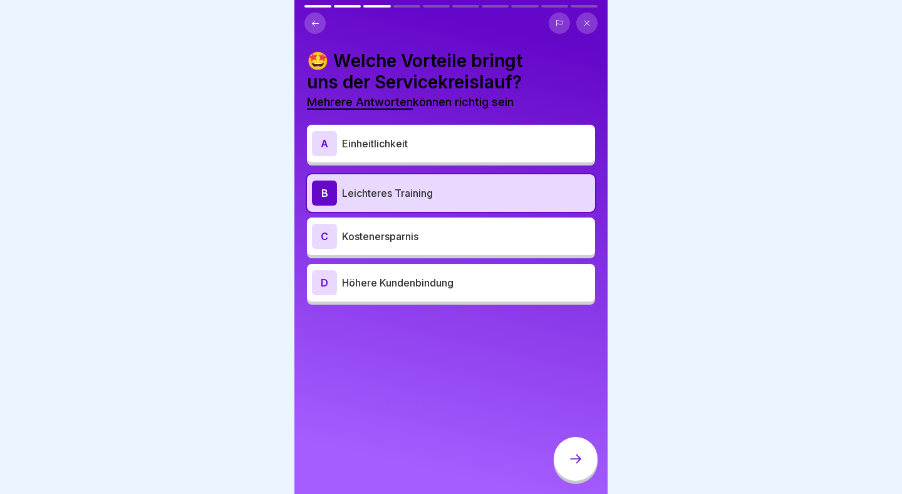
click at [425, 284] on p "Höhere Kundenbindung" at bounding box center [466, 282] width 248 height 15
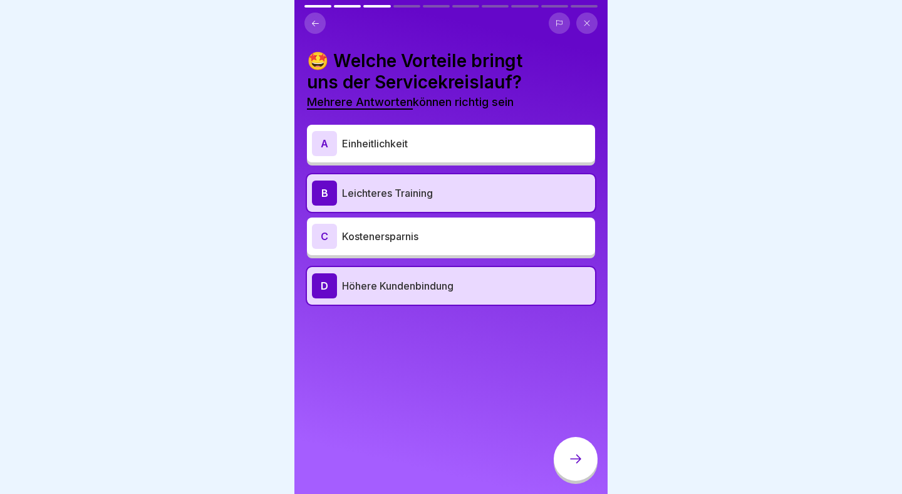
click at [453, 251] on div "C Kostenersparnis" at bounding box center [451, 236] width 288 height 38
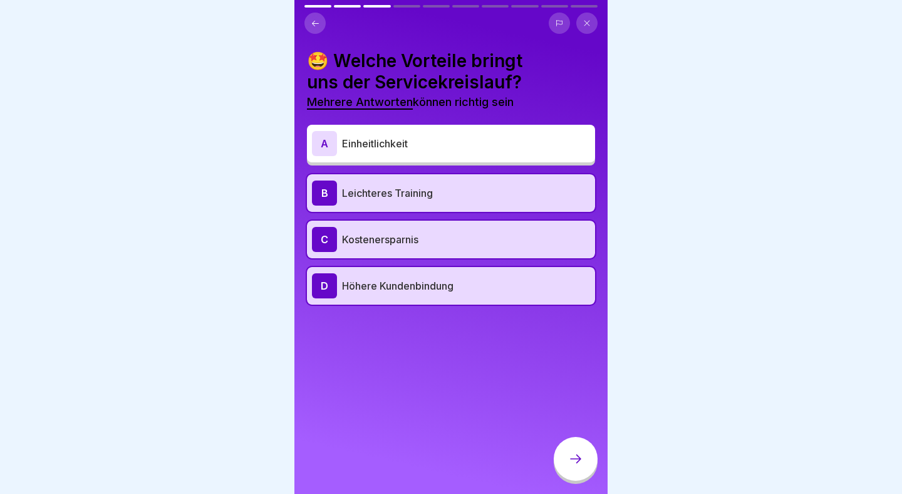
click at [576, 450] on div at bounding box center [576, 459] width 44 height 44
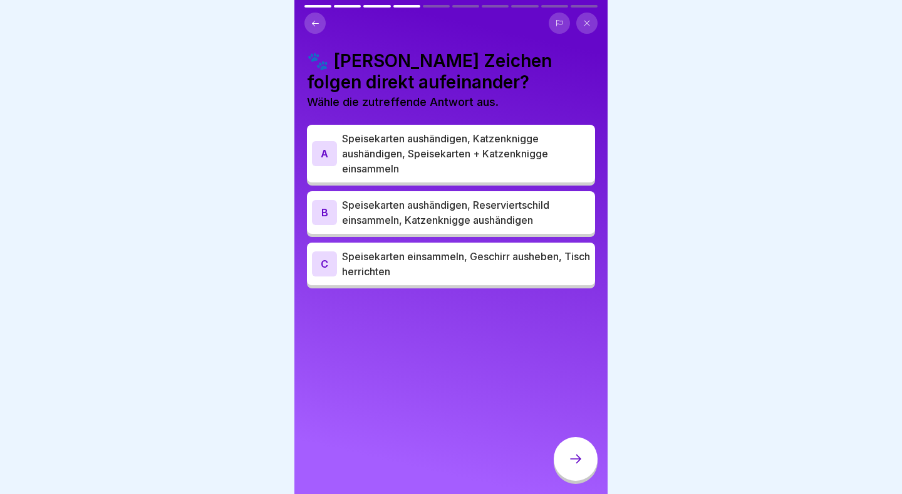
click at [500, 130] on div "A Speisekarten aushändigen, Katzenknigge aushändigen, Speisekarten + Katzenknig…" at bounding box center [451, 154] width 288 height 58
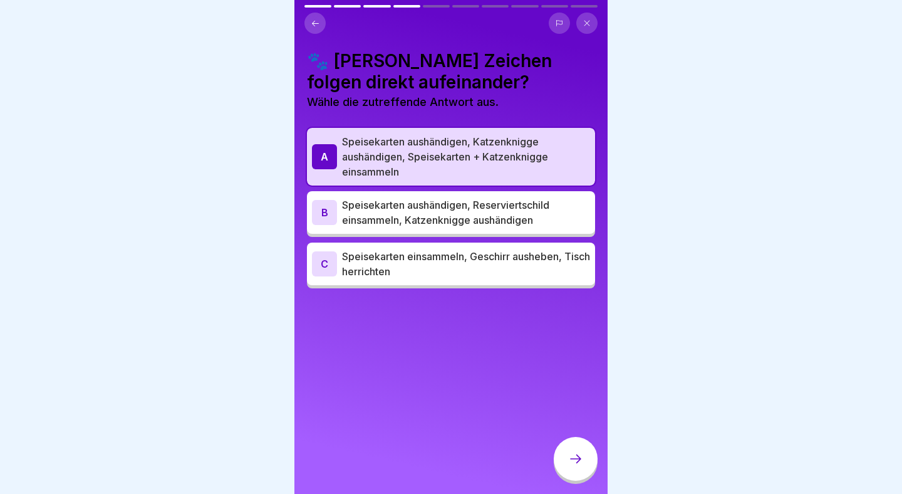
click at [575, 454] on icon at bounding box center [575, 458] width 15 height 15
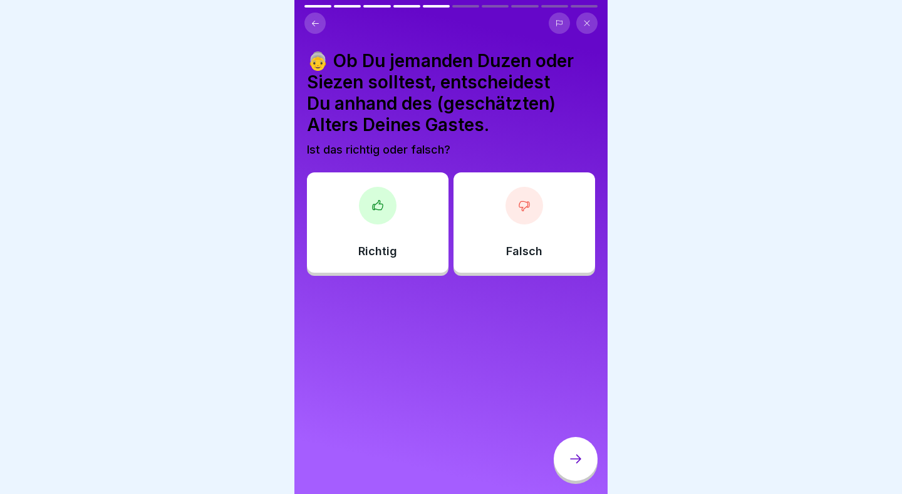
click at [533, 261] on div "Falsch" at bounding box center [525, 222] width 142 height 100
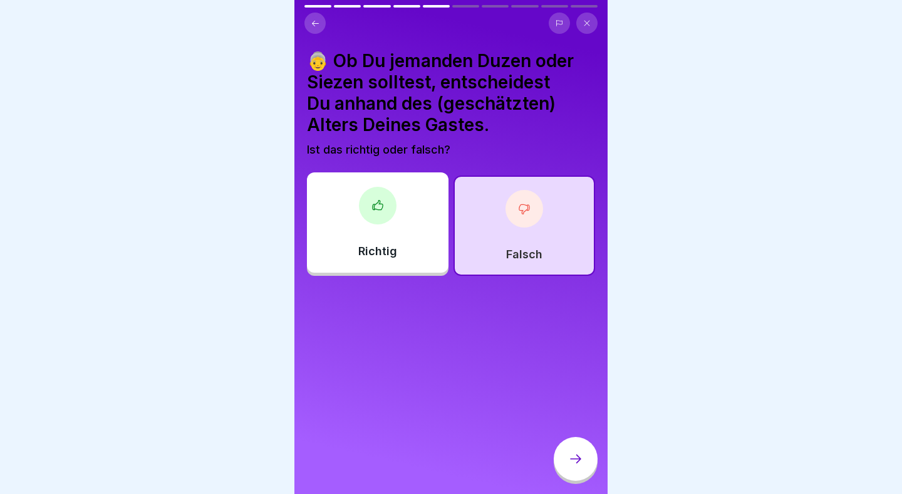
click at [590, 449] on div at bounding box center [576, 459] width 44 height 44
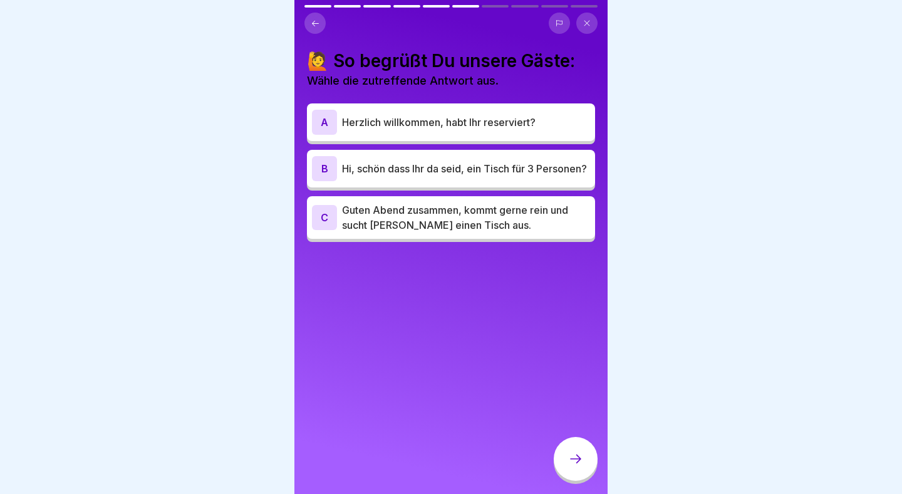
click at [505, 161] on p "Hi, schön dass Ihr da seid, ein Tisch für 3 Personen?" at bounding box center [466, 168] width 248 height 15
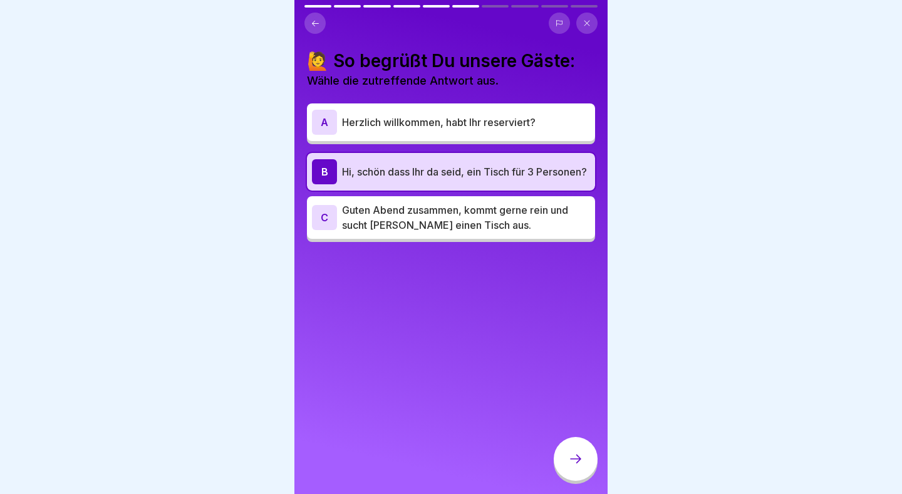
click at [573, 462] on icon at bounding box center [575, 458] width 15 height 15
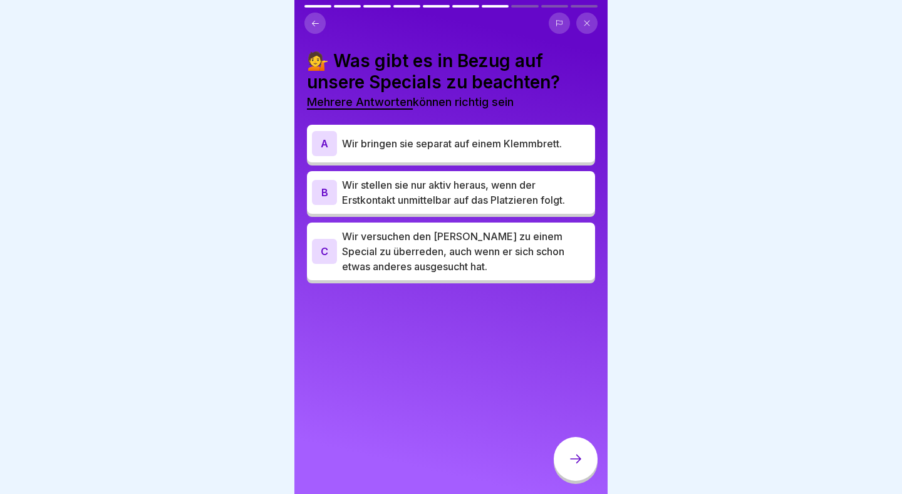
click at [572, 136] on p "Wir bringen sie separat auf einem Klemmbrett." at bounding box center [466, 143] width 248 height 15
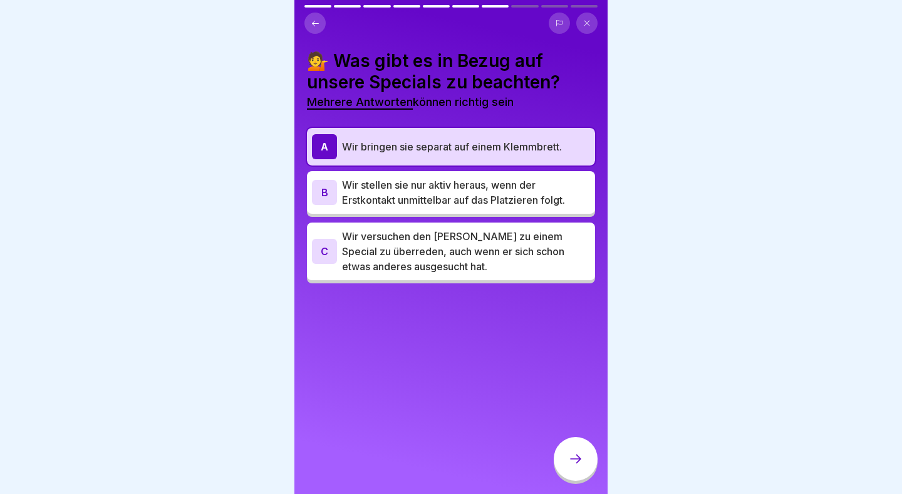
click at [570, 450] on div at bounding box center [576, 459] width 44 height 44
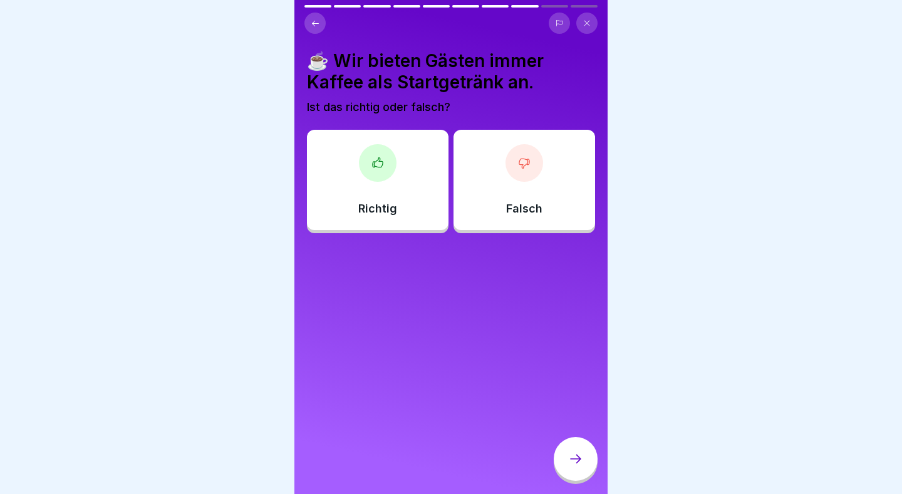
click at [548, 216] on div "Falsch" at bounding box center [525, 180] width 142 height 100
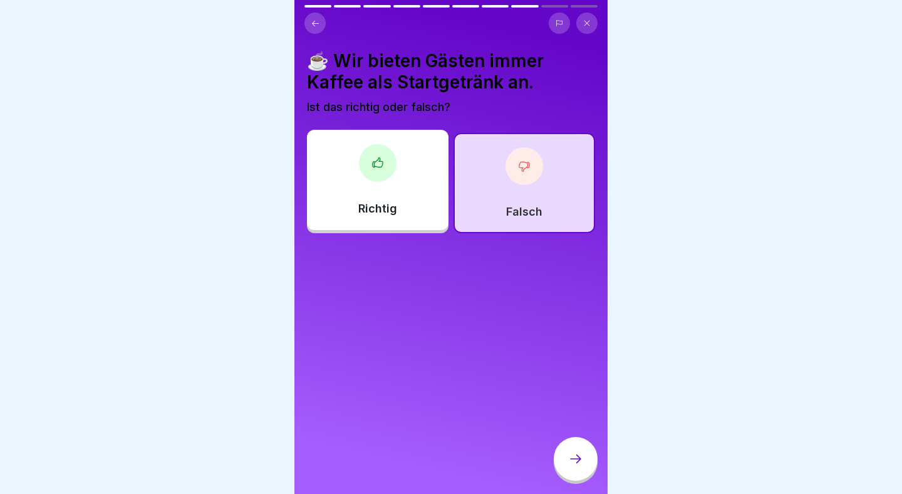
click at [575, 461] on icon at bounding box center [575, 458] width 15 height 15
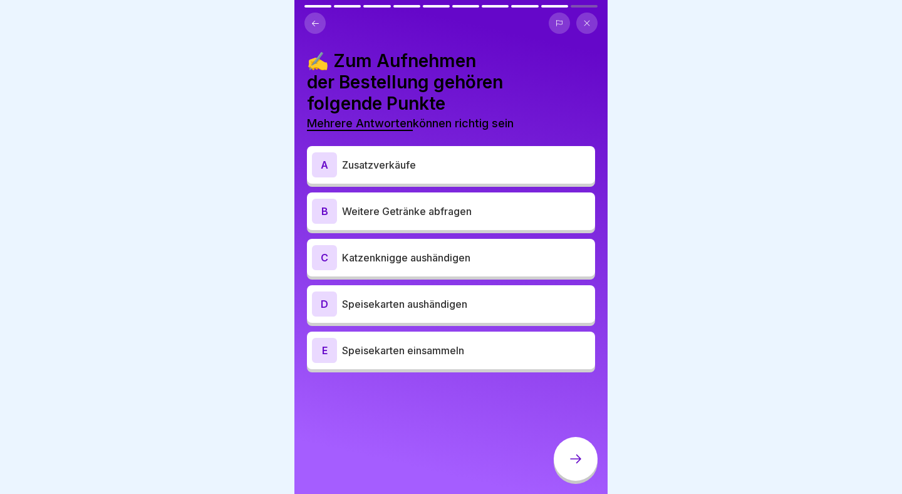
click at [472, 166] on p "Zusatzverkäufe" at bounding box center [466, 164] width 248 height 15
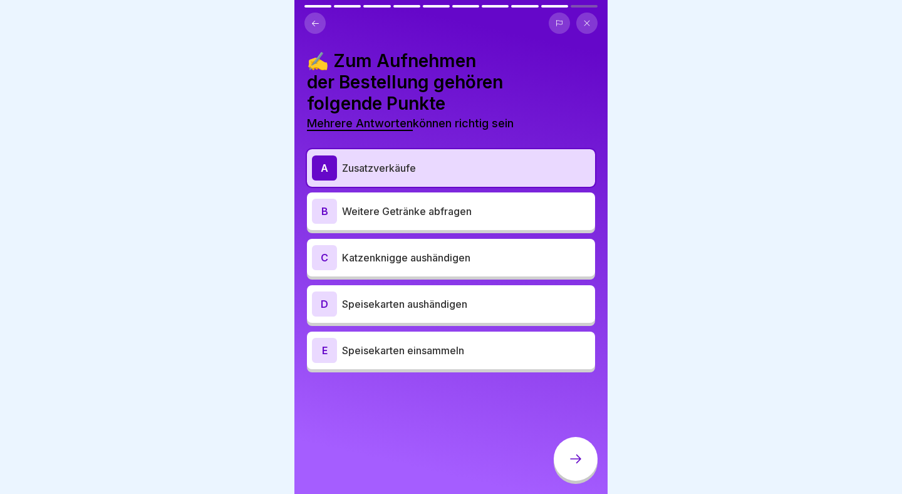
click at [509, 349] on p "Speisekarten einsammeln" at bounding box center [466, 350] width 248 height 15
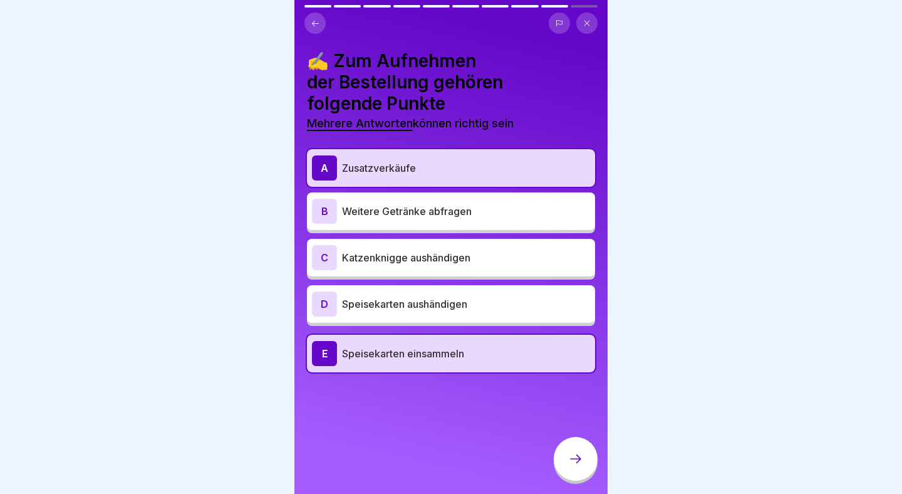
click at [503, 247] on div "C Katzenknigge aushändigen" at bounding box center [451, 257] width 278 height 25
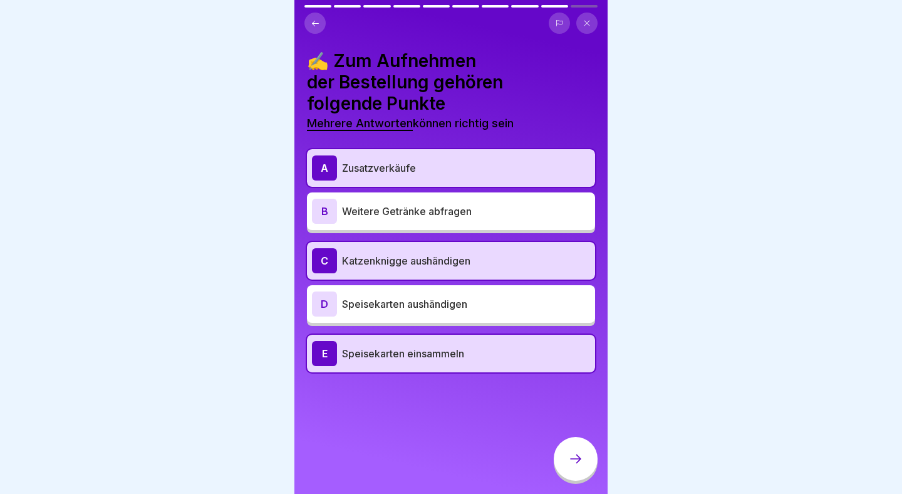
click at [580, 470] on div at bounding box center [576, 459] width 44 height 44
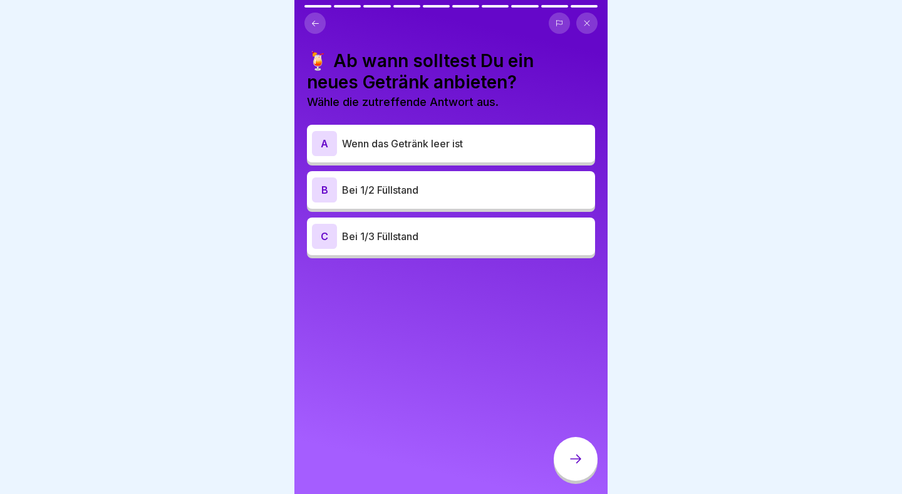
click at [461, 241] on p "Bei 1/3 Füllstand" at bounding box center [466, 236] width 248 height 15
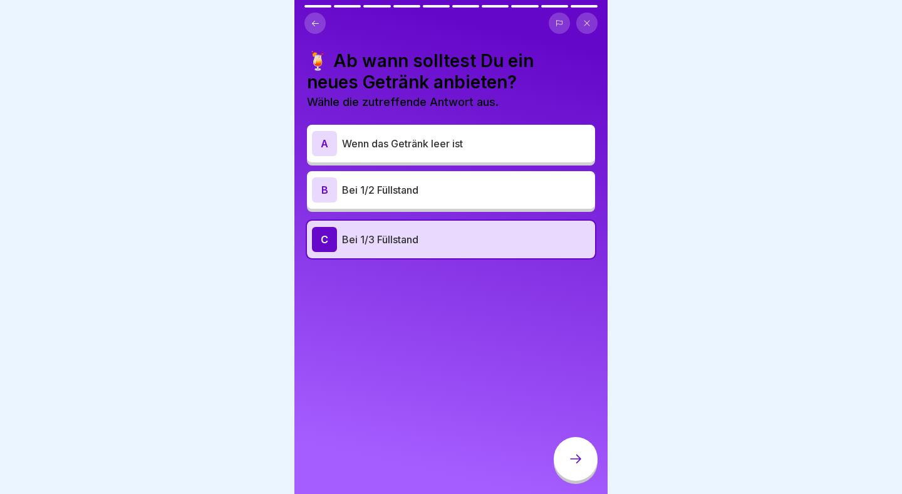
click at [562, 454] on div at bounding box center [576, 459] width 44 height 44
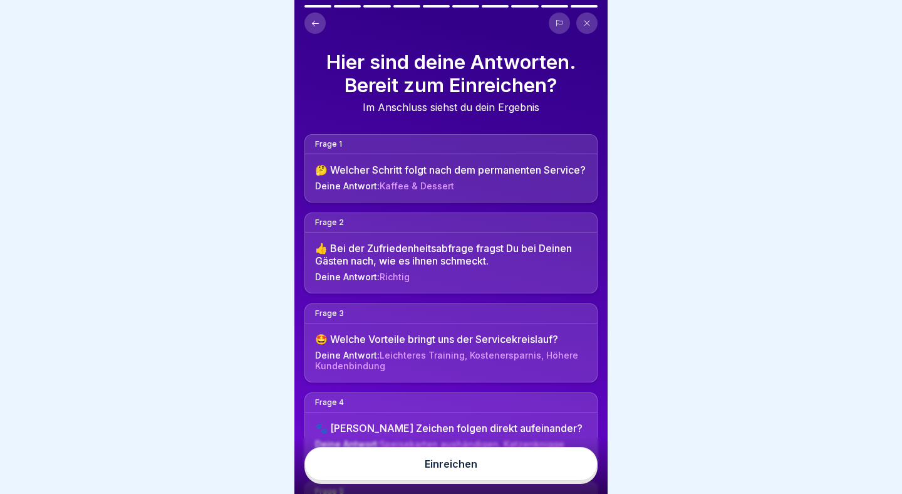
click at [517, 464] on button "Einreichen" at bounding box center [450, 464] width 293 height 34
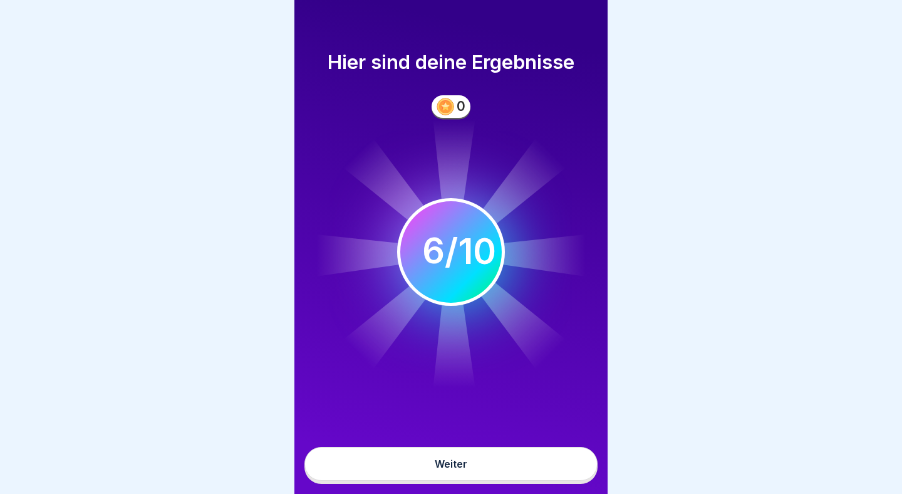
click at [511, 470] on button "Weiter" at bounding box center [450, 464] width 293 height 34
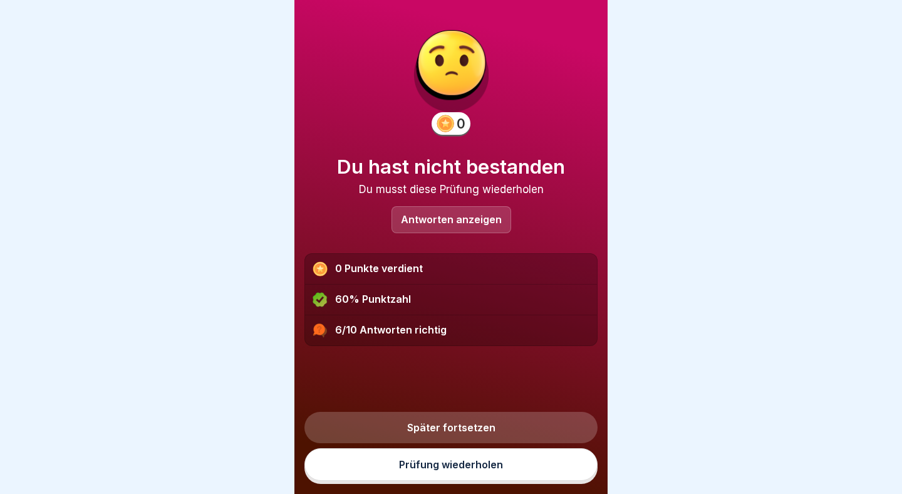
click at [467, 210] on div "Antworten anzeigen" at bounding box center [452, 219] width 120 height 27
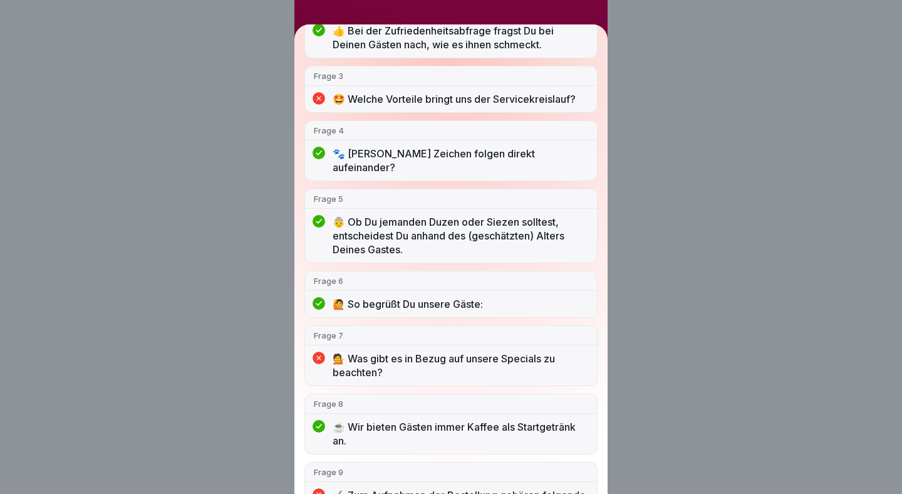
scroll to position [315, 0]
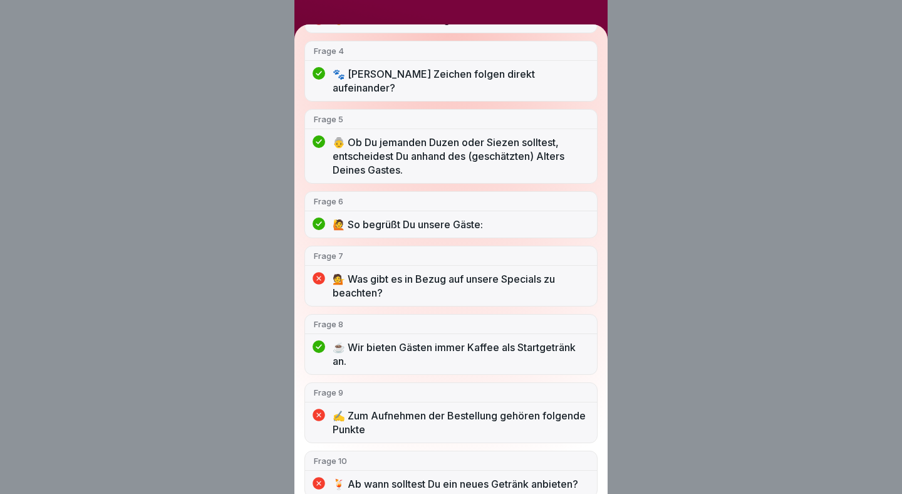
click at [649, 302] on div "Du hast nicht bestanden 6/10 Antworten richtig Frage 1 🤔 Welcher Schritt folgt …" at bounding box center [451, 247] width 902 height 494
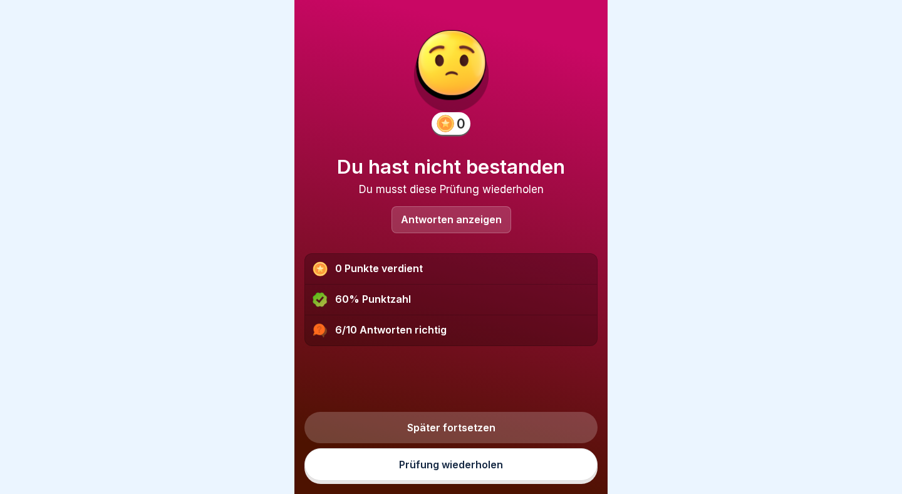
click at [509, 466] on link "Prüfung wiederholen" at bounding box center [450, 464] width 293 height 33
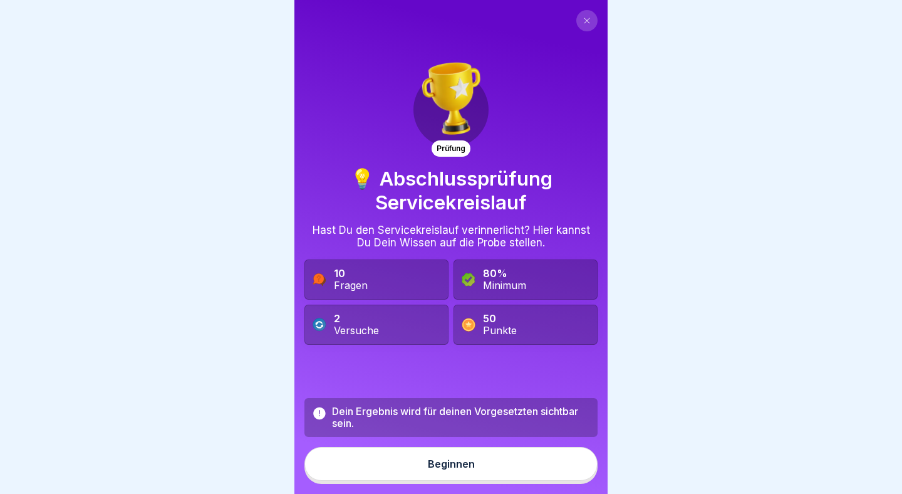
click at [493, 460] on button "Beginnen" at bounding box center [450, 464] width 293 height 34
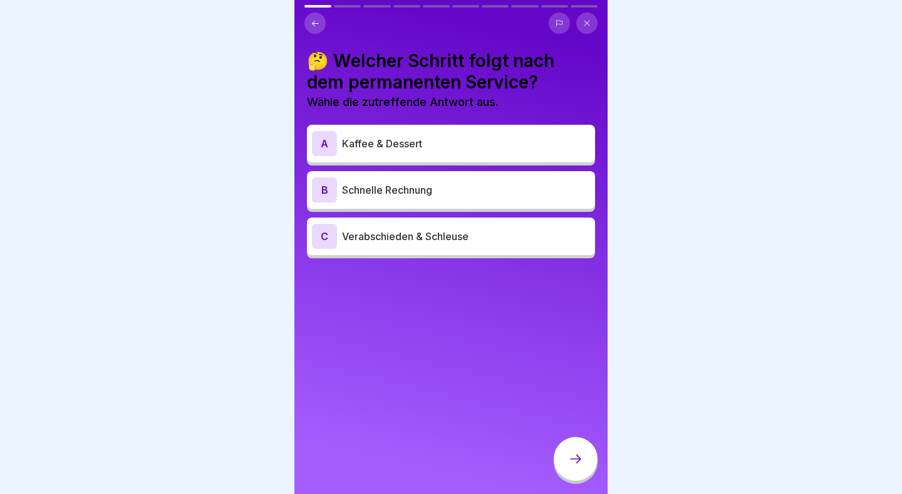
click at [447, 147] on p "Kaffee & Dessert" at bounding box center [466, 143] width 248 height 15
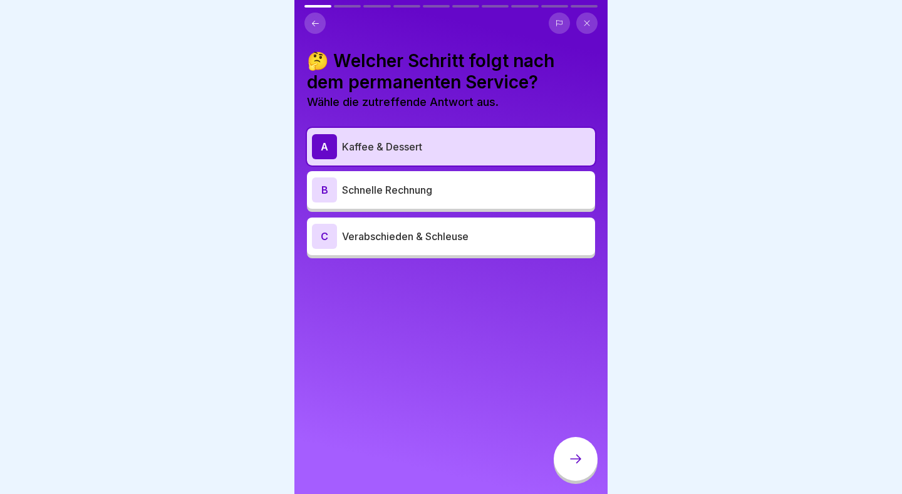
click at [574, 448] on div at bounding box center [576, 459] width 44 height 44
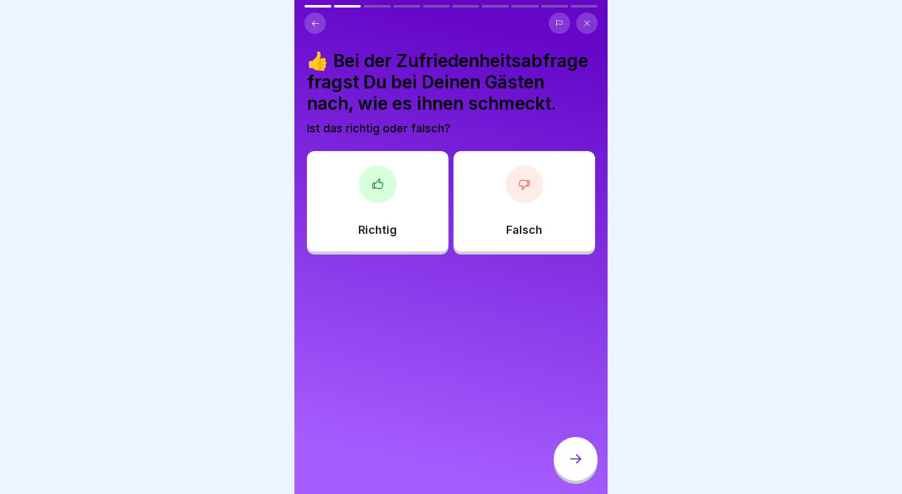
click at [397, 219] on div "Richtig" at bounding box center [378, 201] width 142 height 100
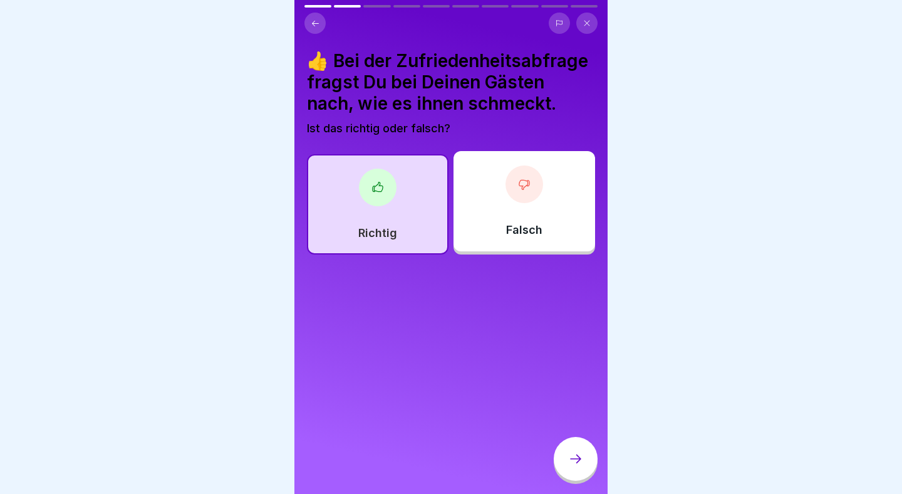
click at [578, 467] on div at bounding box center [576, 459] width 44 height 44
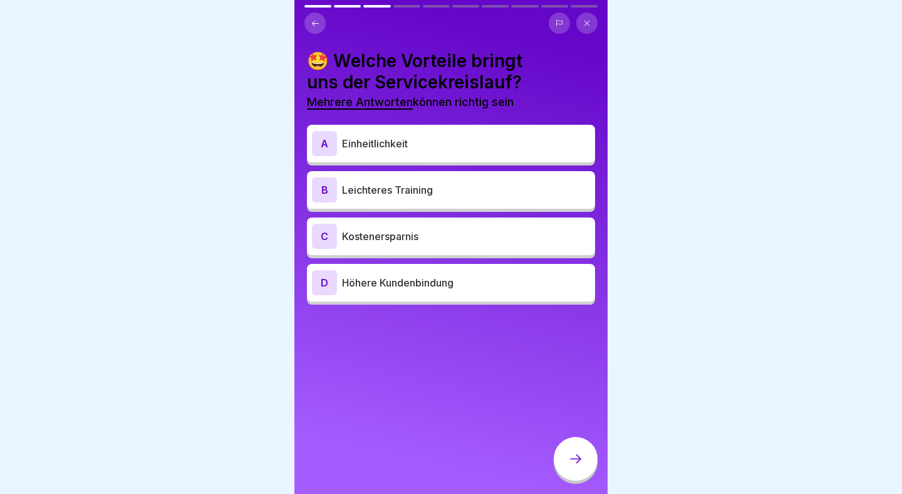
click at [412, 290] on div "D Höhere Kundenbindung" at bounding box center [451, 282] width 278 height 25
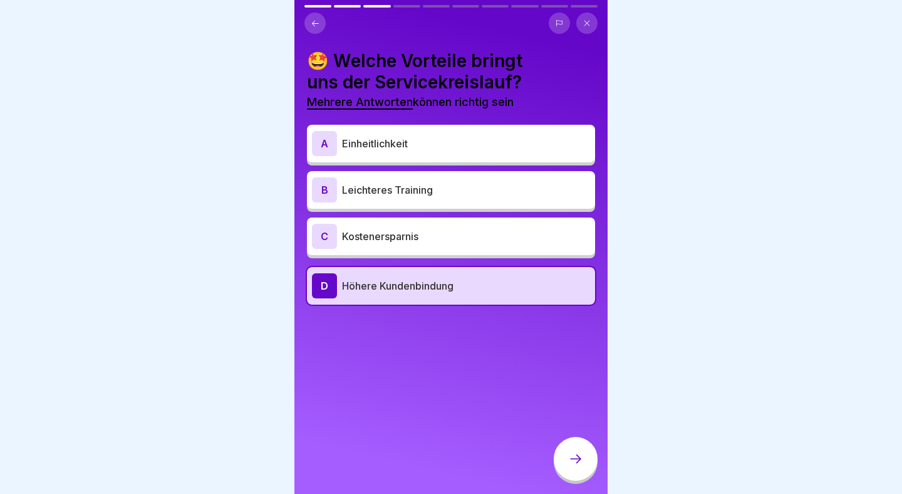
click at [432, 236] on p "Kostenersparnis" at bounding box center [466, 236] width 248 height 15
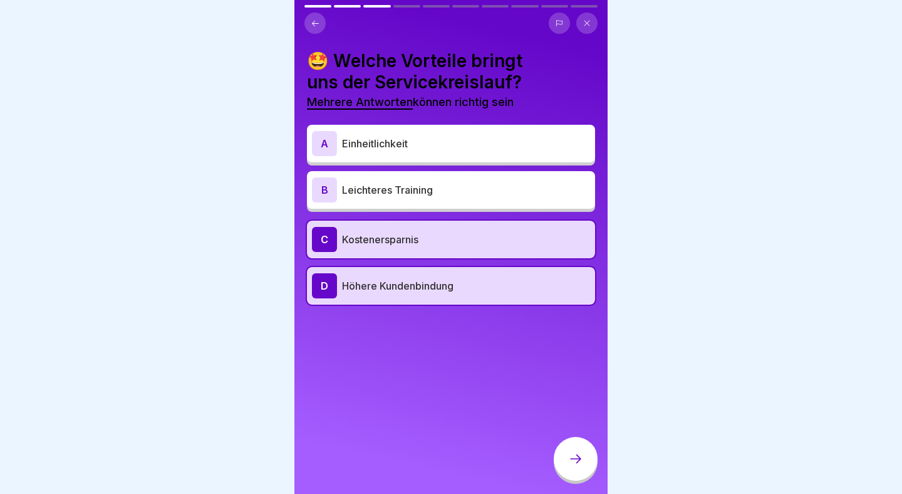
click at [447, 190] on p "Leichteres Training" at bounding box center [466, 189] width 248 height 15
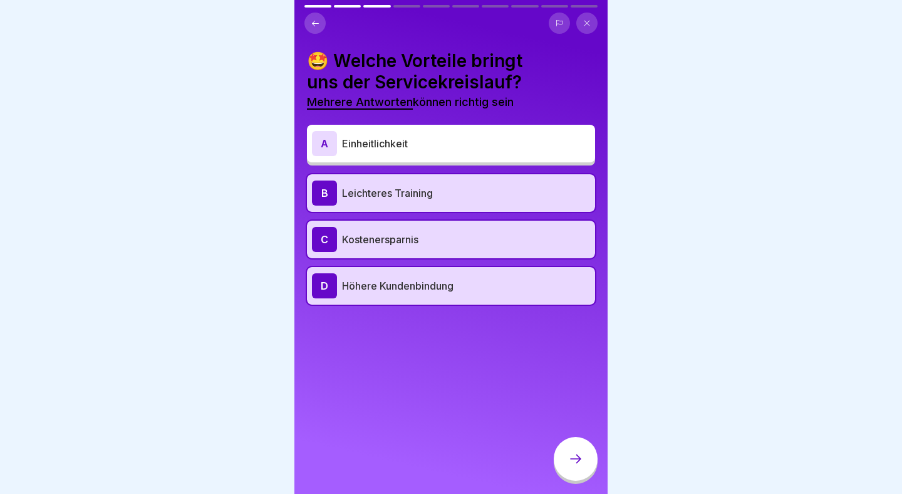
click at [480, 146] on p "Einheitlichkeit" at bounding box center [466, 143] width 248 height 15
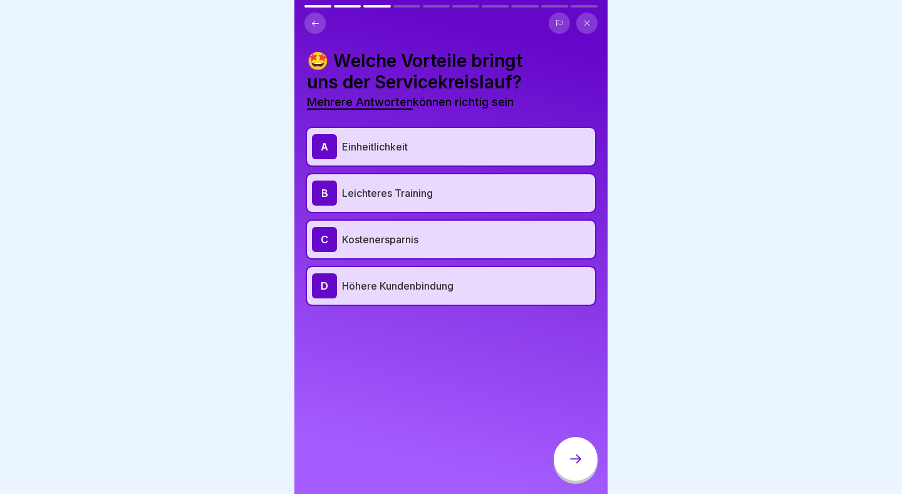
click at [580, 472] on div at bounding box center [576, 459] width 44 height 44
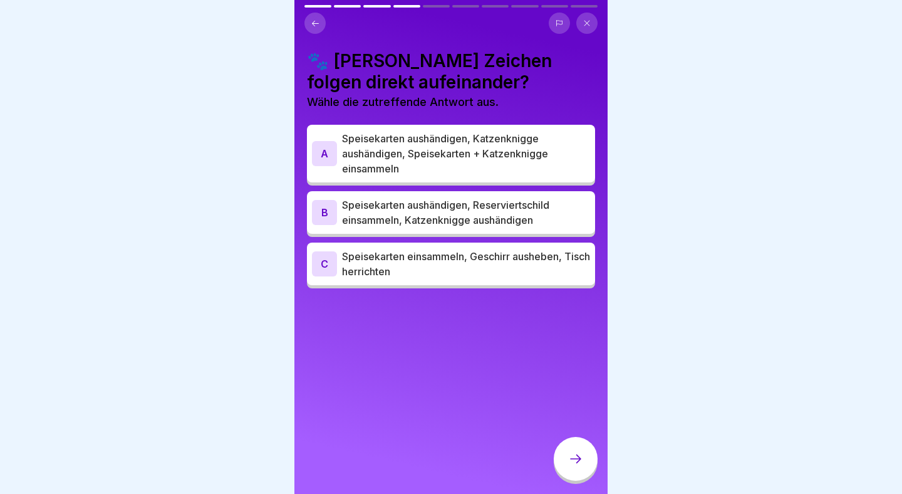
click at [571, 159] on p "Speisekarten aushändigen, Katzenknigge aushändigen, Speisekarten + Katzenknigge…" at bounding box center [466, 153] width 248 height 45
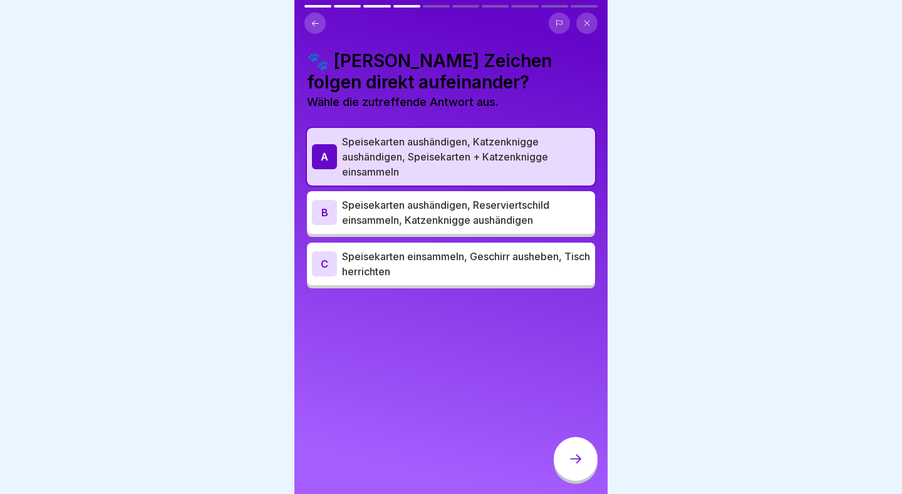
click at [588, 442] on div at bounding box center [576, 460] width 44 height 47
click at [581, 450] on div at bounding box center [576, 459] width 44 height 44
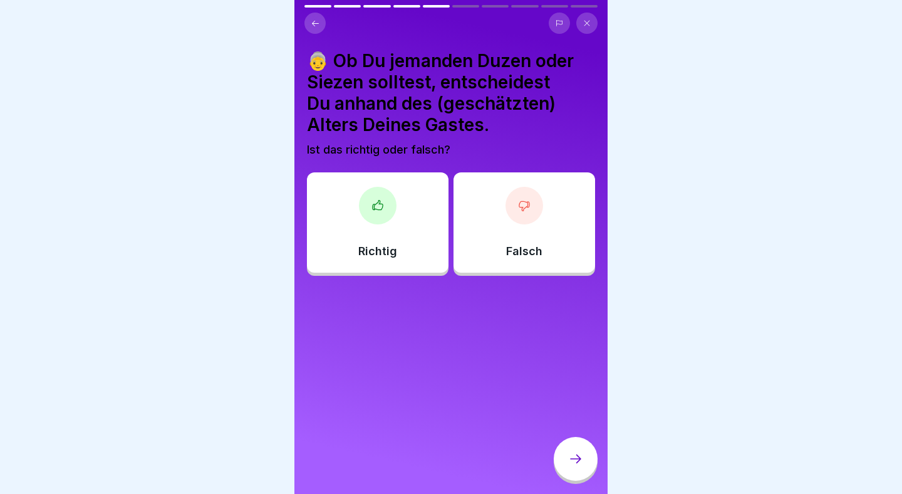
click at [543, 261] on div "Falsch" at bounding box center [525, 222] width 142 height 100
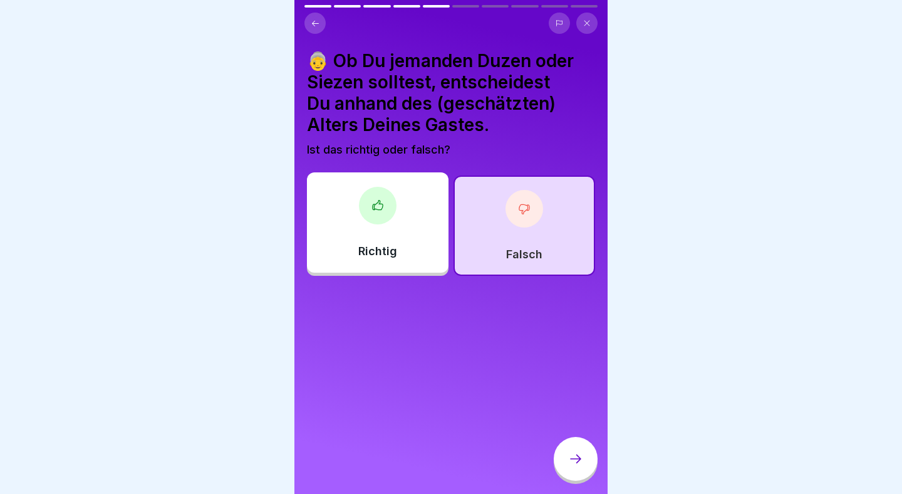
click at [570, 458] on icon at bounding box center [575, 458] width 15 height 15
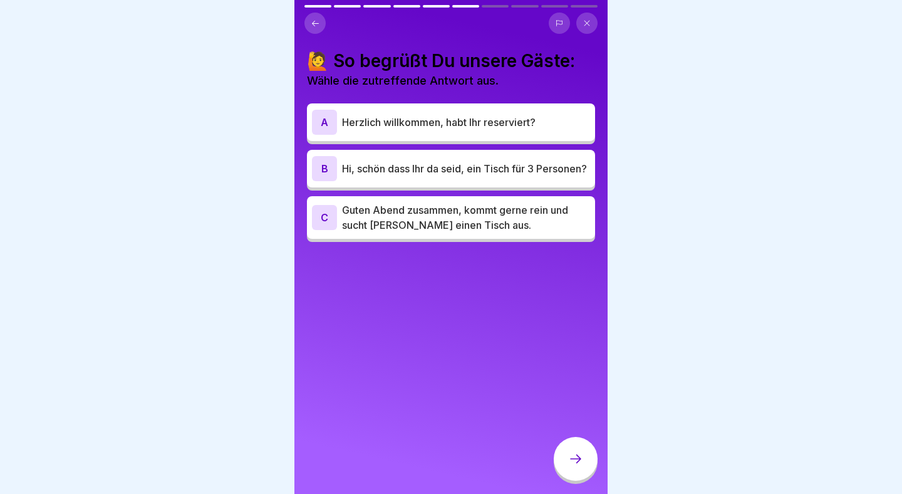
click at [569, 172] on p "Hi, schön dass Ihr da seid, ein Tisch für 3 Personen?" at bounding box center [466, 168] width 248 height 15
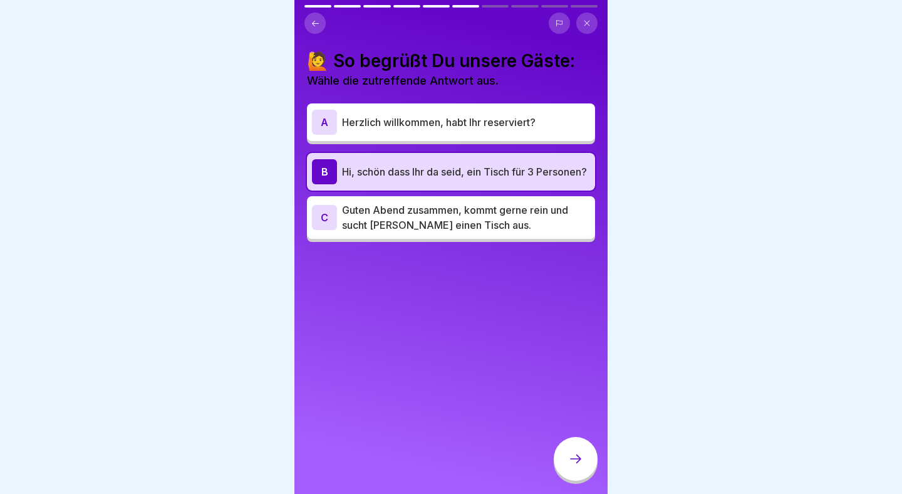
click at [575, 447] on div at bounding box center [576, 459] width 44 height 44
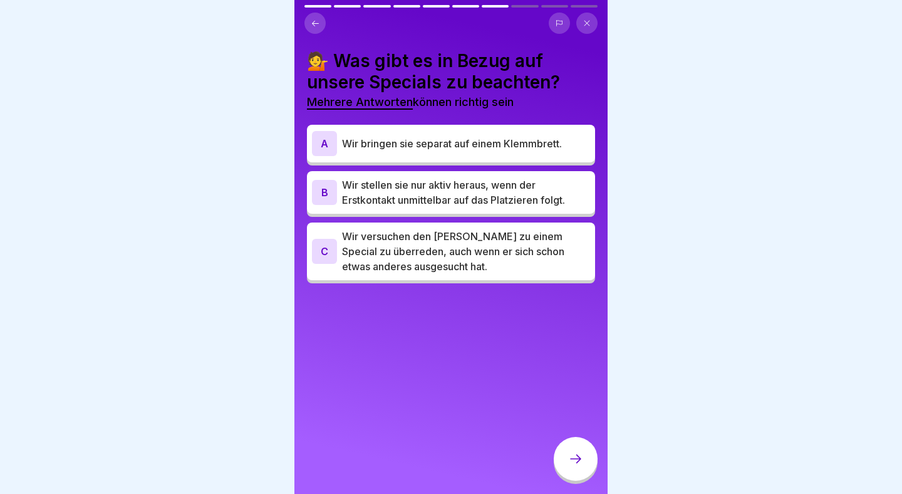
click at [562, 147] on p "Wir bringen sie separat auf einem Klemmbrett." at bounding box center [466, 143] width 248 height 15
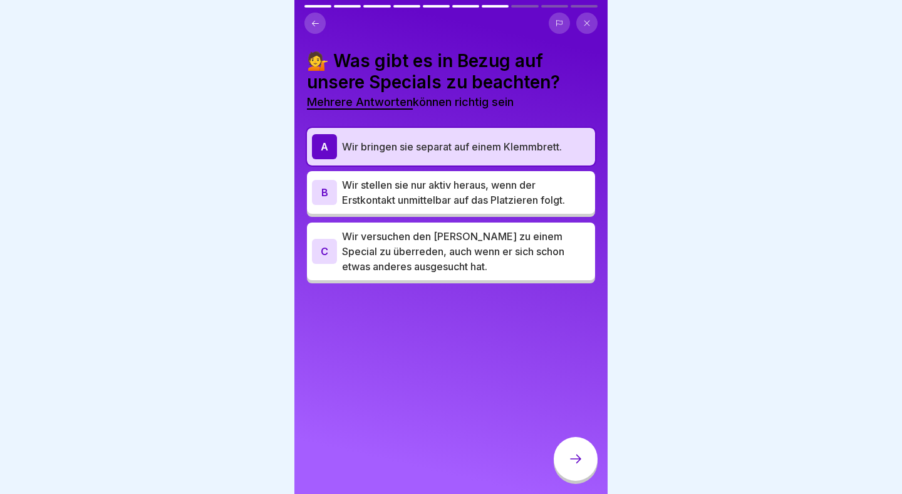
click at [541, 195] on p "Wir stellen sie nur aktiv heraus, wenn der Erstkontakt unmittelbar auf das Plat…" at bounding box center [466, 192] width 248 height 30
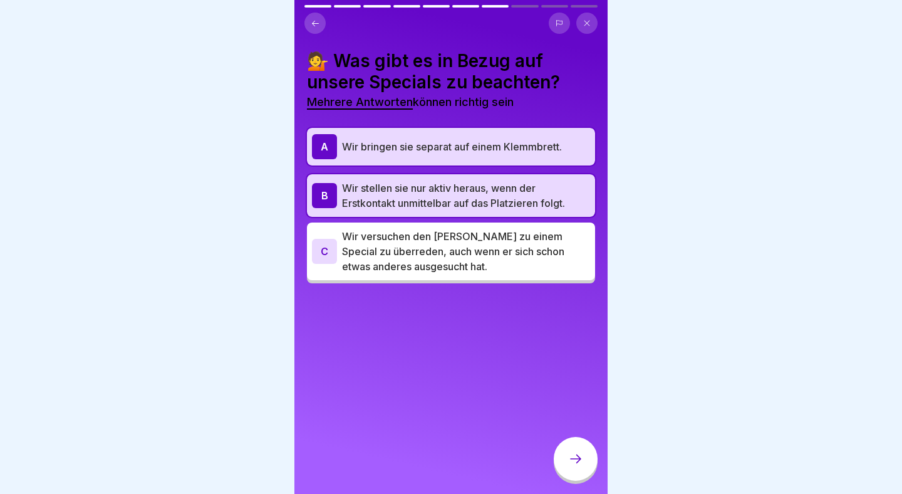
click at [579, 459] on icon at bounding box center [575, 458] width 11 height 9
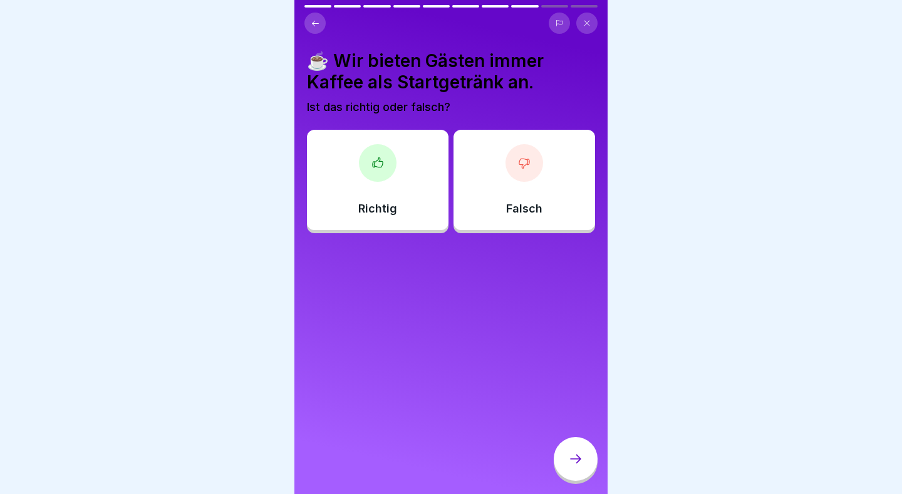
click at [501, 220] on div "Falsch" at bounding box center [525, 180] width 142 height 100
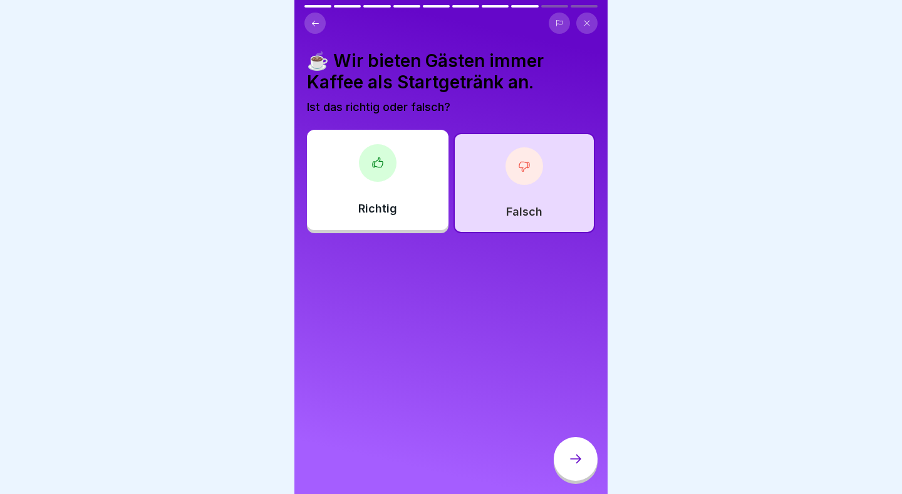
click at [591, 475] on div at bounding box center [576, 460] width 44 height 47
click at [584, 469] on div at bounding box center [576, 459] width 44 height 44
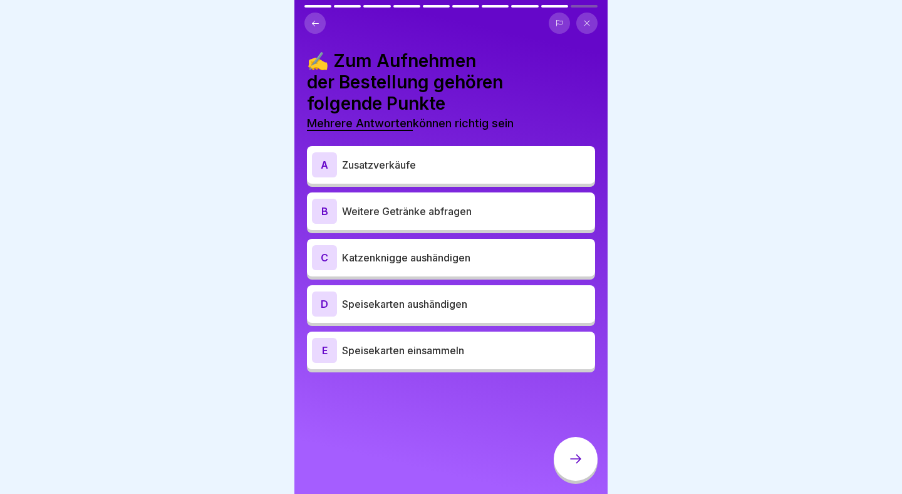
click at [525, 156] on div "A Zusatzverkäufe" at bounding box center [451, 164] width 278 height 25
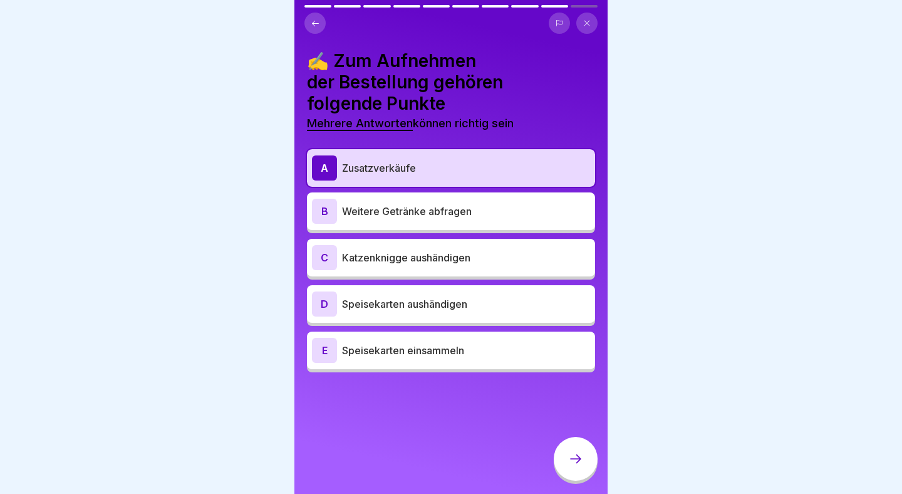
click at [499, 249] on div "C Katzenknigge aushändigen" at bounding box center [451, 257] width 278 height 25
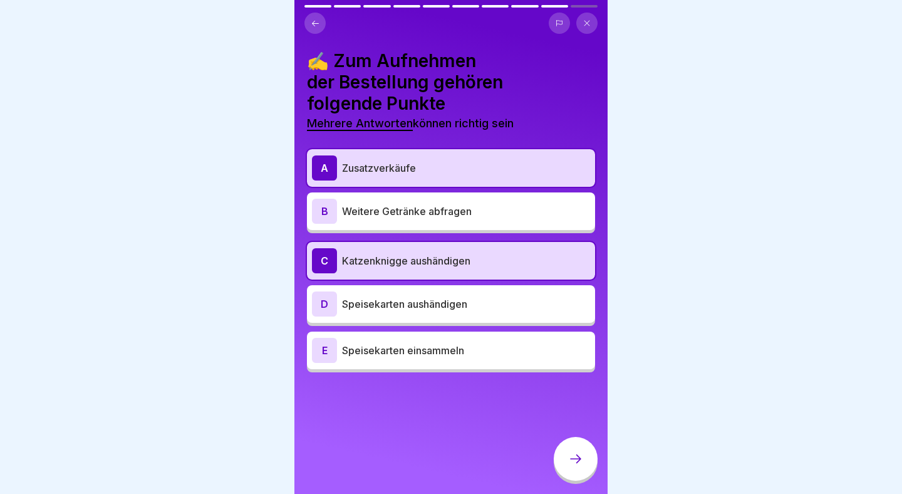
click at [477, 252] on div "C Katzenknigge aushändigen" at bounding box center [451, 260] width 278 height 25
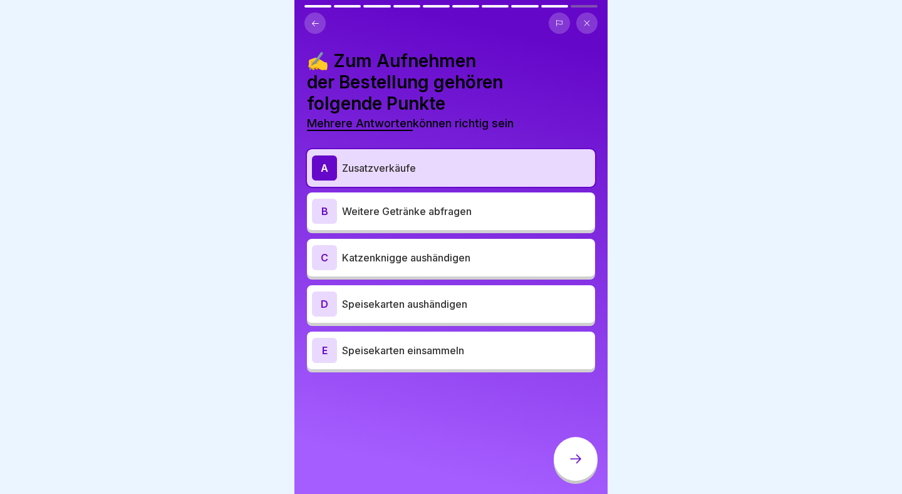
click at [535, 354] on p "Speisekarten einsammeln" at bounding box center [466, 350] width 248 height 15
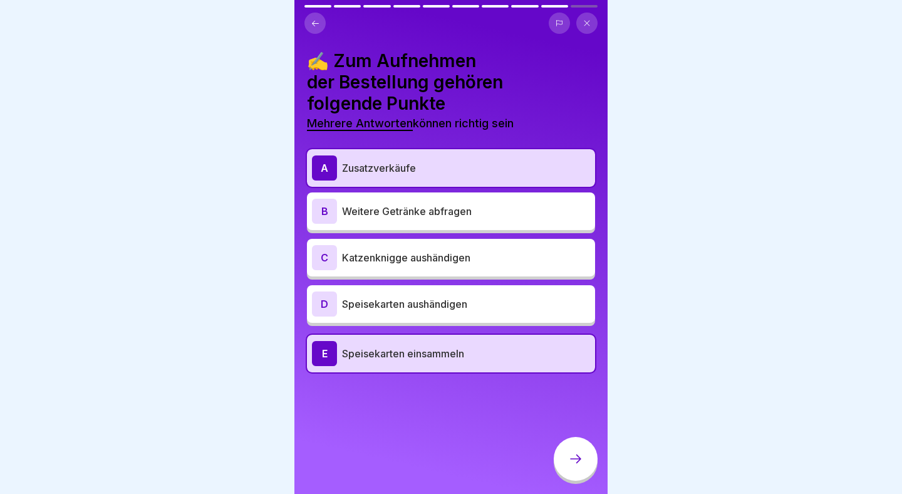
click at [580, 448] on div at bounding box center [576, 459] width 44 height 44
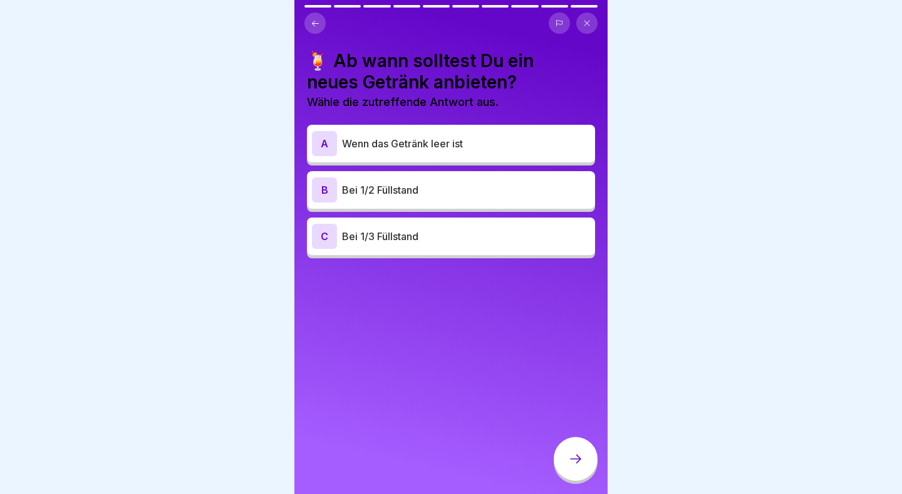
click at [558, 199] on div "B Bei 1/2 Füllstand" at bounding box center [451, 189] width 278 height 25
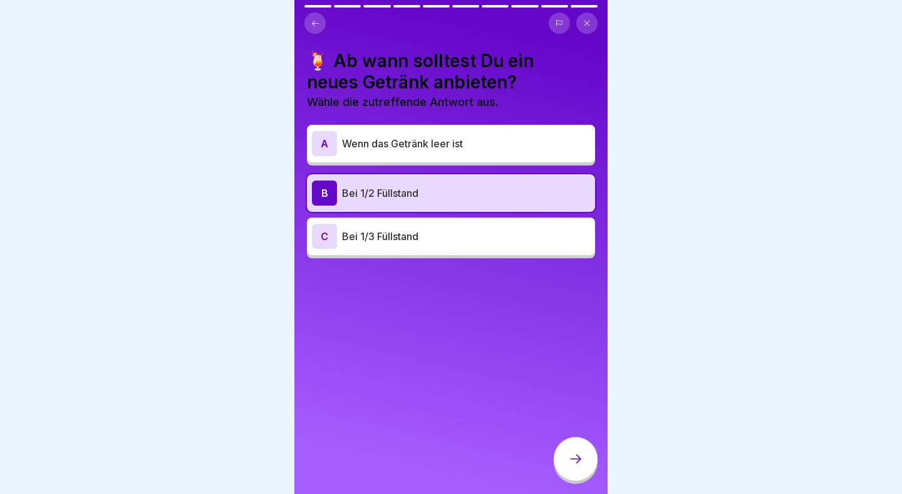
click at [528, 188] on p "Bei 1/2 Füllstand" at bounding box center [466, 192] width 248 height 15
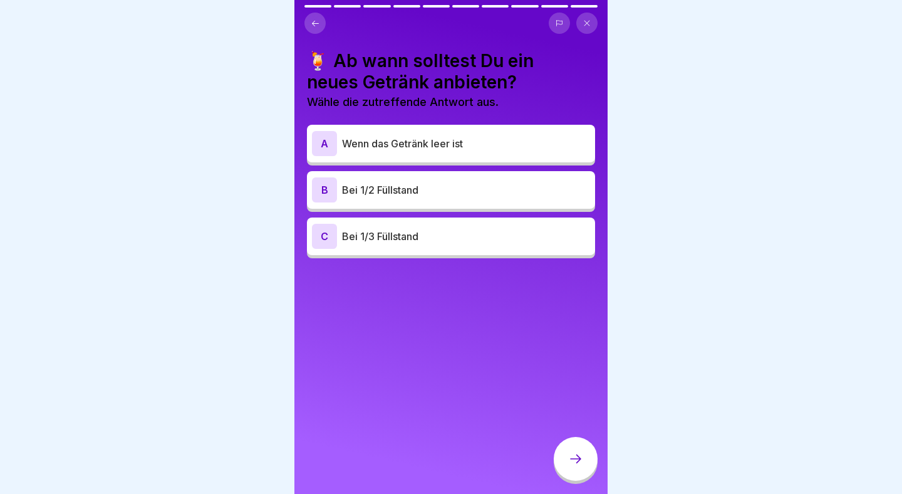
click at [552, 149] on p "Wenn das Getränk leer ist" at bounding box center [466, 143] width 248 height 15
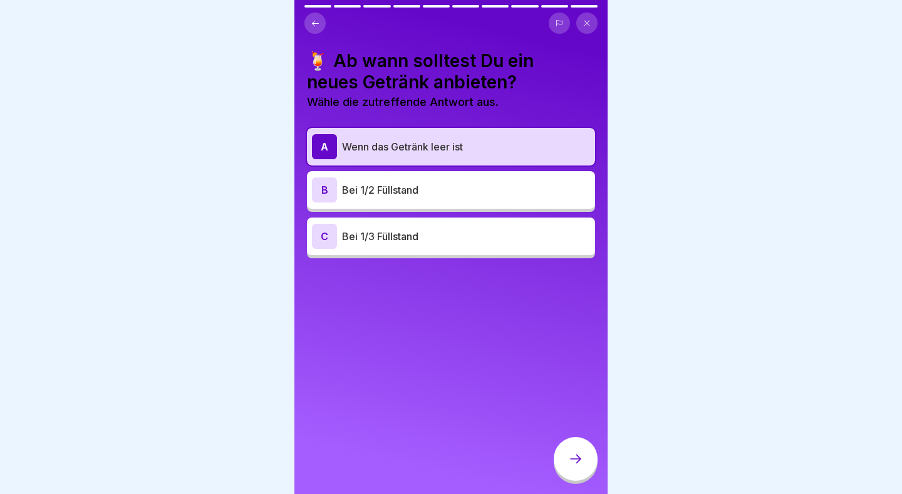
click at [572, 457] on icon at bounding box center [575, 458] width 15 height 15
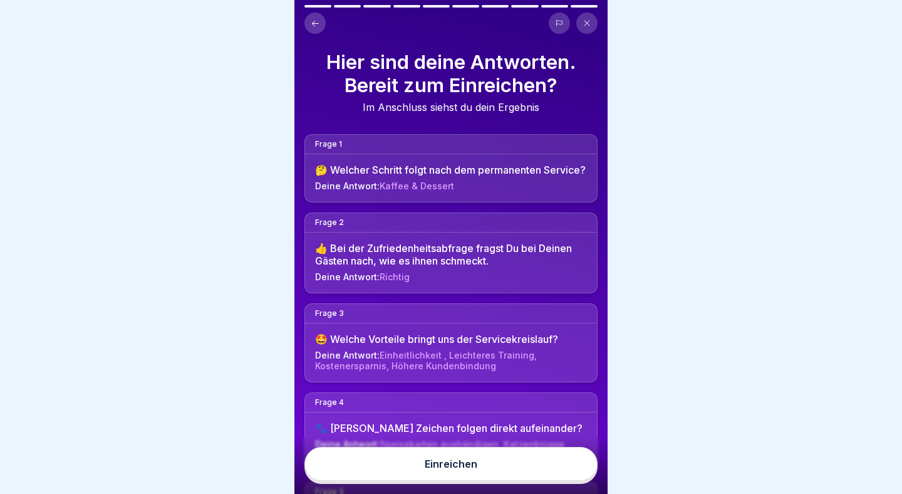
scroll to position [588, 0]
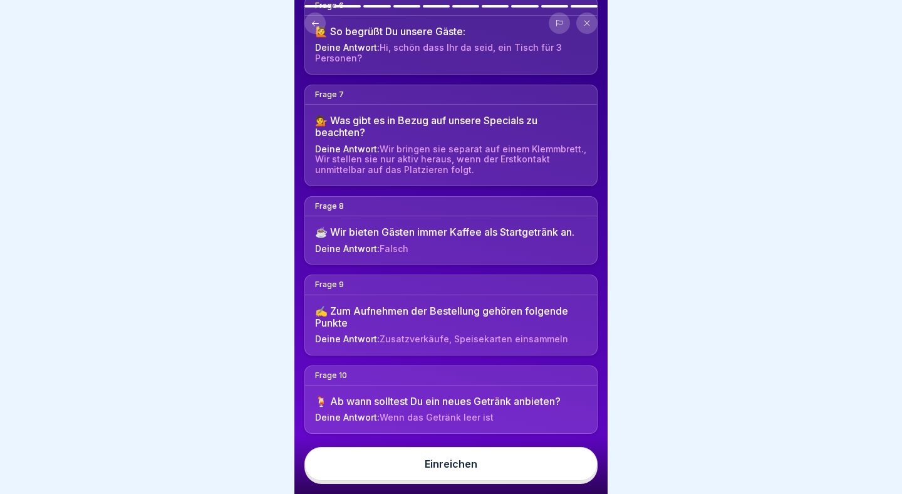
click at [504, 465] on button "Einreichen" at bounding box center [450, 464] width 293 height 34
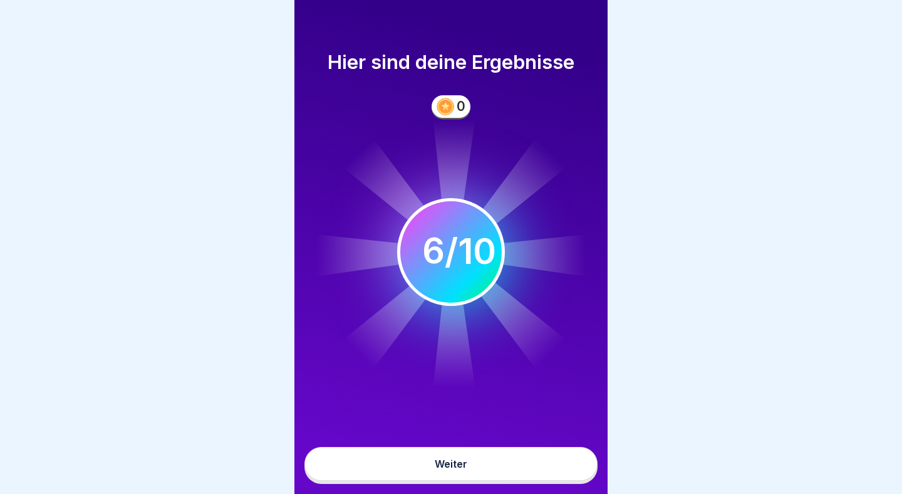
click at [546, 445] on div "Weiter" at bounding box center [450, 465] width 313 height 57
click at [530, 459] on button "Weiter" at bounding box center [450, 464] width 293 height 34
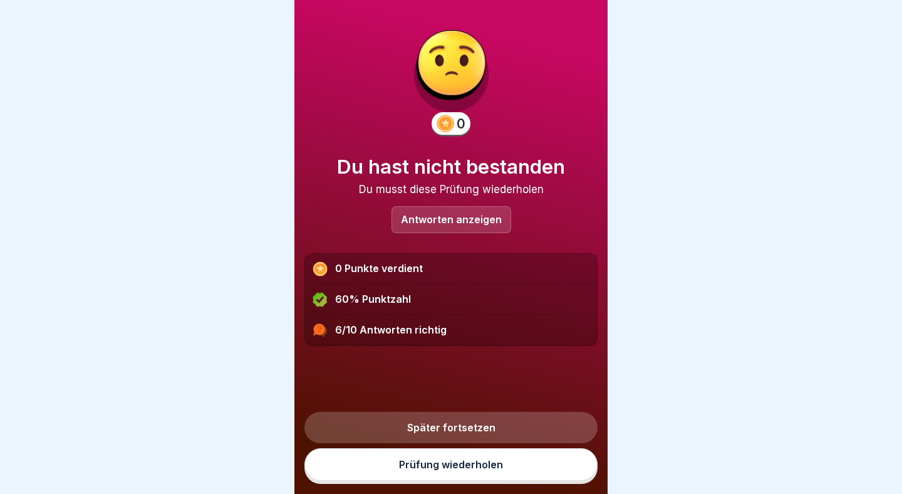
click at [477, 210] on div "Antworten anzeigen" at bounding box center [452, 219] width 120 height 27
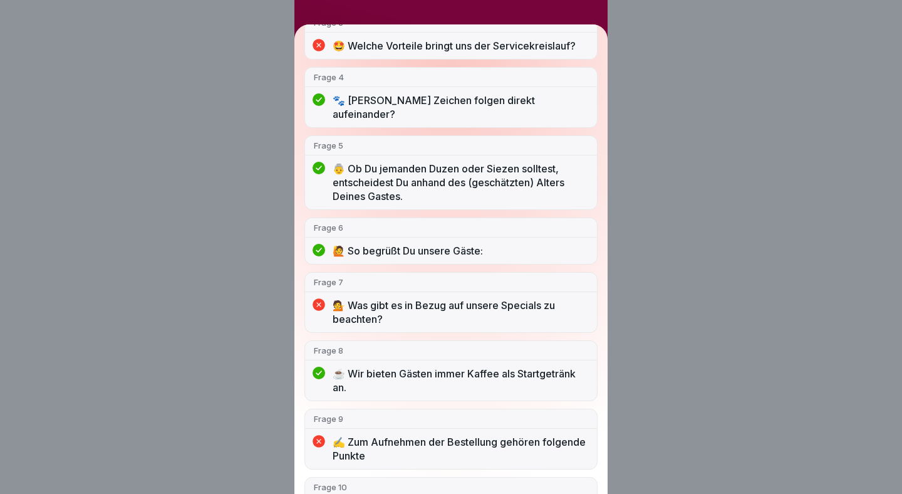
scroll to position [315, 0]
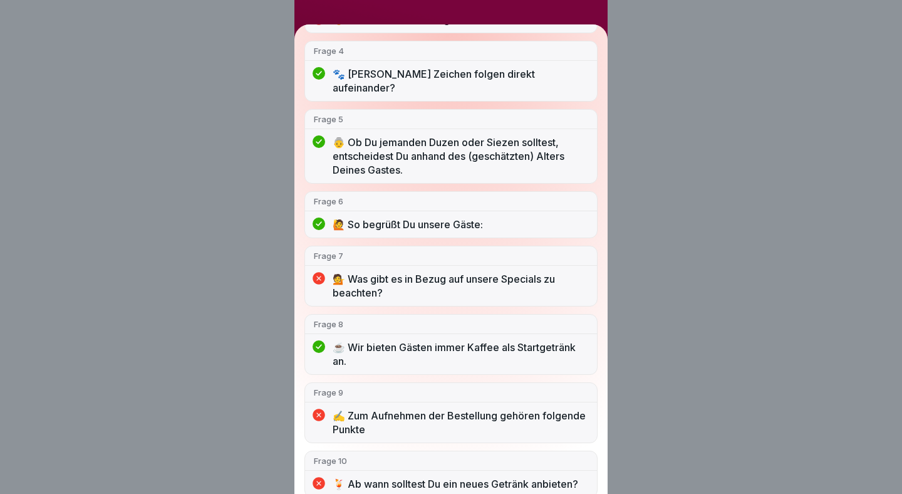
click at [699, 173] on div "Du hast nicht bestanden 6/10 Antworten richtig Frage 1 🤔 Welcher Schritt folgt …" at bounding box center [451, 247] width 902 height 494
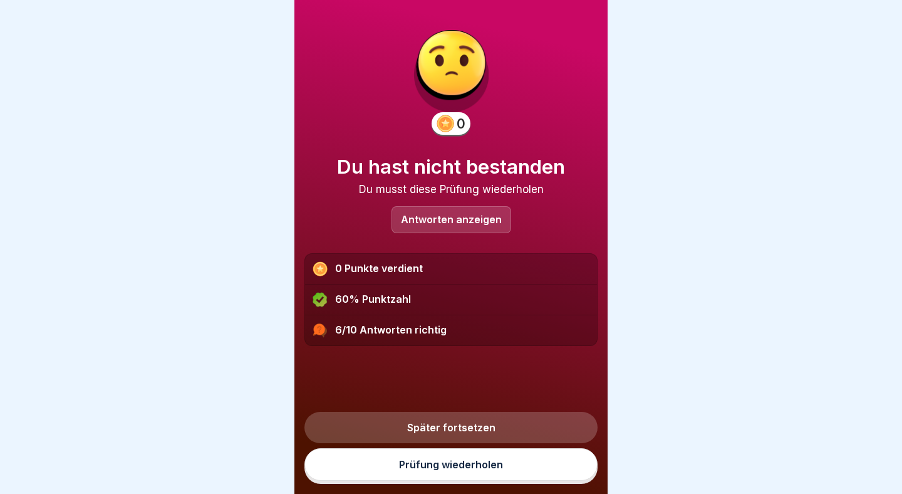
click at [464, 466] on link "Prüfung wiederholen" at bounding box center [450, 464] width 293 height 33
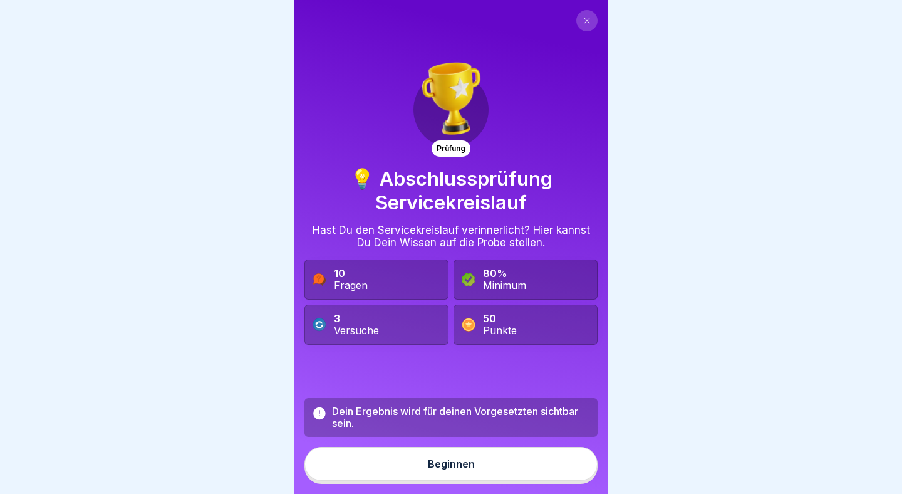
click at [482, 458] on button "Beginnen" at bounding box center [450, 464] width 293 height 34
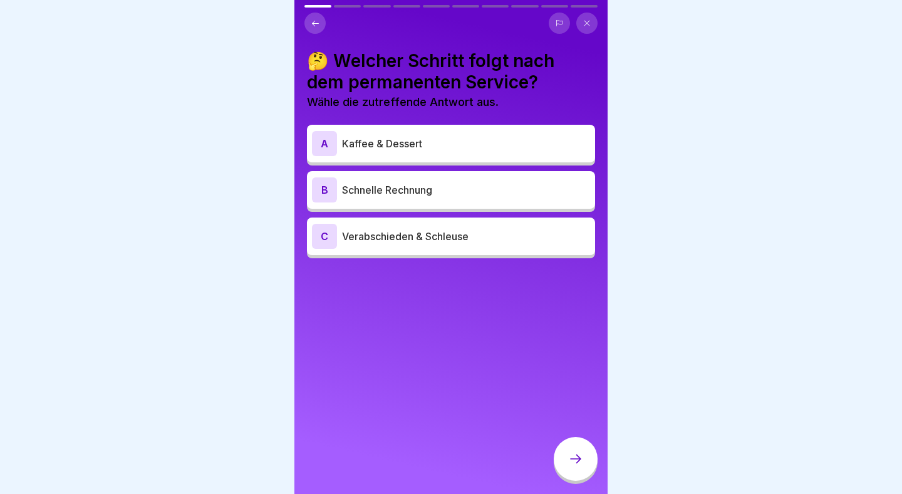
click at [466, 152] on div "A Kaffee & Dessert" at bounding box center [451, 143] width 278 height 25
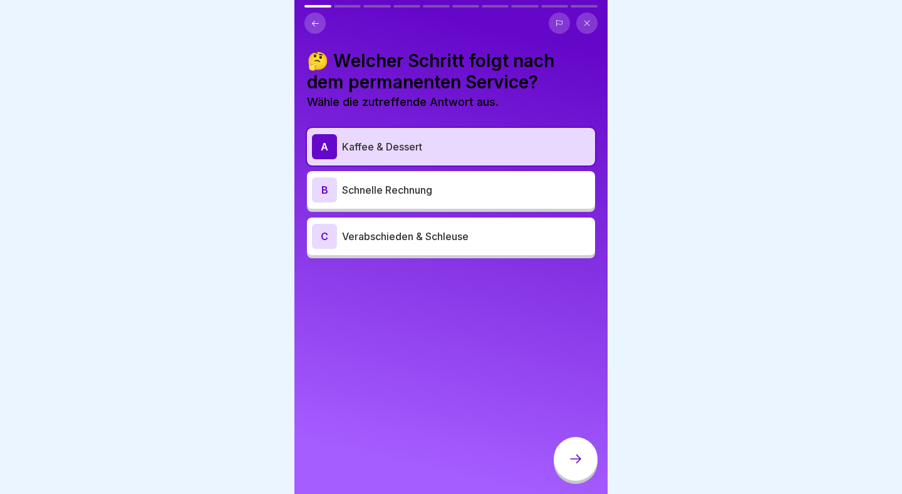
click at [580, 458] on icon at bounding box center [575, 458] width 15 height 15
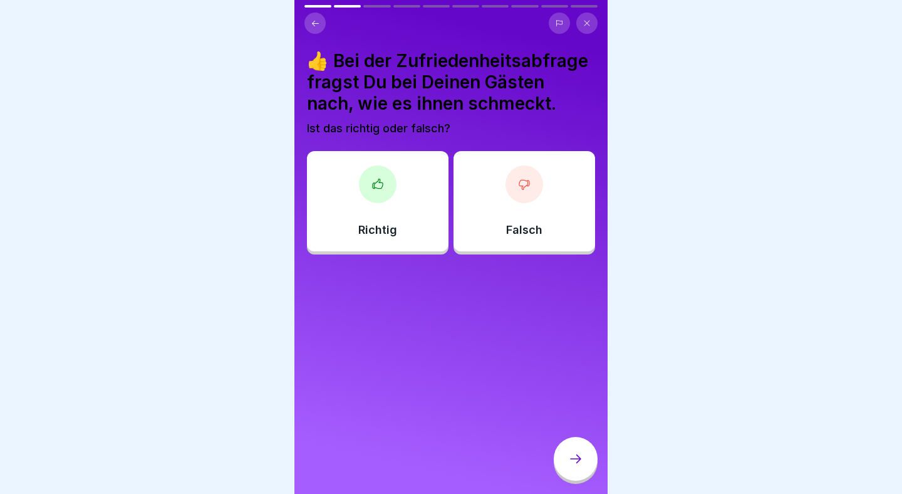
click at [424, 189] on div "Richtig" at bounding box center [378, 201] width 142 height 100
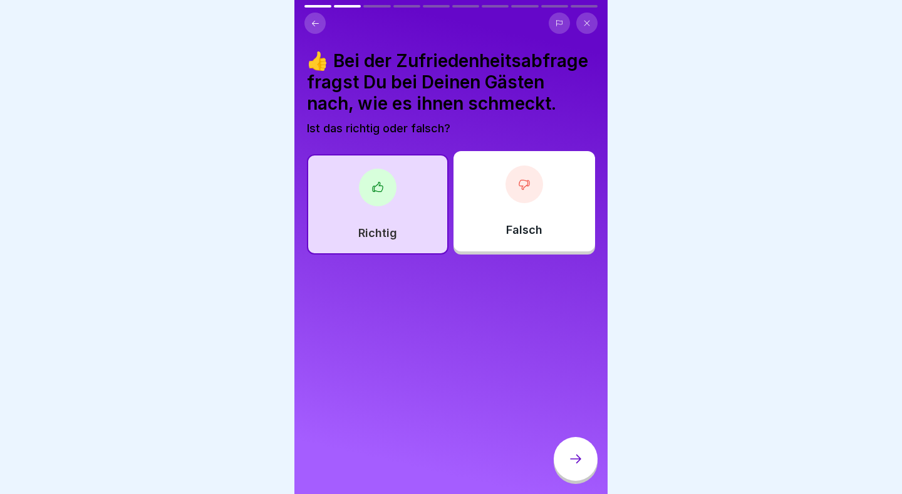
click at [570, 459] on icon at bounding box center [575, 458] width 15 height 15
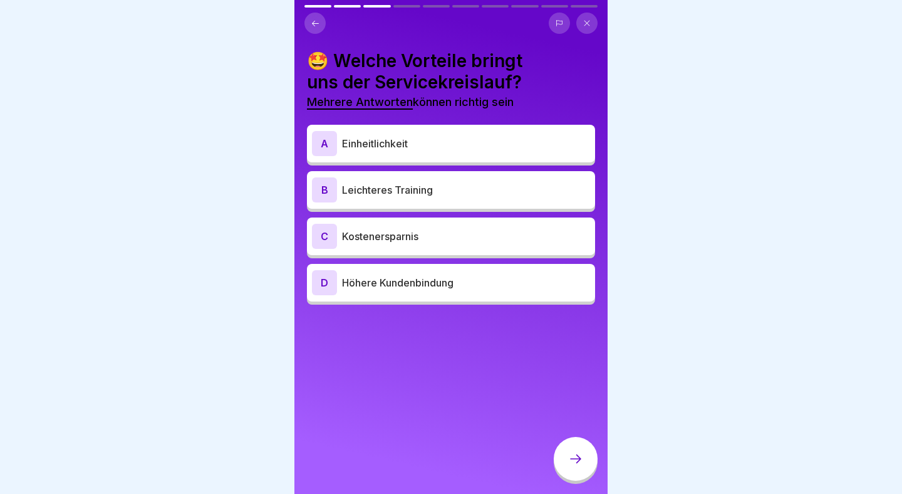
click at [673, 155] on div at bounding box center [451, 247] width 902 height 494
click at [482, 136] on p "Einheitlichkeit" at bounding box center [466, 143] width 248 height 15
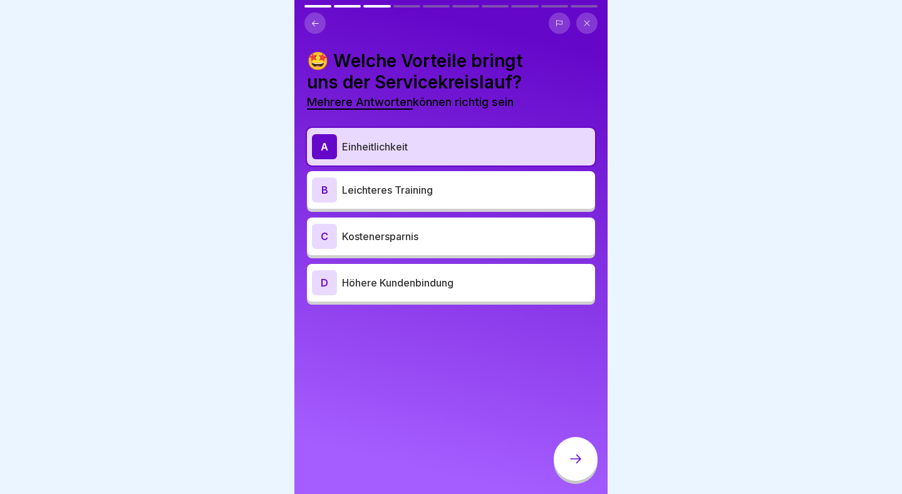
click at [462, 288] on p "Höhere Kundenbindung" at bounding box center [466, 282] width 248 height 15
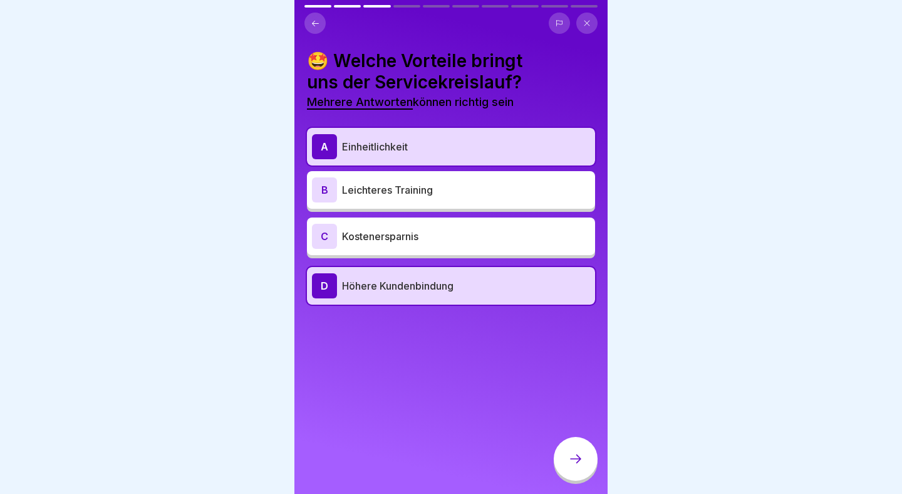
click at [464, 185] on p "Leichteres Training" at bounding box center [466, 189] width 248 height 15
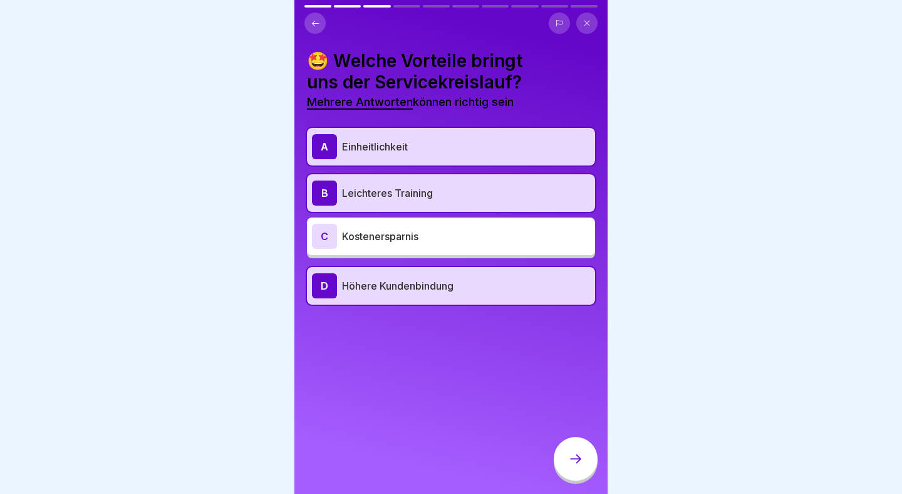
click at [578, 447] on div at bounding box center [576, 459] width 44 height 44
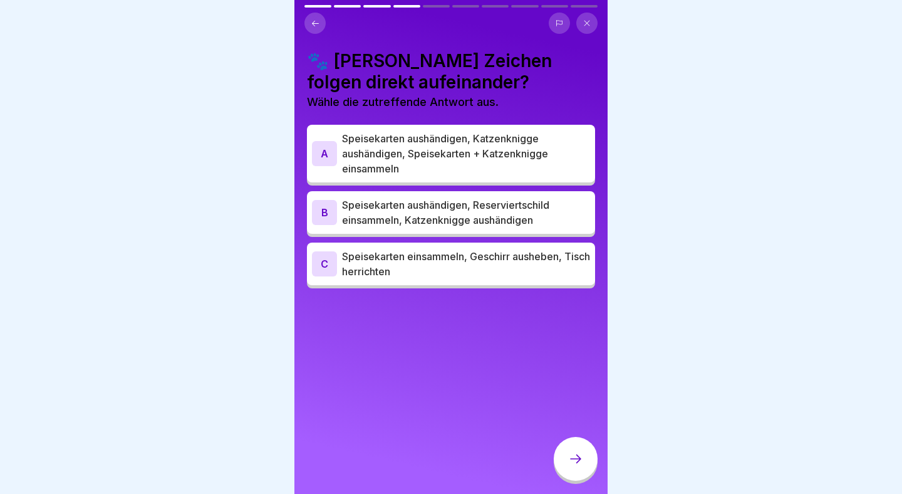
click at [547, 165] on p "Speisekarten aushändigen, Katzenknigge aushändigen, Speisekarten + Katzenknigge…" at bounding box center [466, 153] width 248 height 45
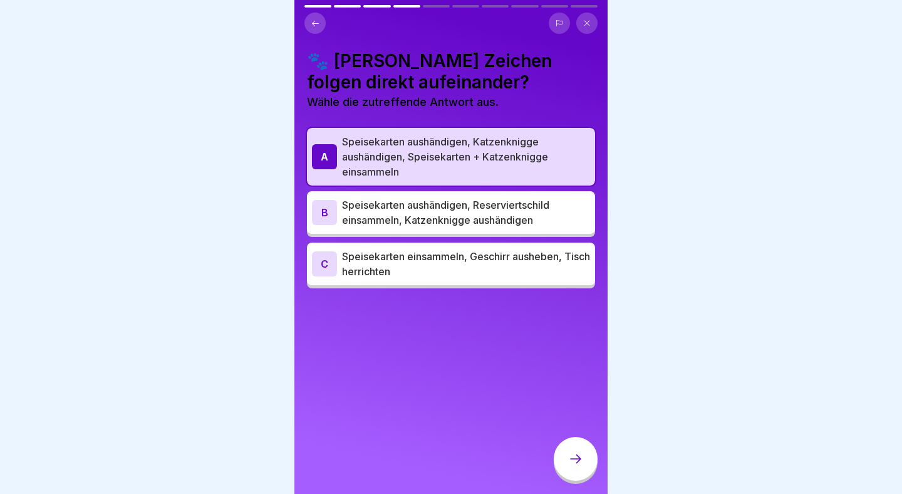
click at [565, 467] on div at bounding box center [576, 459] width 44 height 44
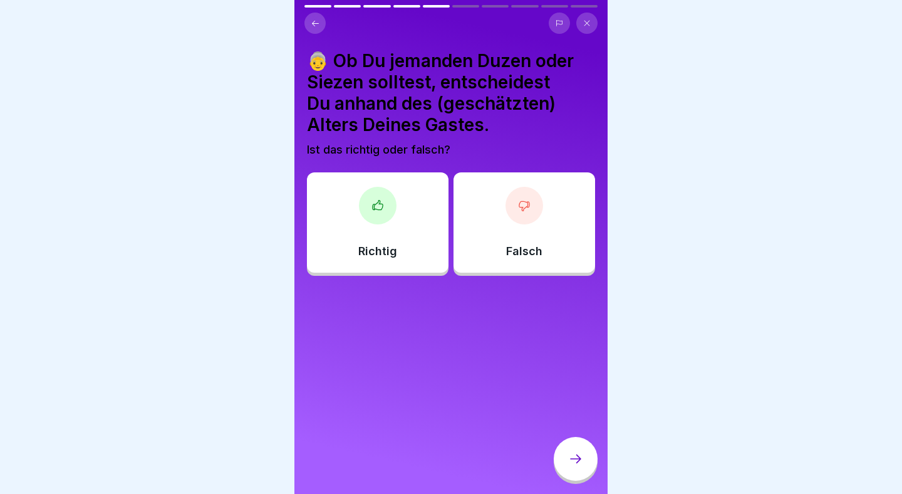
click at [397, 198] on div "Richtig" at bounding box center [378, 222] width 142 height 100
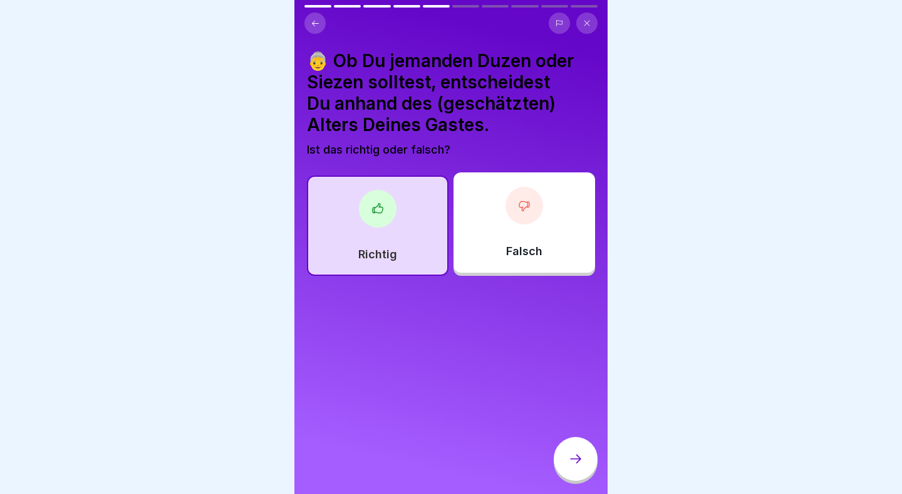
click at [481, 233] on div "Falsch" at bounding box center [525, 222] width 142 height 100
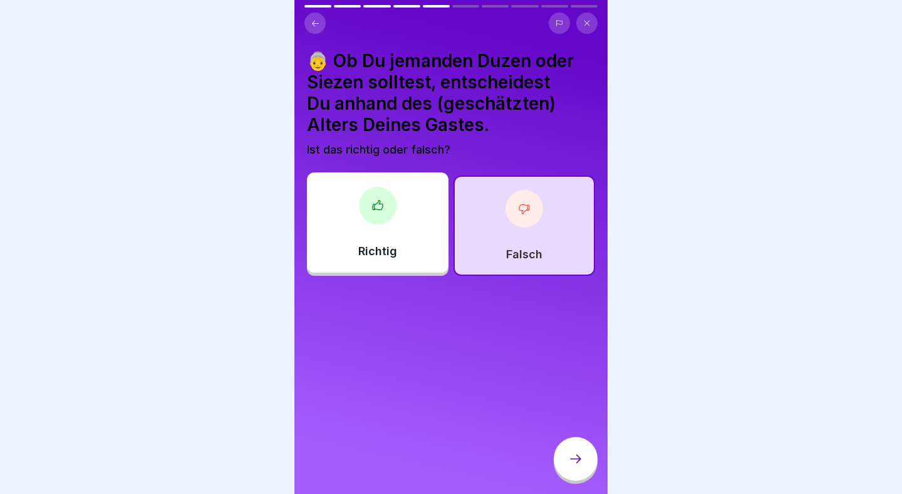
click at [587, 460] on div at bounding box center [576, 459] width 44 height 44
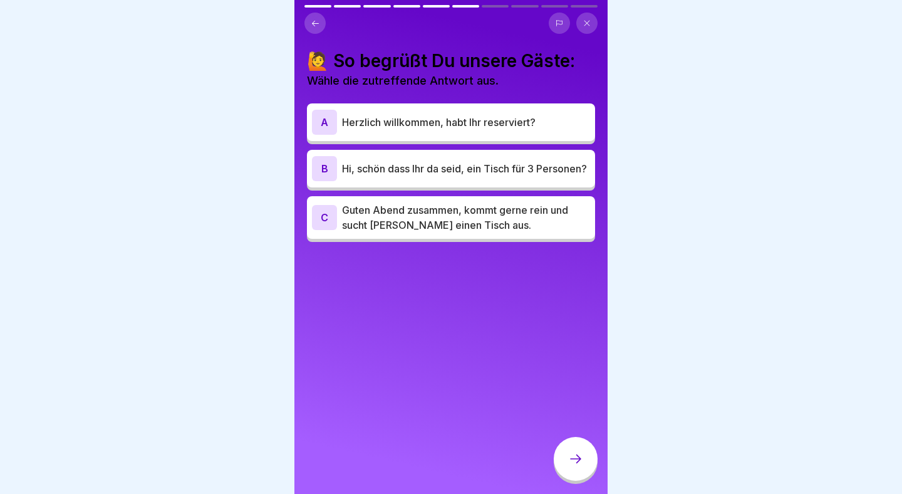
click at [512, 175] on p "Hi, schön dass Ihr da seid, ein Tisch für 3 Personen?" at bounding box center [466, 168] width 248 height 15
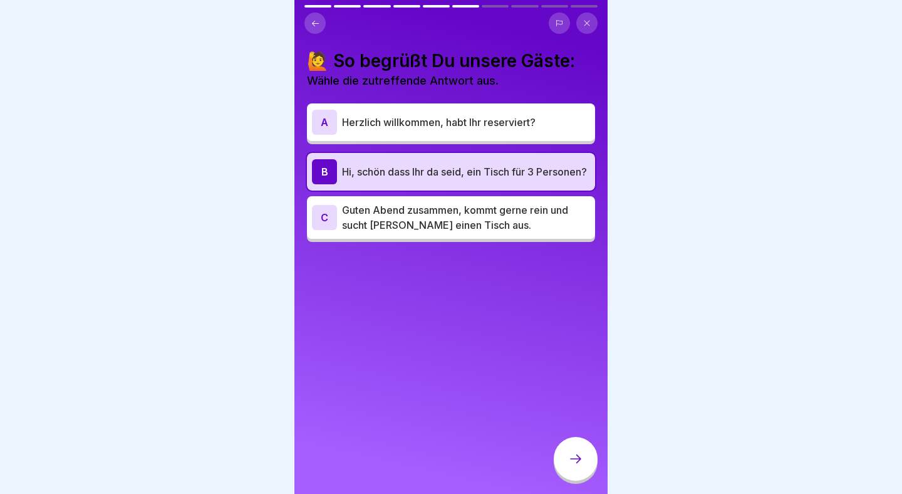
click at [568, 452] on div at bounding box center [576, 459] width 44 height 44
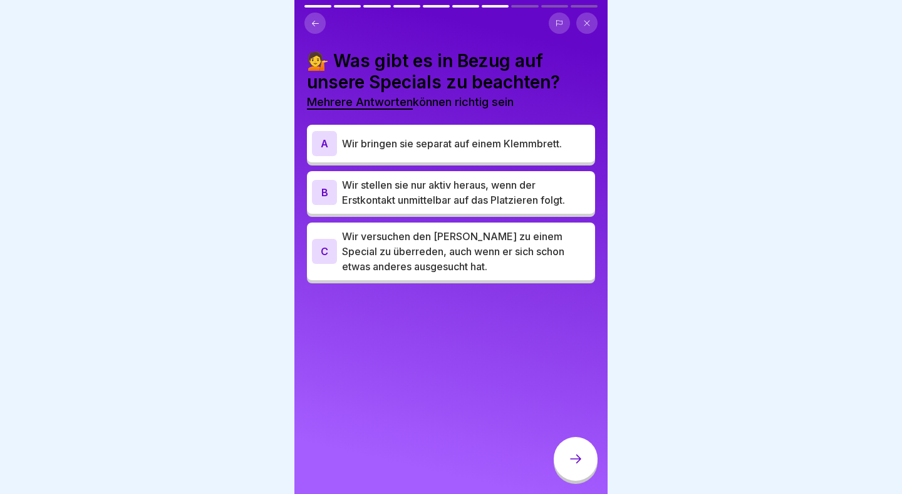
click at [737, 211] on div at bounding box center [451, 247] width 902 height 494
click at [521, 247] on p "Wir versuchen den [PERSON_NAME] zu einem Special zu überreden, auch wenn er sic…" at bounding box center [466, 251] width 248 height 45
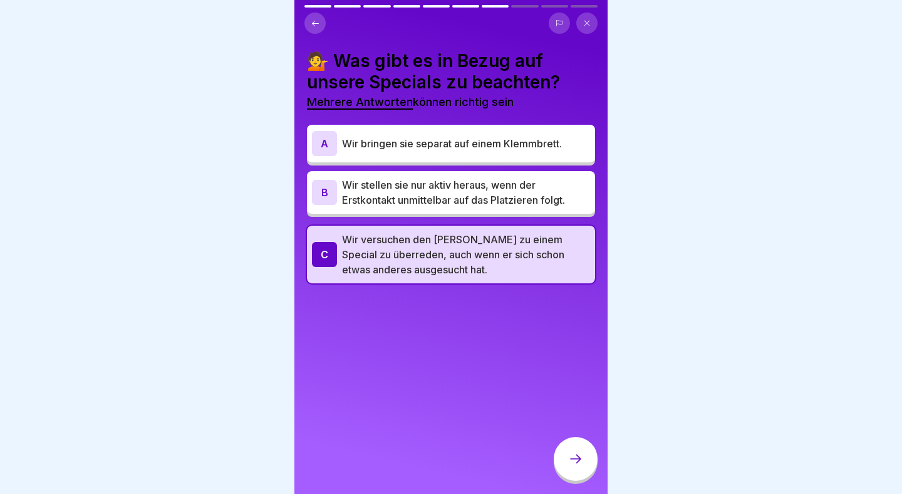
click at [539, 151] on div "A Wir bringen sie separat auf einem Klemmbrett." at bounding box center [451, 143] width 278 height 25
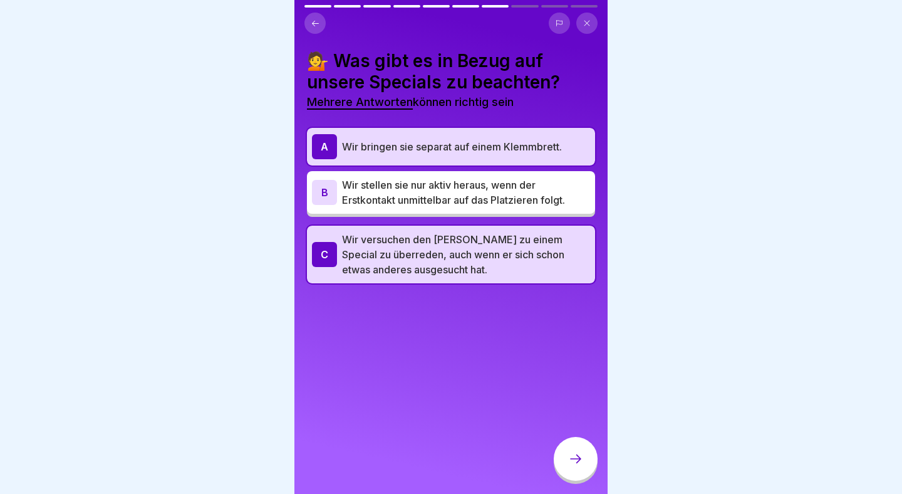
click at [575, 454] on icon at bounding box center [575, 458] width 15 height 15
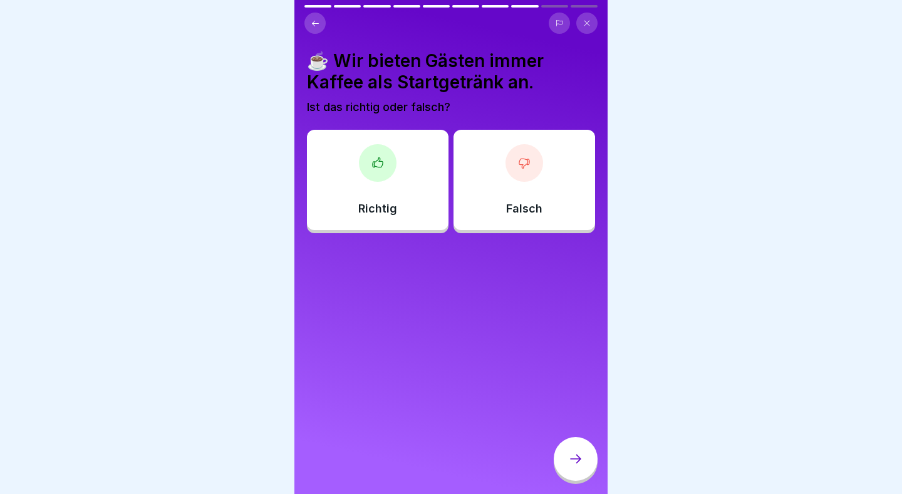
click at [601, 217] on div "☕️ Wir bieten Gästen immer Kaffee als Startgetränk an. Ist das richtig oder fal…" at bounding box center [450, 247] width 313 height 494
click at [569, 209] on div "Falsch" at bounding box center [525, 180] width 142 height 100
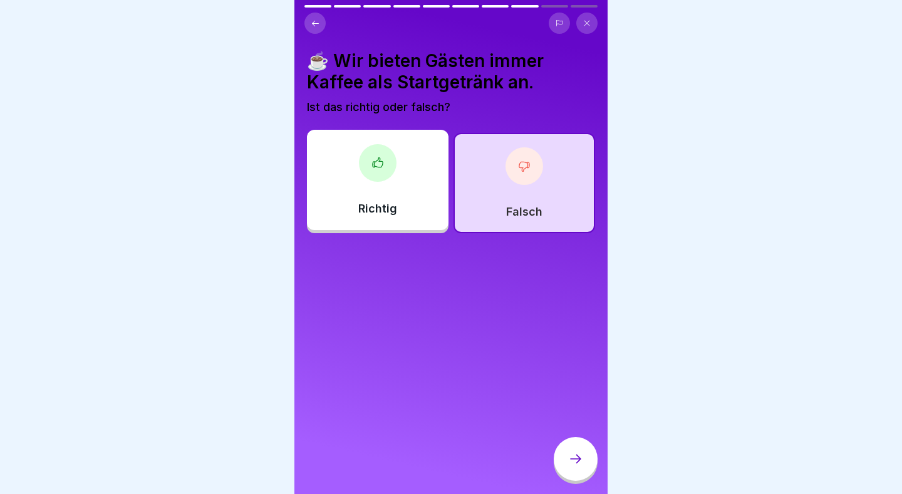
click at [577, 480] on div at bounding box center [576, 459] width 44 height 44
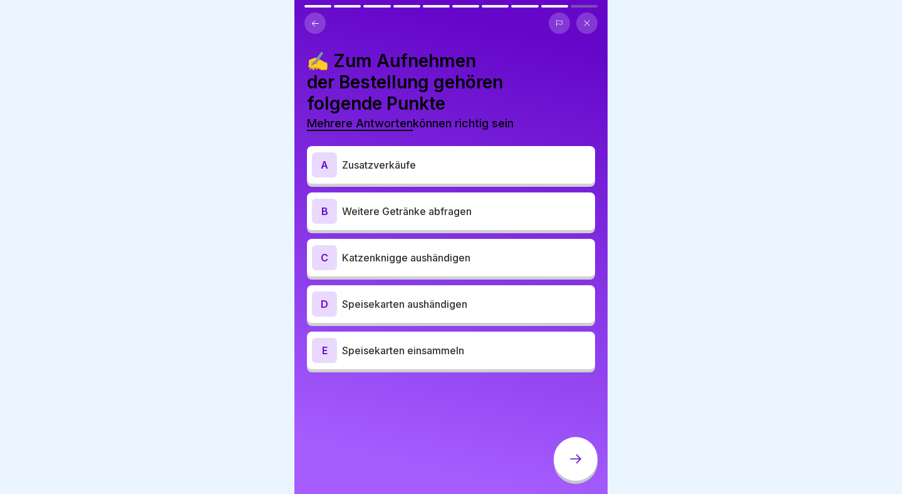
click at [397, 222] on div "B Weitere Getränke abfragen" at bounding box center [451, 211] width 278 height 25
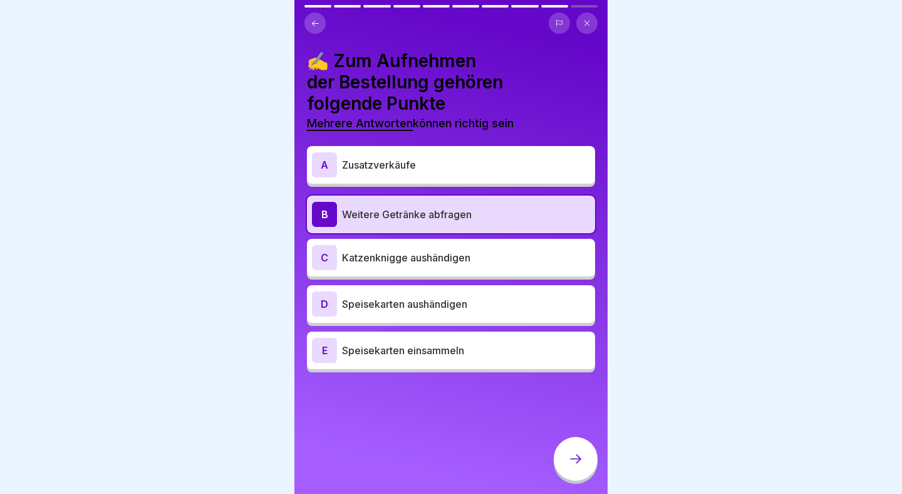
click at [534, 165] on p "Zusatzverkäufe" at bounding box center [466, 164] width 248 height 15
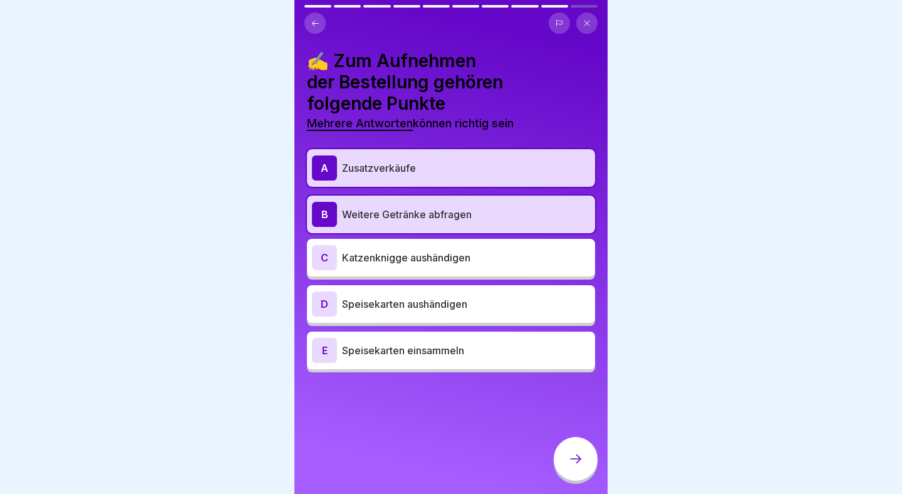
click at [567, 459] on div at bounding box center [576, 459] width 44 height 44
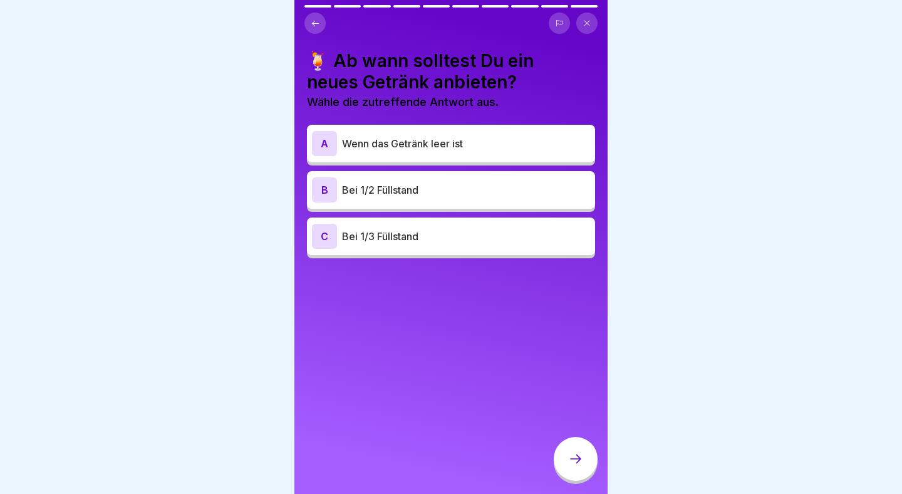
click at [531, 199] on div "B Bei 1/2 Füllstand" at bounding box center [451, 189] width 278 height 25
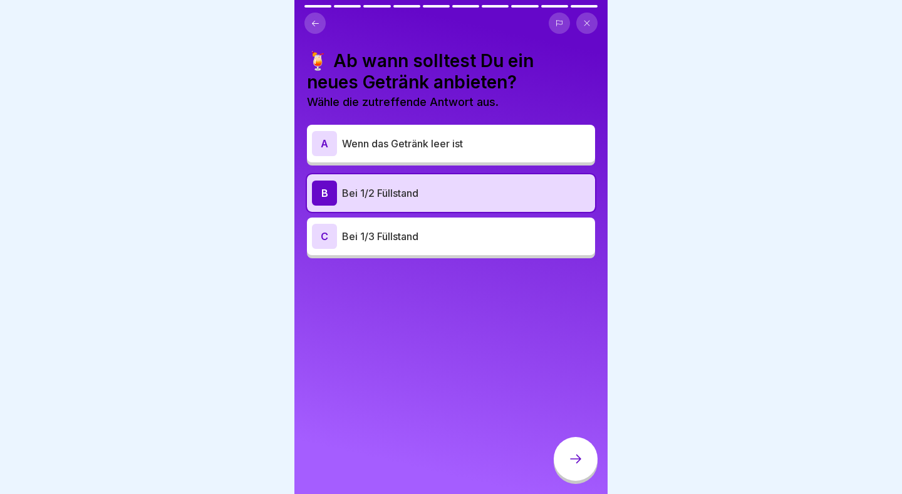
click at [577, 464] on icon at bounding box center [575, 458] width 15 height 15
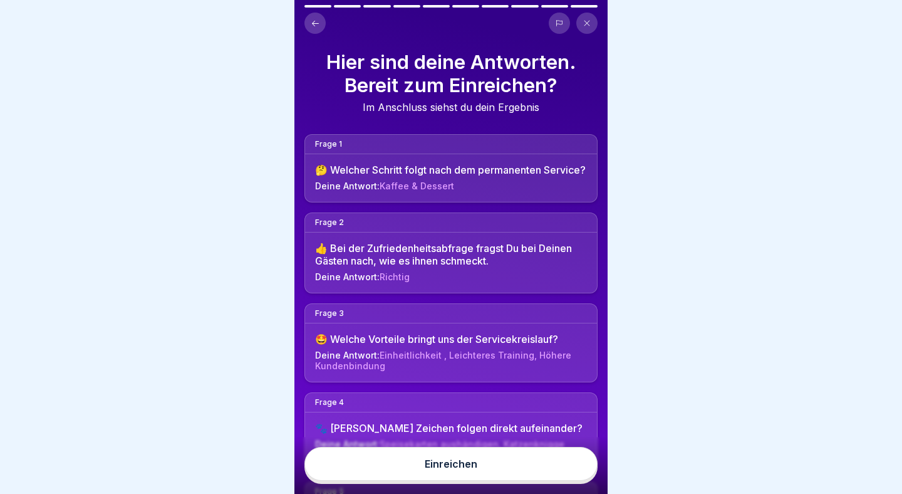
click at [543, 460] on button "Einreichen" at bounding box center [450, 464] width 293 height 34
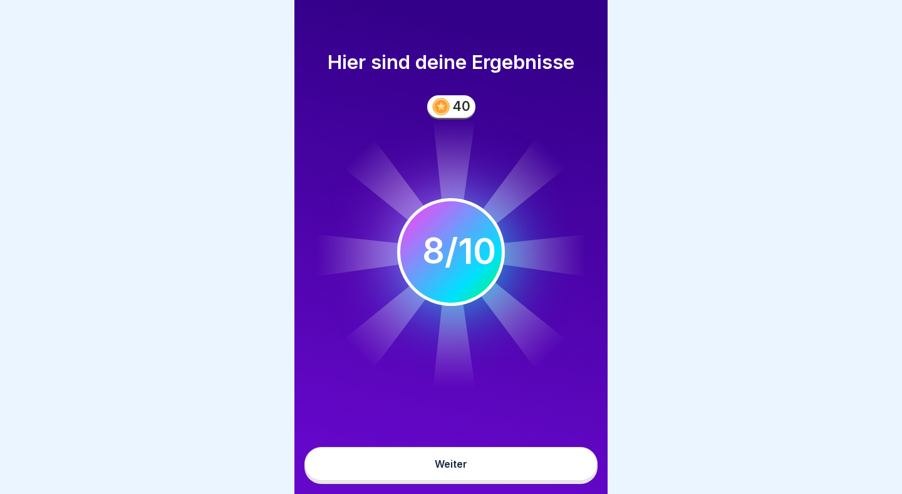
click at [533, 469] on button "Weiter" at bounding box center [450, 464] width 293 height 34
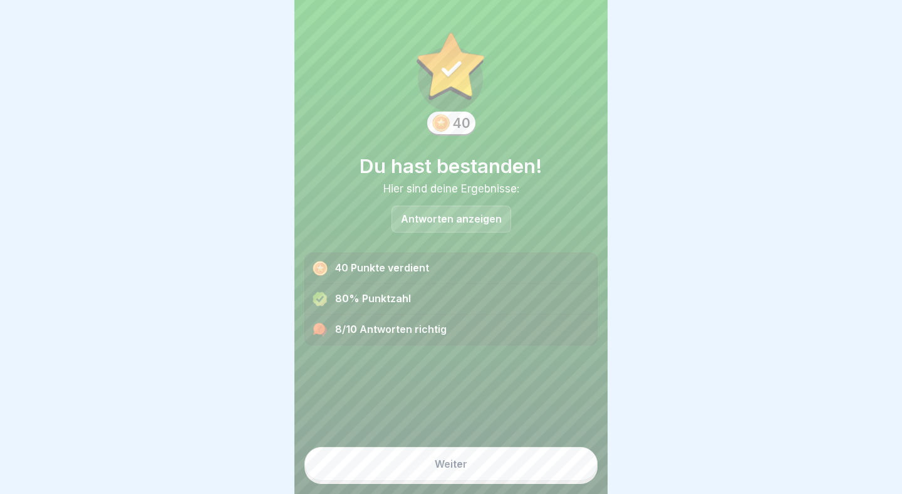
click at [479, 214] on p "Antworten anzeigen" at bounding box center [451, 219] width 101 height 11
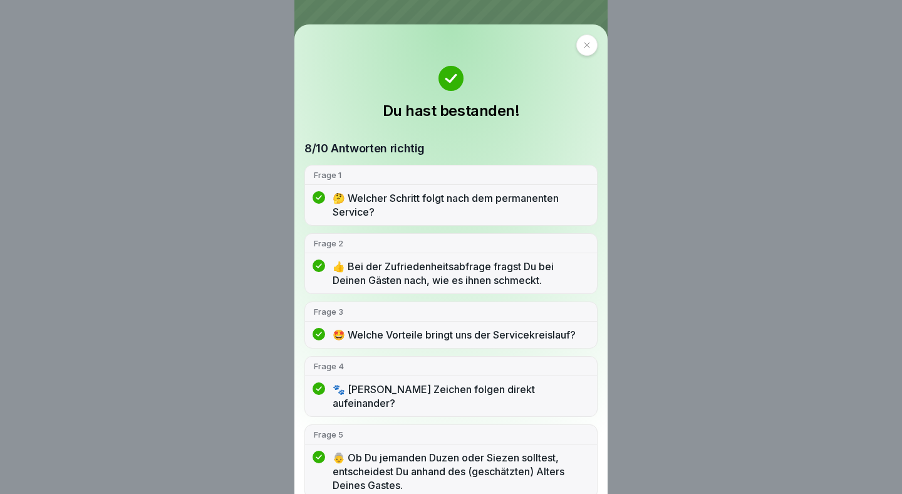
scroll to position [315, 0]
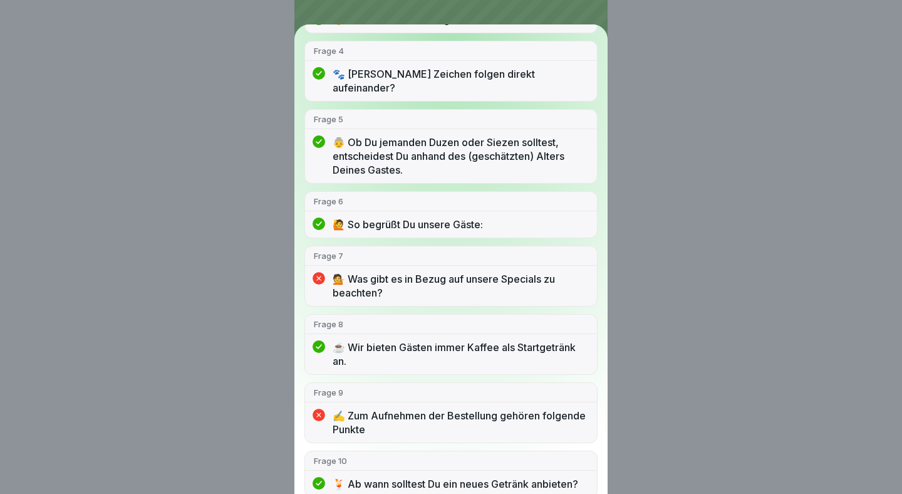
click at [716, 232] on div "Du hast bestanden! 8/10 Antworten richtig Frage 1 🤔 Welcher Schritt folgt nach …" at bounding box center [451, 247] width 902 height 494
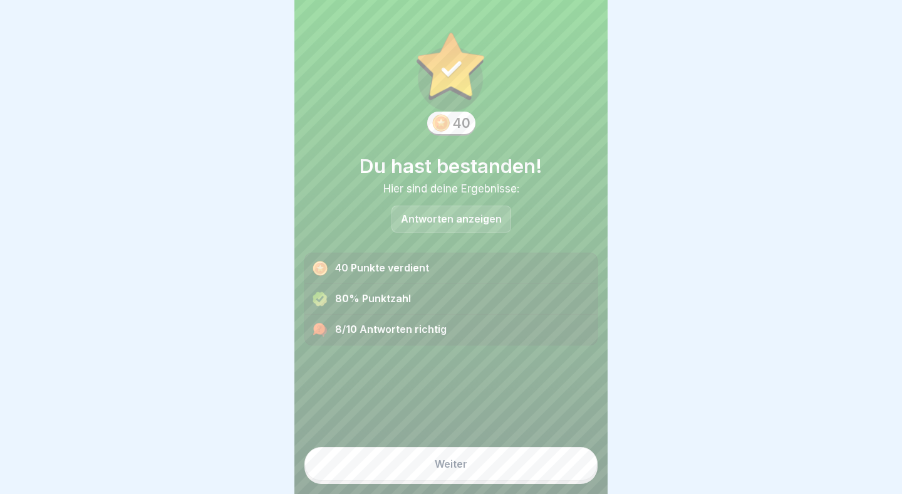
click at [499, 472] on button "Weiter" at bounding box center [450, 464] width 293 height 34
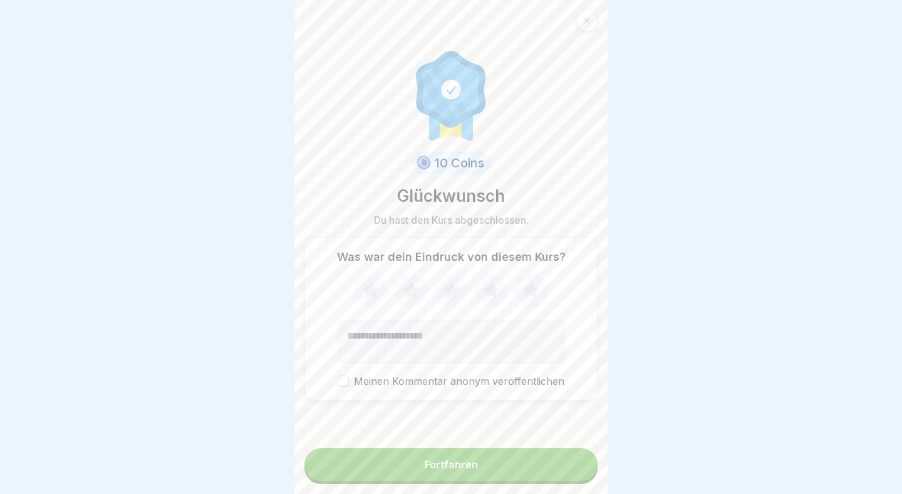
click at [470, 461] on div "Fortfahren" at bounding box center [451, 464] width 53 height 11
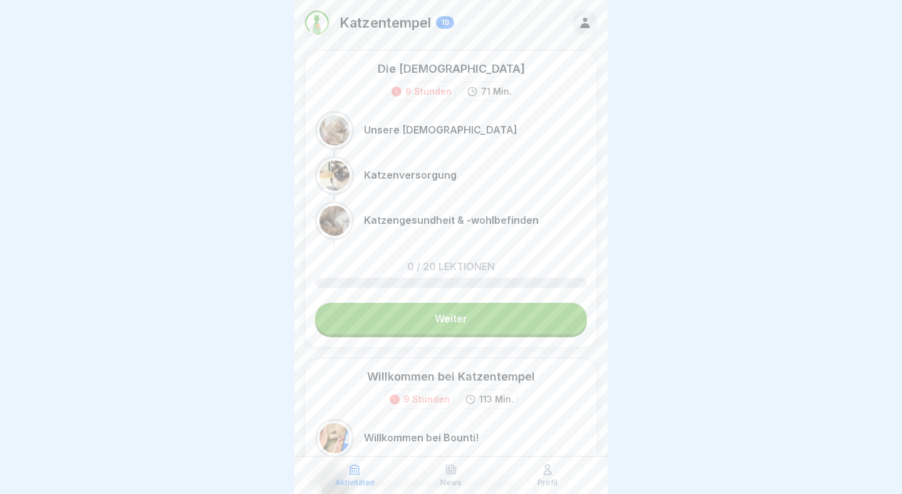
click at [594, 30] on div at bounding box center [585, 22] width 25 height 25
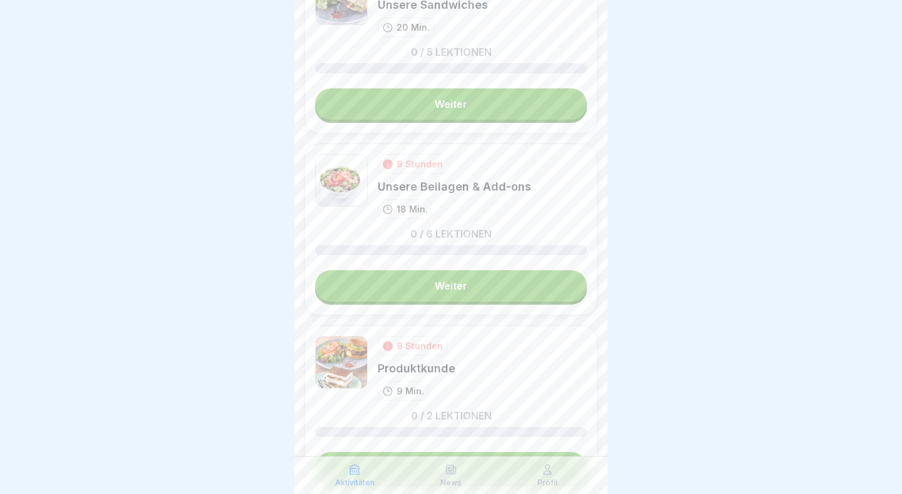
scroll to position [1064, 0]
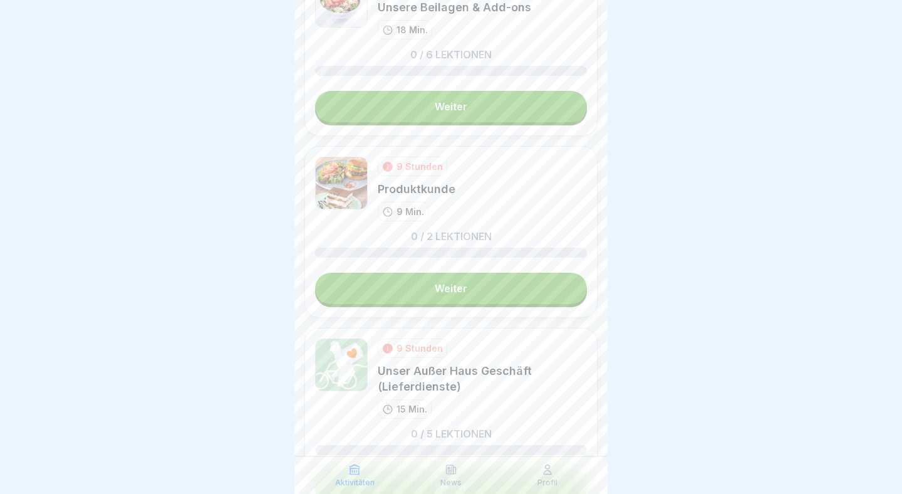
click at [463, 294] on link "Weiter" at bounding box center [451, 288] width 272 height 31
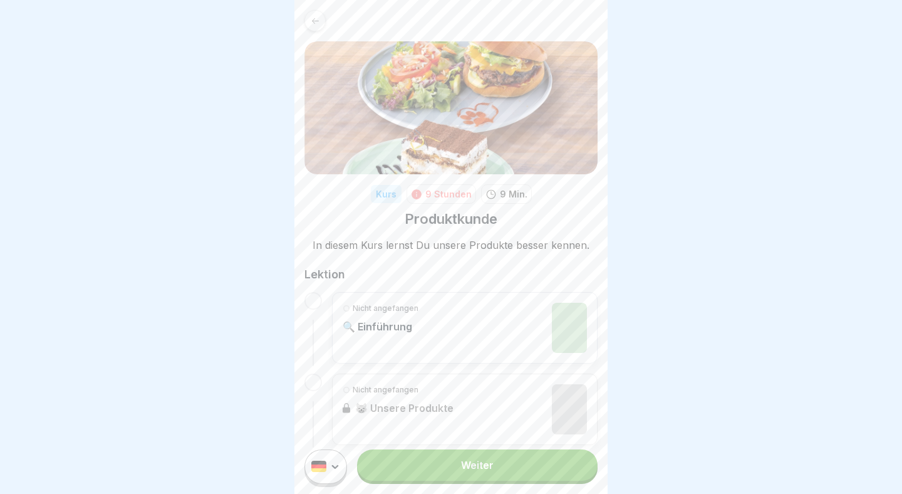
scroll to position [25, 0]
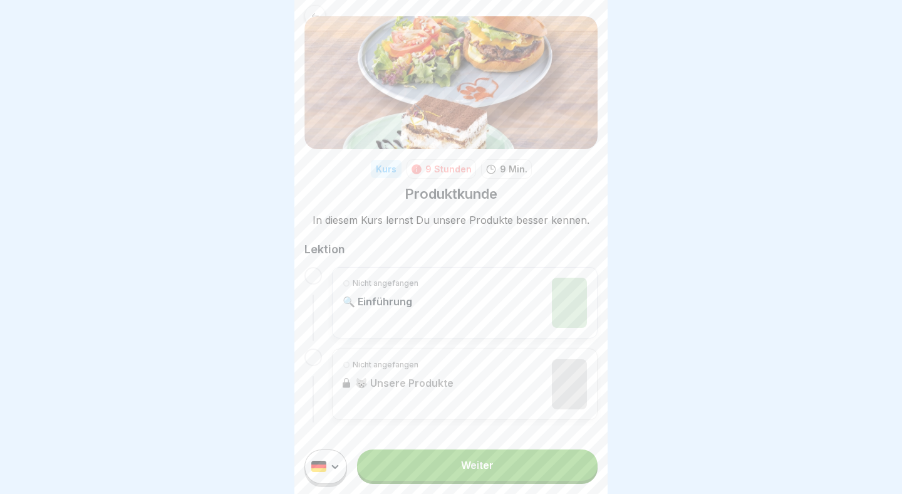
click at [494, 483] on div "Weiter" at bounding box center [450, 466] width 313 height 55
click at [494, 476] on link "Weiter" at bounding box center [477, 464] width 241 height 31
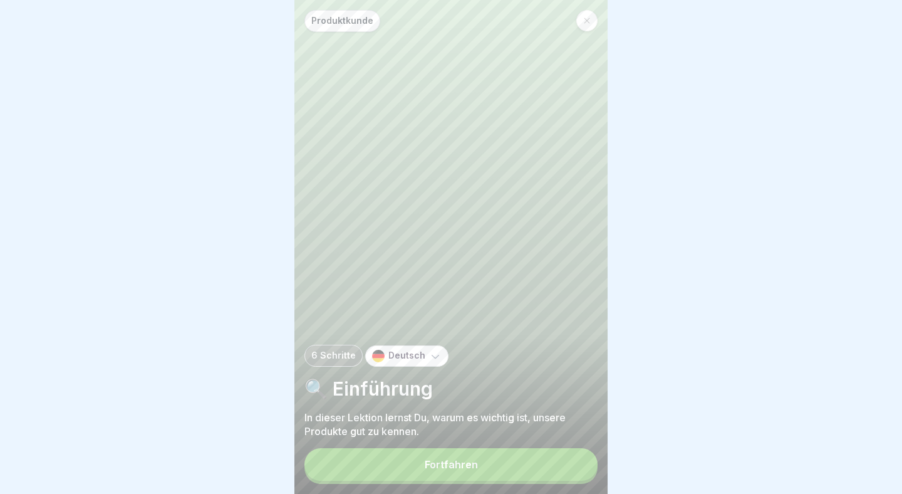
click at [526, 474] on button "Fortfahren" at bounding box center [450, 464] width 293 height 33
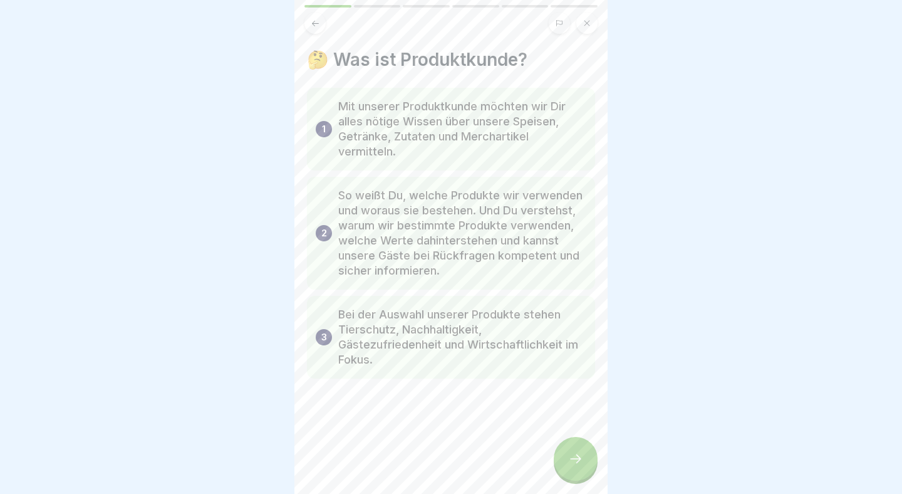
click at [579, 446] on div at bounding box center [576, 459] width 44 height 44
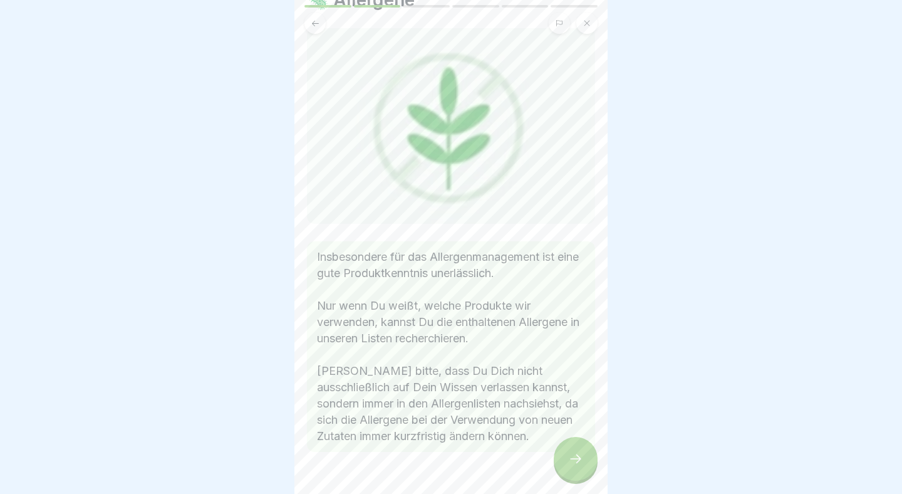
scroll to position [93, 0]
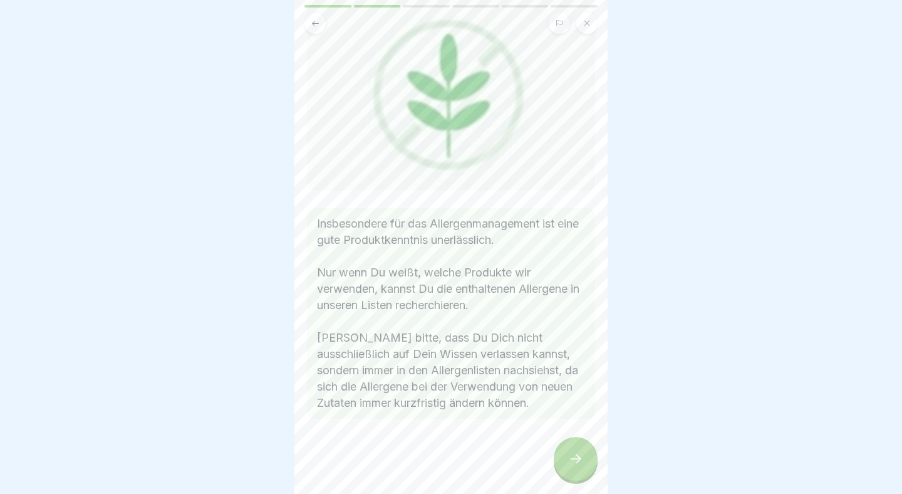
click at [578, 451] on div at bounding box center [576, 459] width 44 height 44
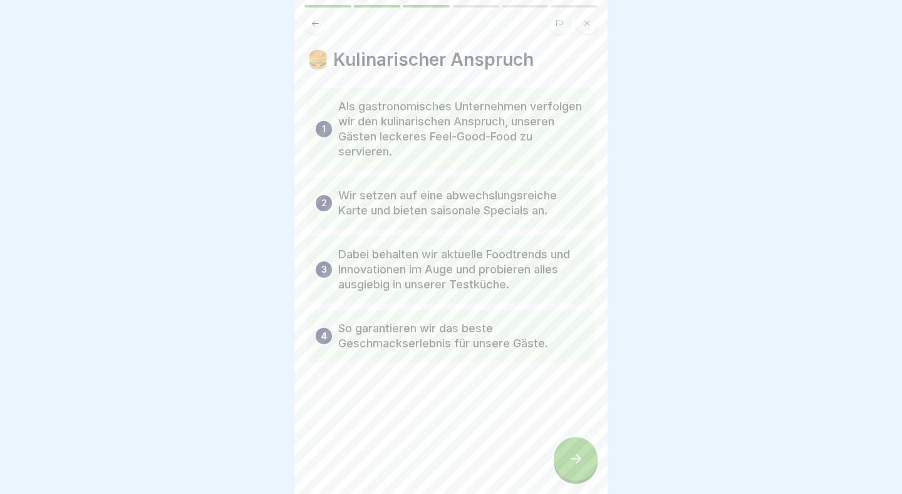
click at [576, 455] on icon at bounding box center [575, 458] width 15 height 15
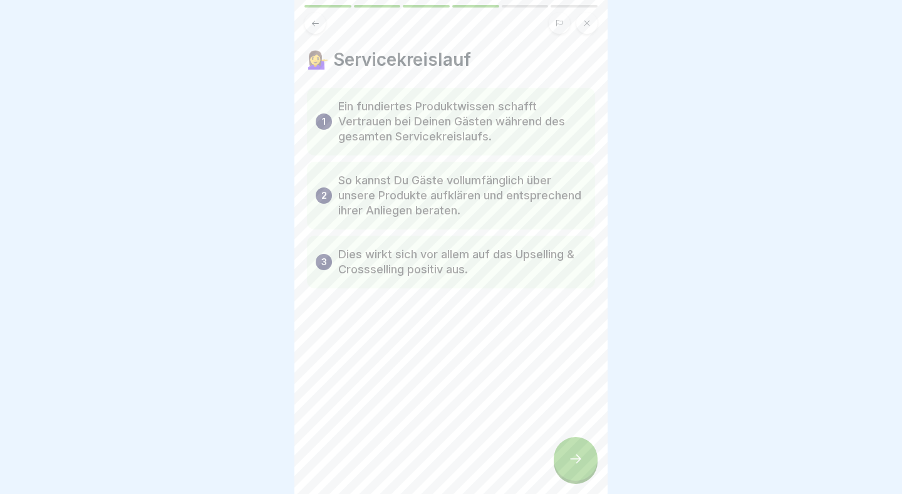
click at [576, 455] on icon at bounding box center [575, 458] width 15 height 15
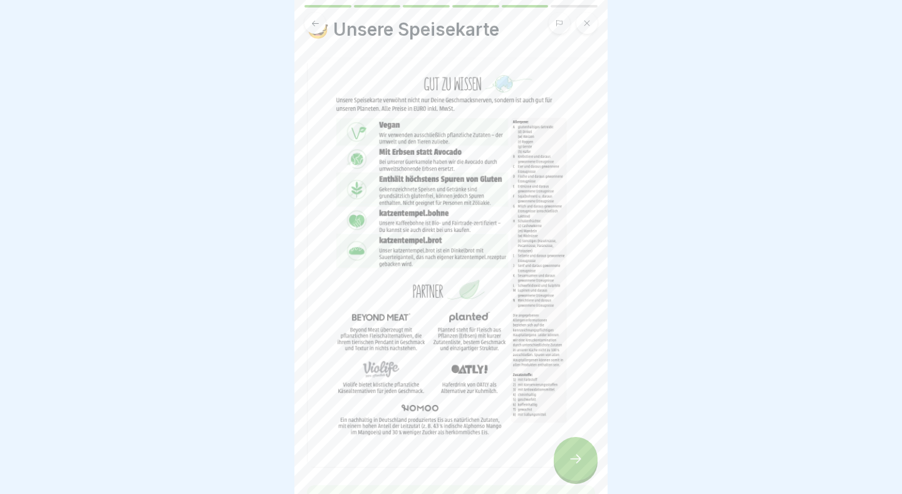
scroll to position [177, 0]
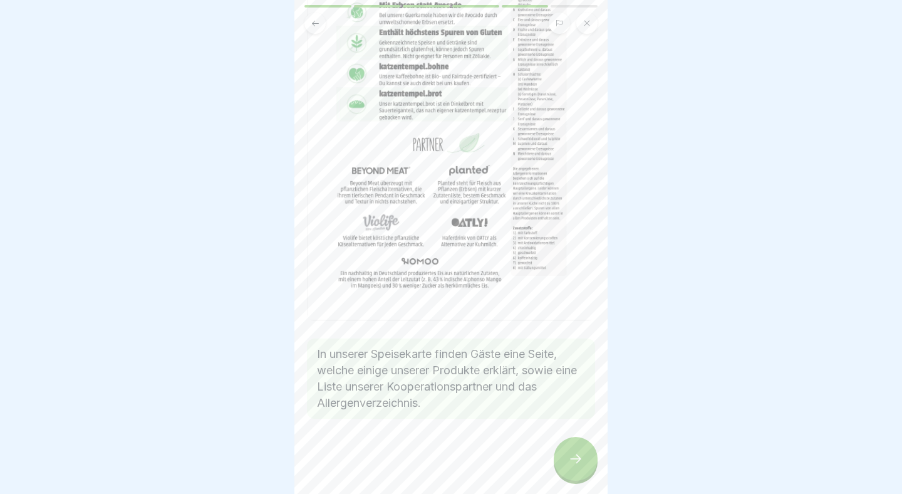
click at [584, 464] on div at bounding box center [576, 459] width 44 height 44
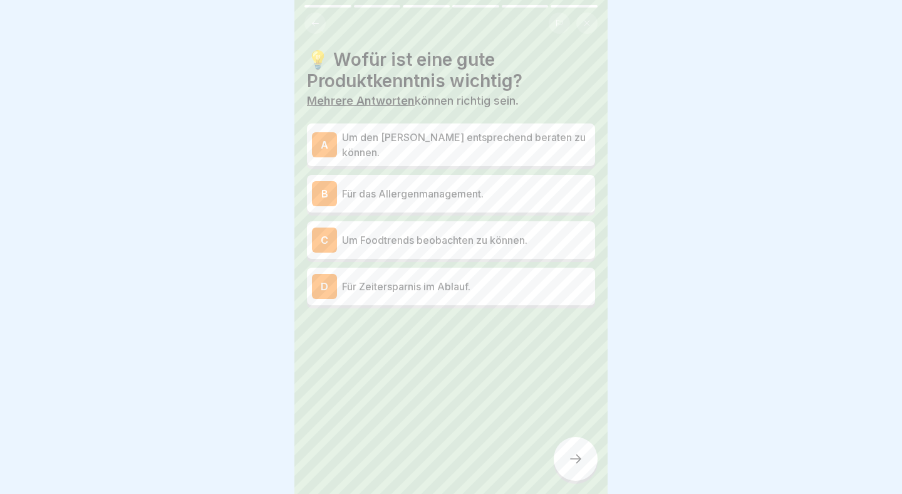
click at [463, 147] on p "Um den Gast entsprechend beraten zu können." at bounding box center [466, 145] width 248 height 30
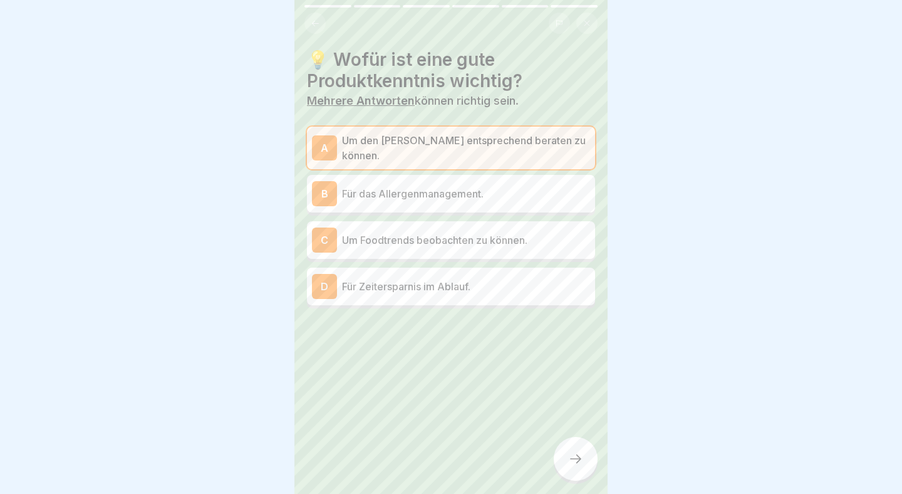
click at [477, 195] on p "Für das Allergenmanagement." at bounding box center [466, 193] width 248 height 15
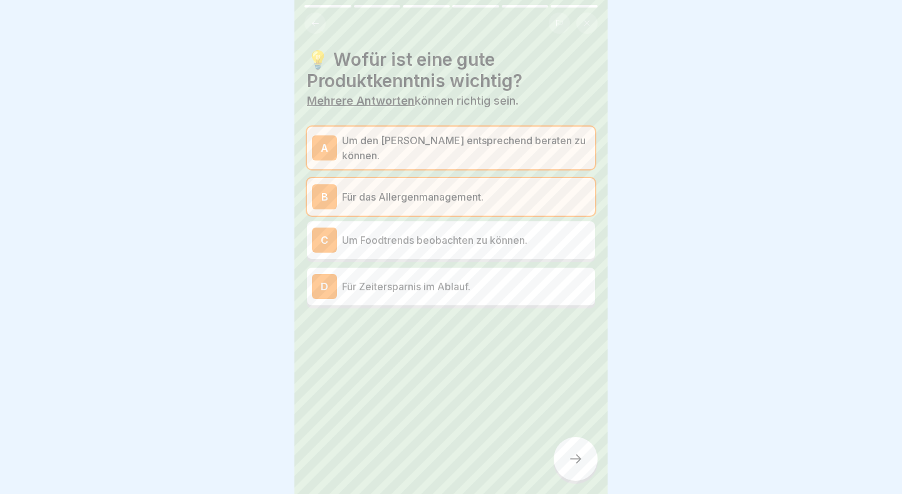
click at [477, 232] on p "Um Foodtrends beobachten zu können." at bounding box center [466, 239] width 248 height 15
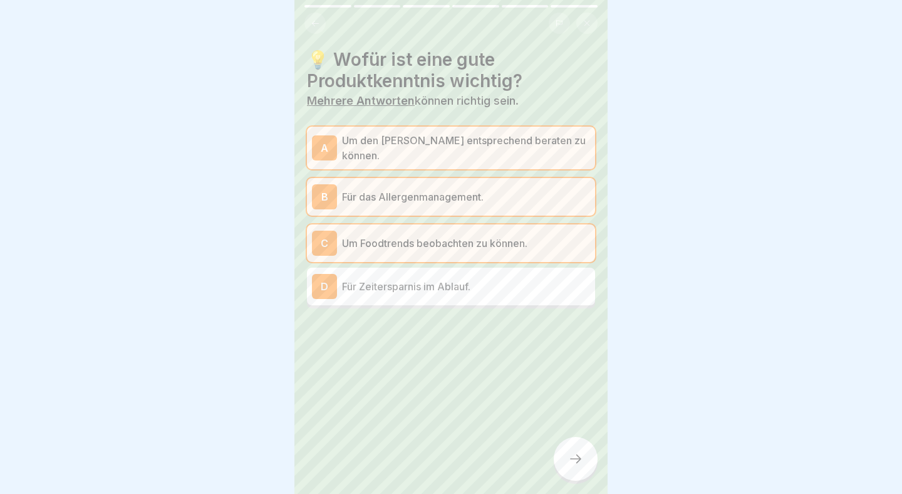
click at [582, 465] on icon at bounding box center [575, 458] width 15 height 15
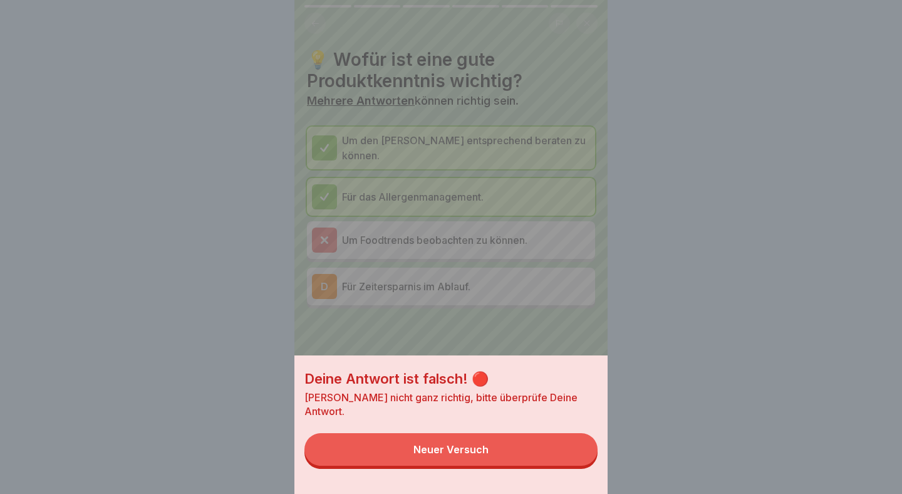
click at [508, 454] on button "Neuer Versuch" at bounding box center [450, 449] width 293 height 33
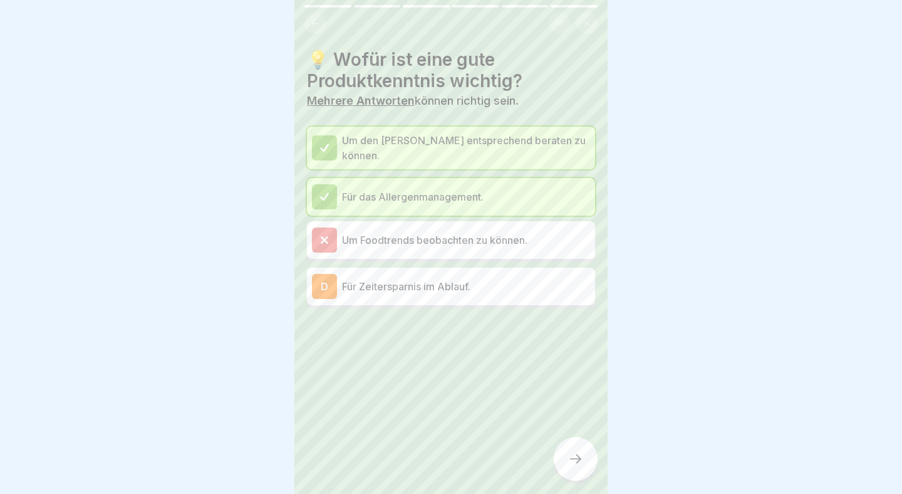
click at [553, 232] on p "Um Foodtrends beobachten zu können." at bounding box center [466, 239] width 248 height 15
click at [581, 470] on div at bounding box center [576, 459] width 44 height 44
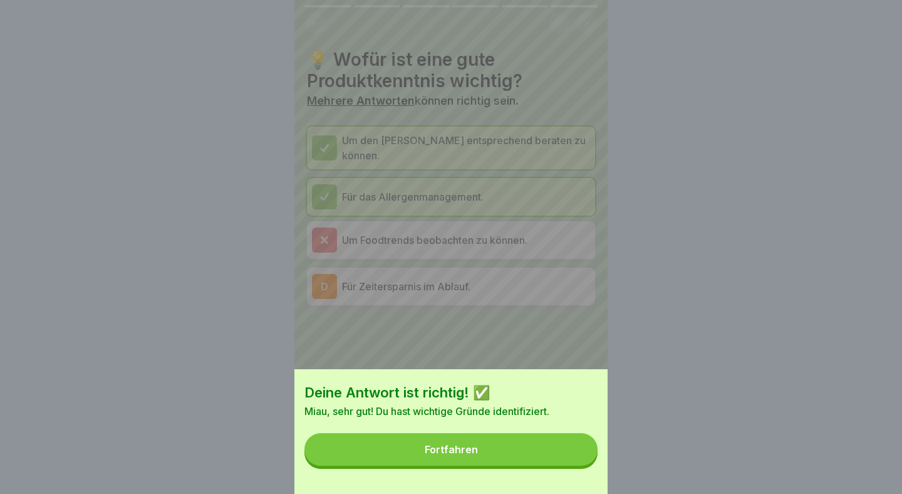
click at [556, 447] on button "Fortfahren" at bounding box center [450, 449] width 293 height 33
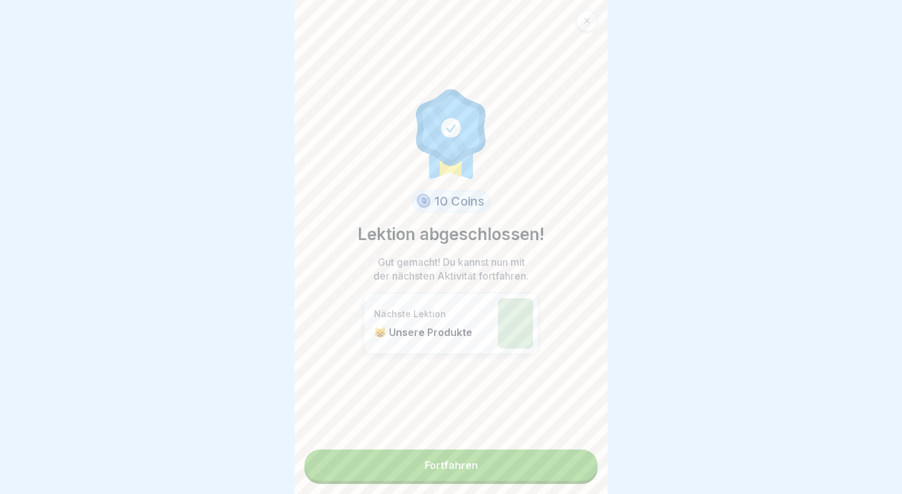
click at [553, 455] on link "Fortfahren" at bounding box center [450, 464] width 293 height 31
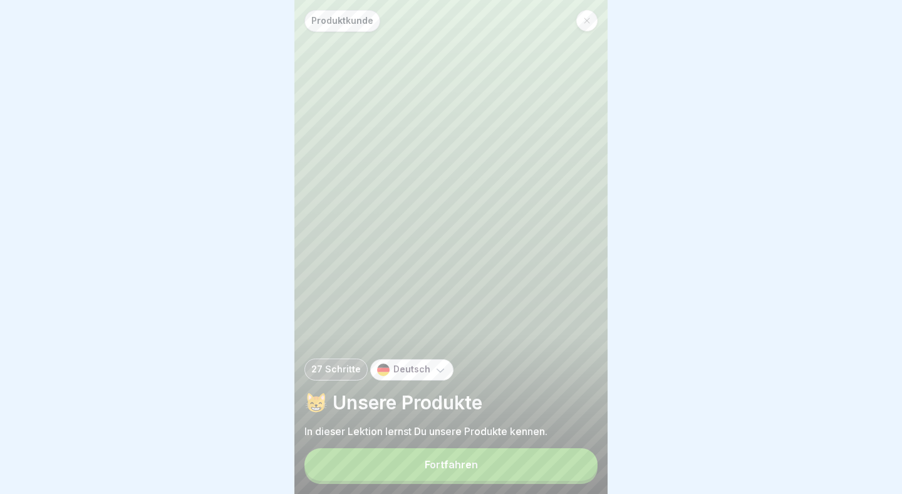
click at [506, 460] on button "Fortfahren" at bounding box center [450, 464] width 293 height 33
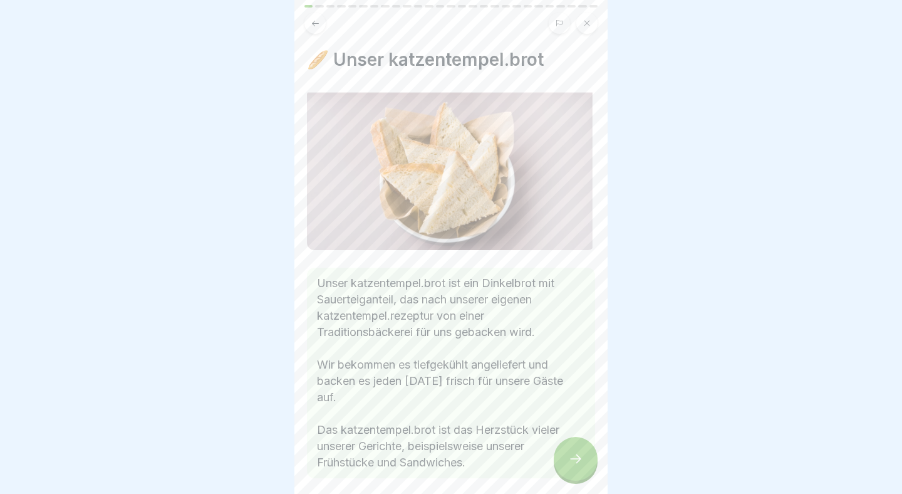
click at [574, 464] on icon at bounding box center [575, 458] width 15 height 15
